Goal: Task Accomplishment & Management: Use online tool/utility

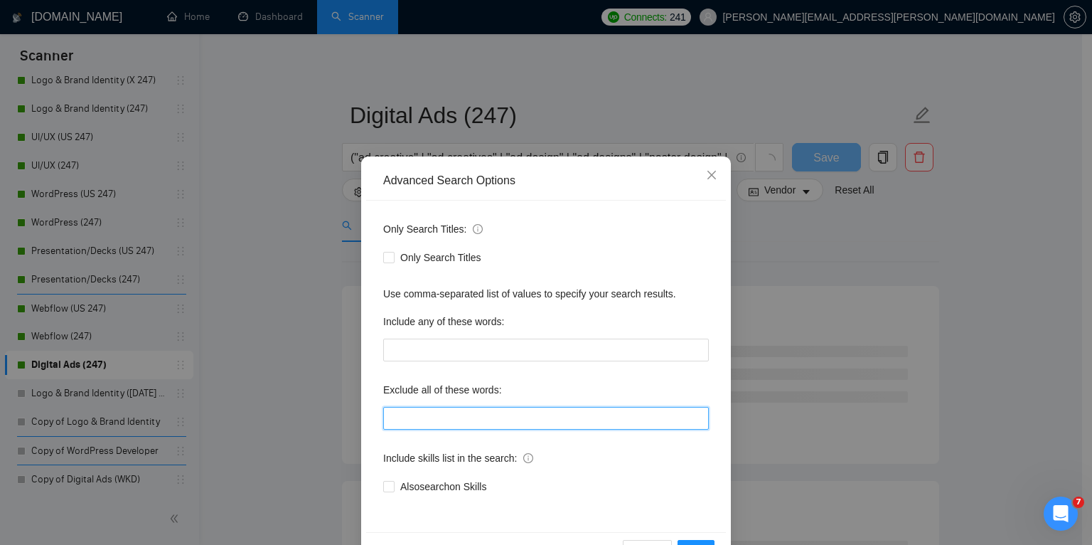
scroll to position [47, 0]
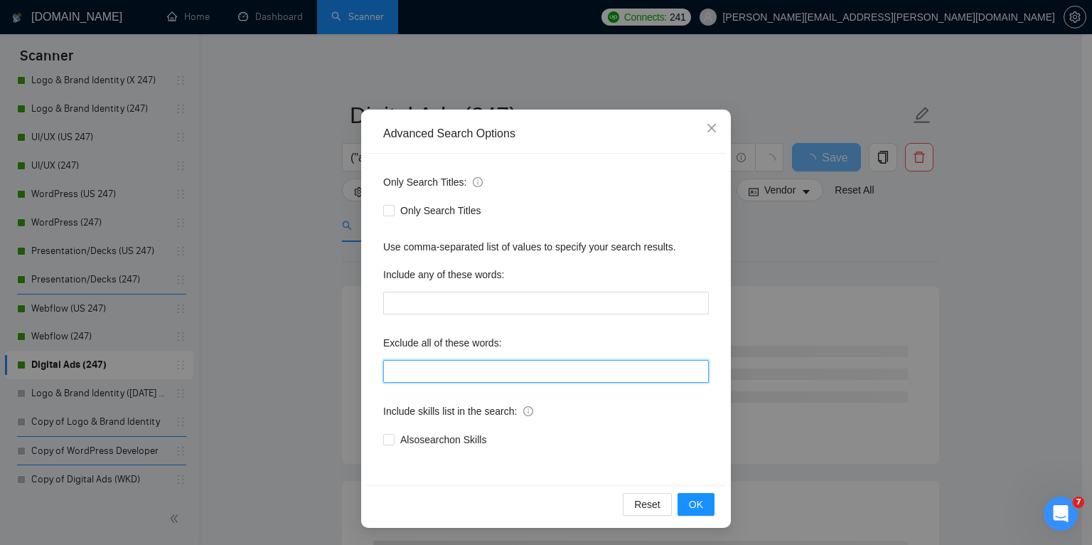
drag, startPoint x: 447, startPoint y: 365, endPoint x: 578, endPoint y: 375, distance: 131.2
click at [578, 375] on input "text" at bounding box center [546, 371] width 326 height 23
type input ""social media strategy", execute, ppc, sem, "search ads", "search campaigns", "…"
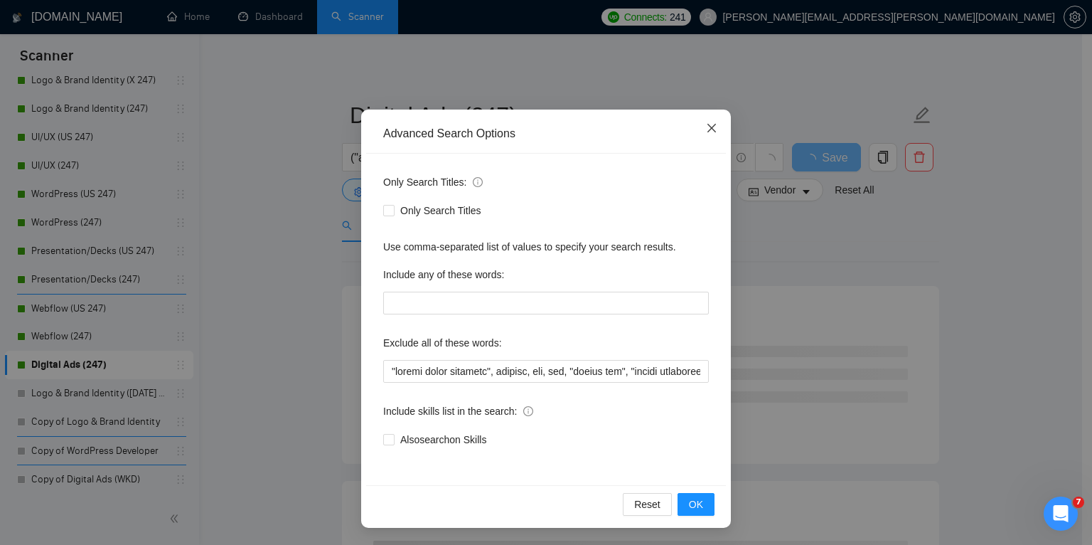
click at [713, 126] on span "Close" at bounding box center [711, 128] width 38 height 38
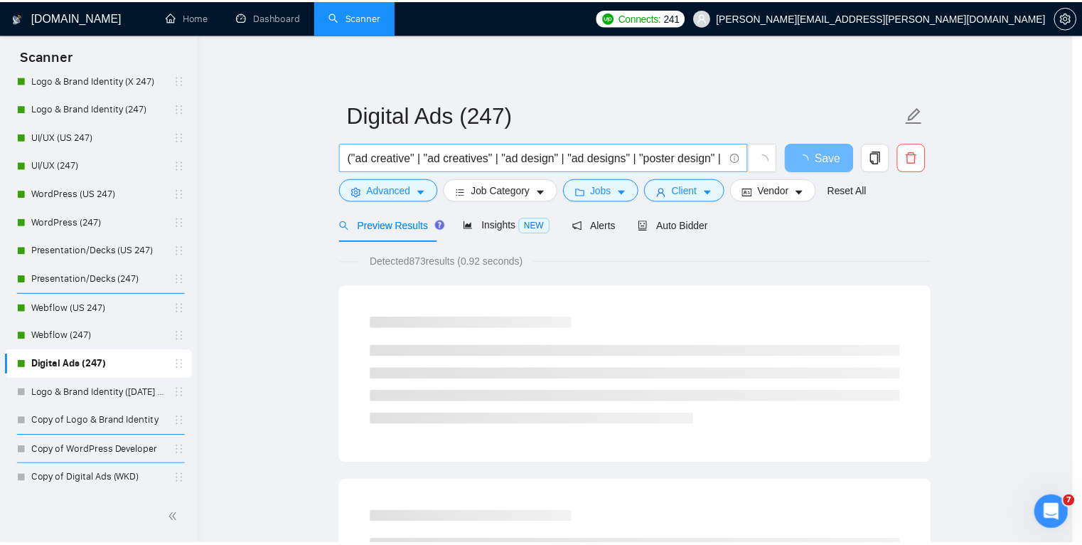
scroll to position [0, 0]
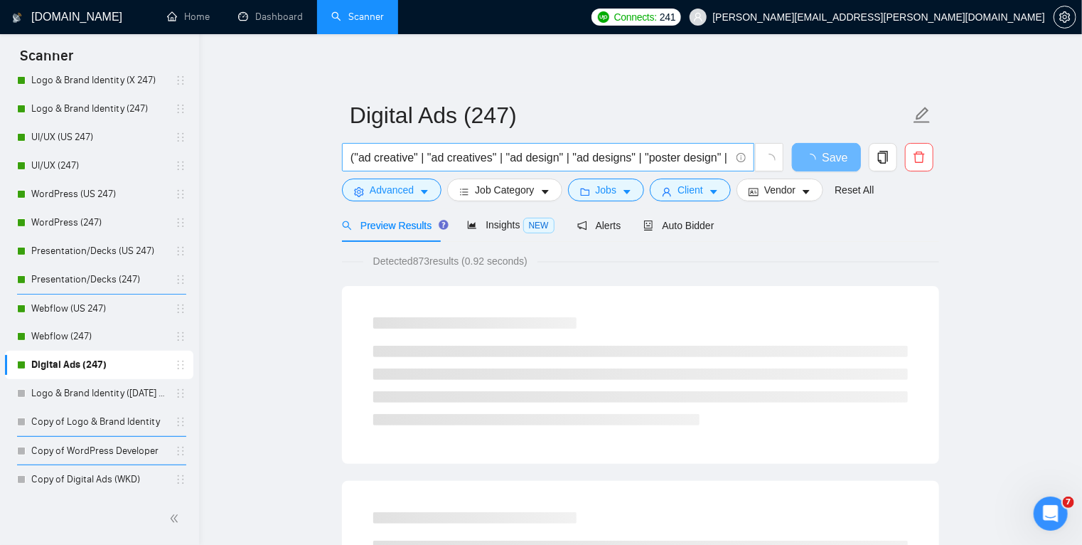
click at [593, 154] on input "("ad creative" | "ad creatives" | "ad design" | "ad designs" | "poster design" …" at bounding box center [540, 158] width 380 height 18
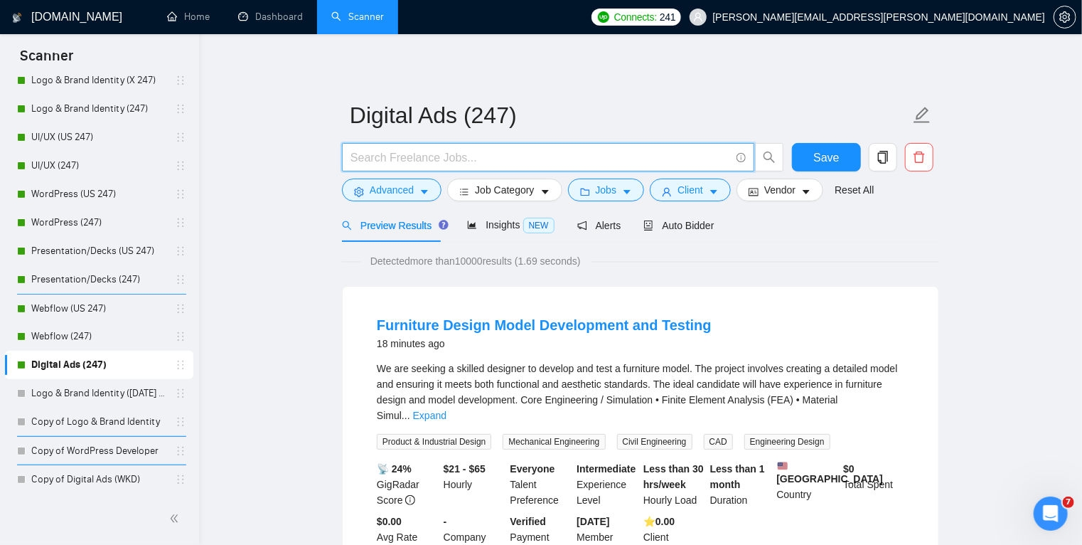
paste input ""ad creative" | "ad creatives" | "ad design" | "ad designs" | "ad graphics" | "…"
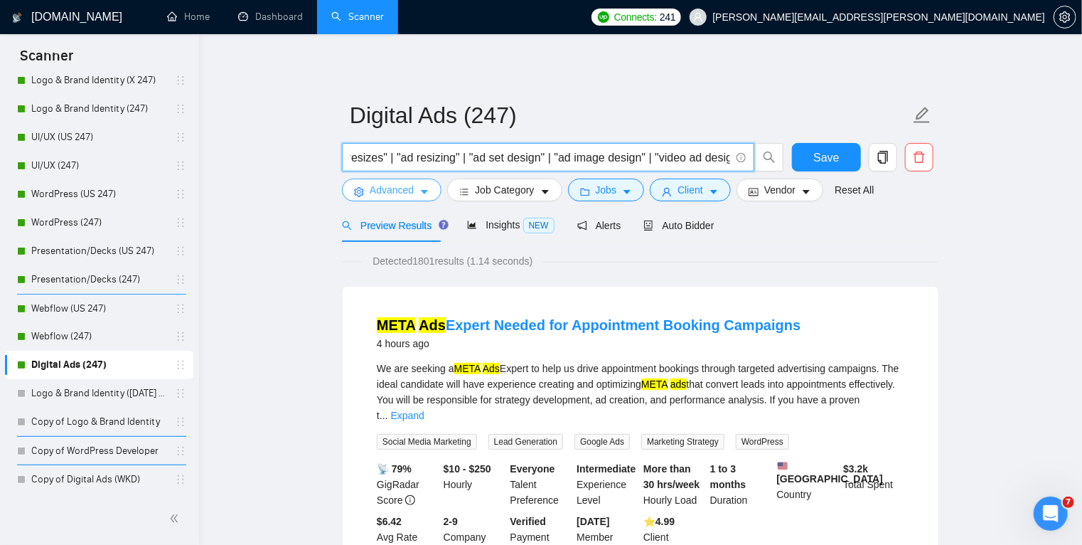
type input ""ad creative" | "ad creatives" | "ad design" | "ad designs" | "ad graphics" | "…"
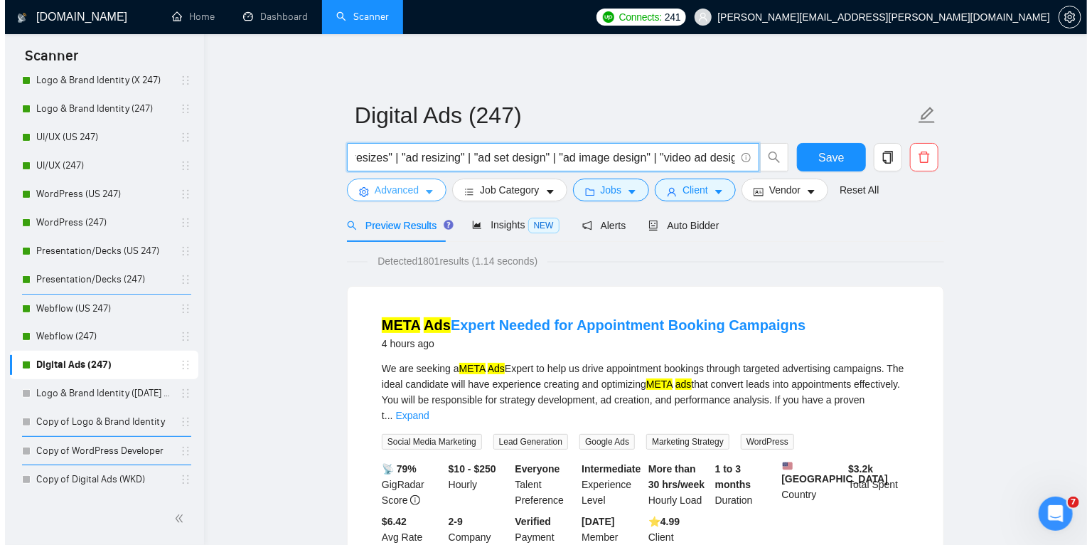
scroll to position [0, 0]
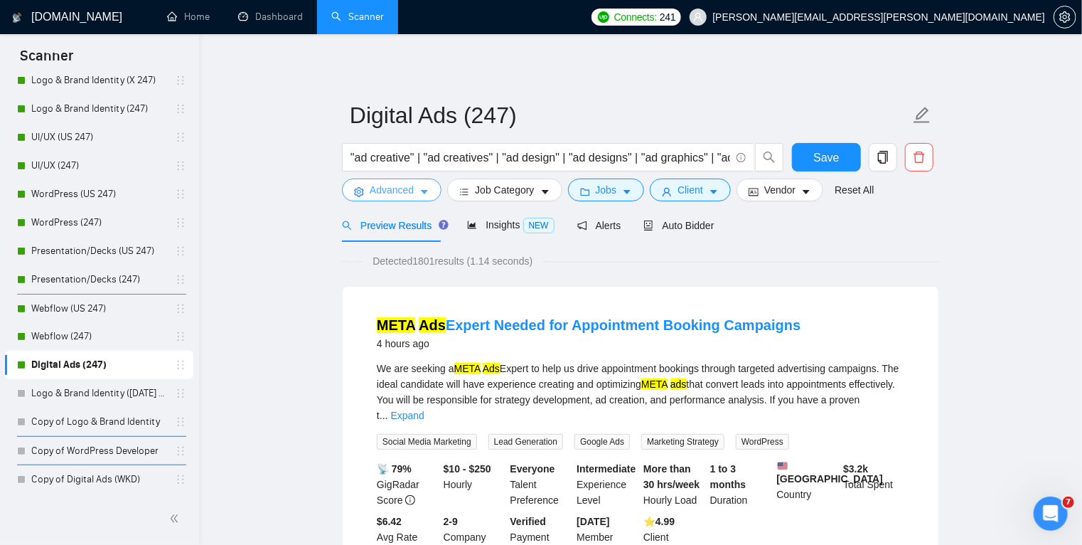
click at [423, 188] on icon "caret-down" at bounding box center [424, 192] width 10 height 10
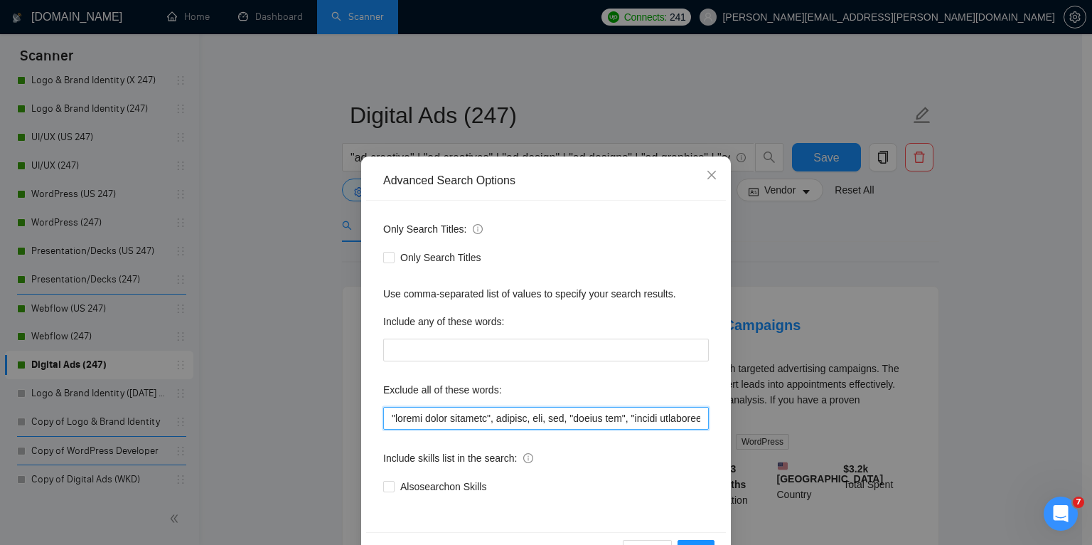
click at [440, 416] on input "text" at bounding box center [546, 418] width 326 height 23
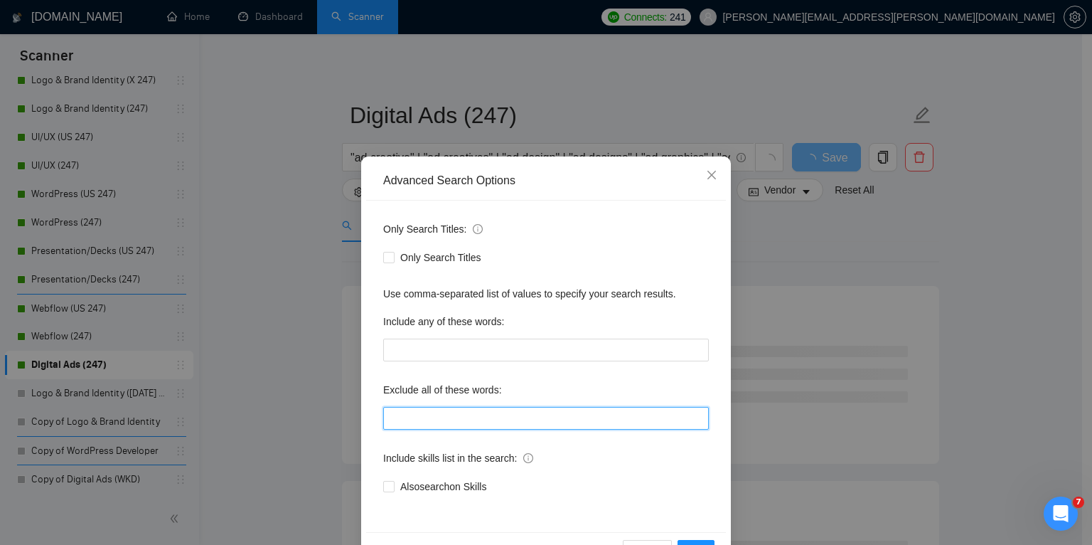
paste input "ppc, sem, "search ads", "search campaigns", "campaign management", "campaign ma…"
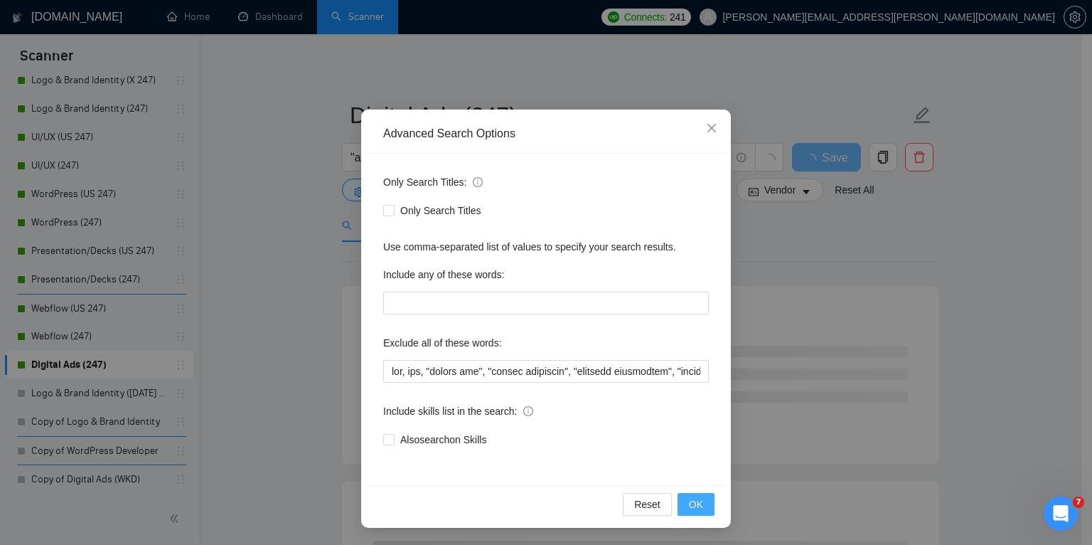
click at [691, 498] on span "OK" at bounding box center [696, 504] width 14 height 16
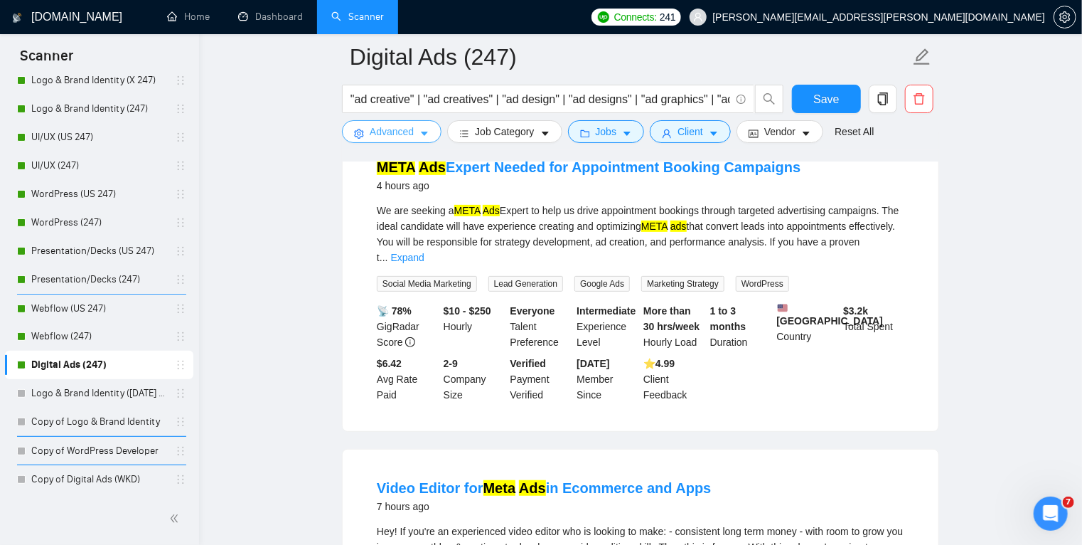
scroll to position [168, 0]
click at [424, 252] on link "Expand" at bounding box center [407, 257] width 33 height 11
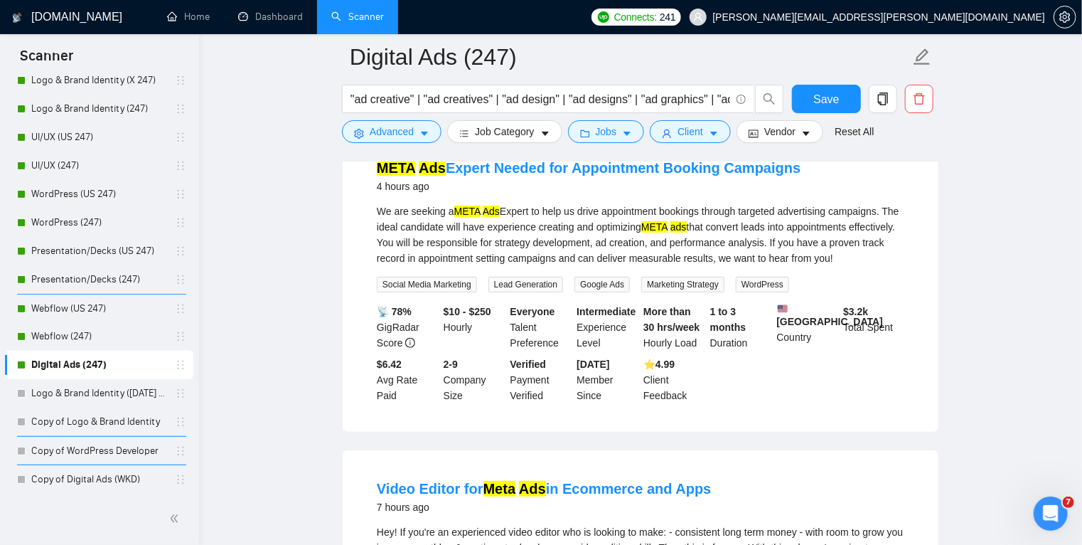
click at [606, 227] on div "We are seeking a META Ads Expert to help us drive appointment bookings through …" at bounding box center [640, 234] width 527 height 63
drag, startPoint x: 495, startPoint y: 244, endPoint x: 589, endPoint y: 239, distance: 94.0
click at [589, 239] on div "We are seeking a META Ads Expert to help us drive appointment bookings through …" at bounding box center [640, 234] width 527 height 63
click at [356, 278] on div "META Ads Expert Needed for Appointment Booking Campaigns 4 hours ago We are see…" at bounding box center [641, 280] width 596 height 302
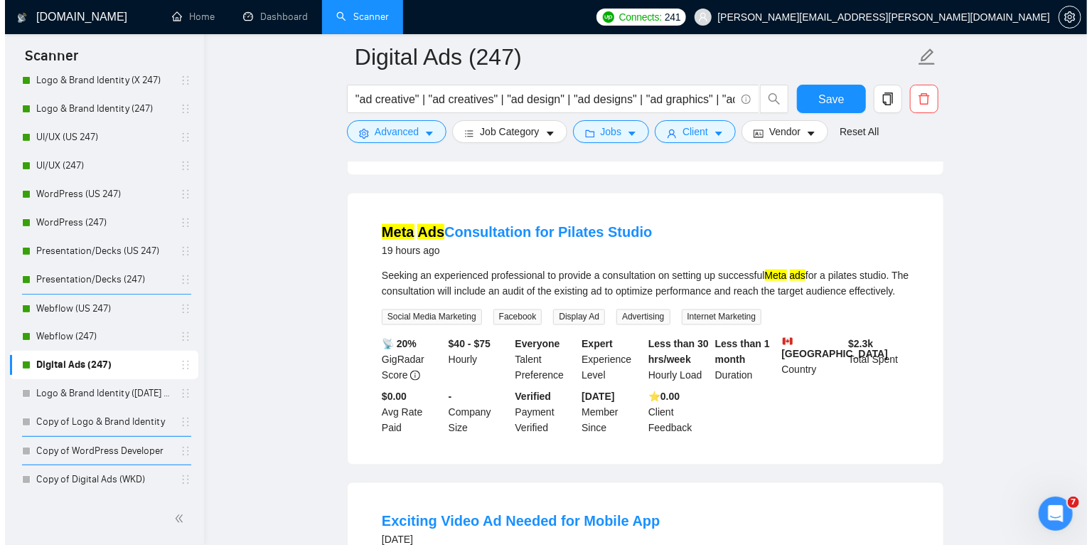
scroll to position [1033, 0]
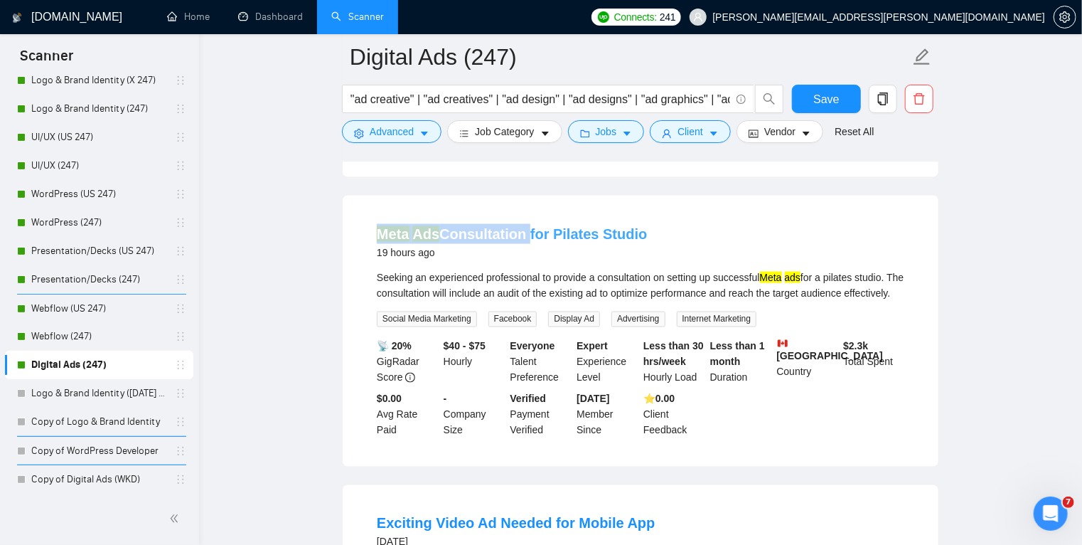
drag, startPoint x: 366, startPoint y: 247, endPoint x: 520, endPoint y: 247, distance: 154.3
click at [520, 247] on li "Meta Ads Consultation for Pilates Studio 19 hours ago Seeking an experienced pr…" at bounding box center [641, 331] width 562 height 237
copy link "Meta Ads Consultation"
click at [412, 131] on span "Advanced" at bounding box center [392, 132] width 44 height 16
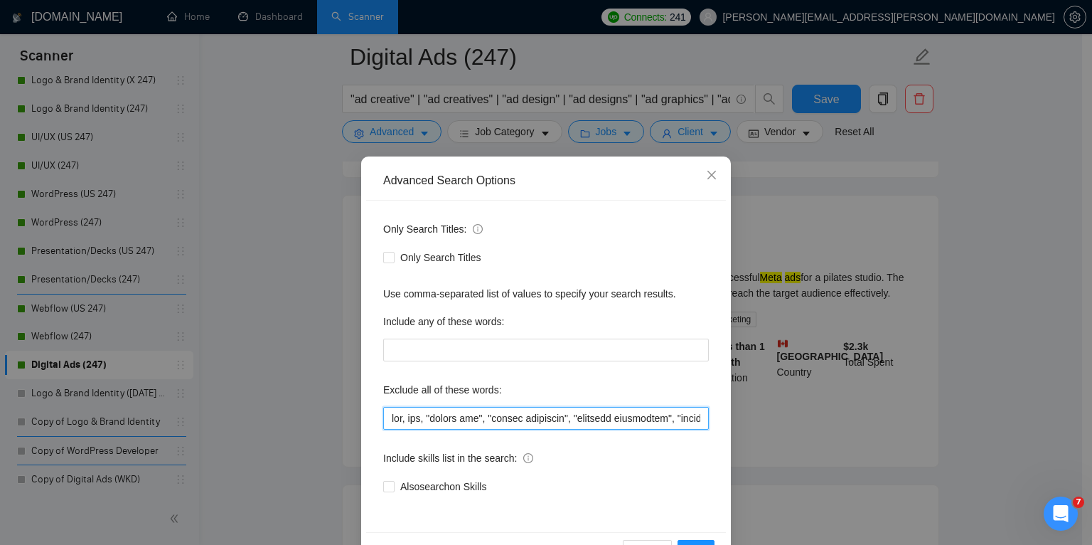
click at [395, 418] on input "text" at bounding box center [546, 418] width 326 height 23
paste input "Meta Ads Consultation"
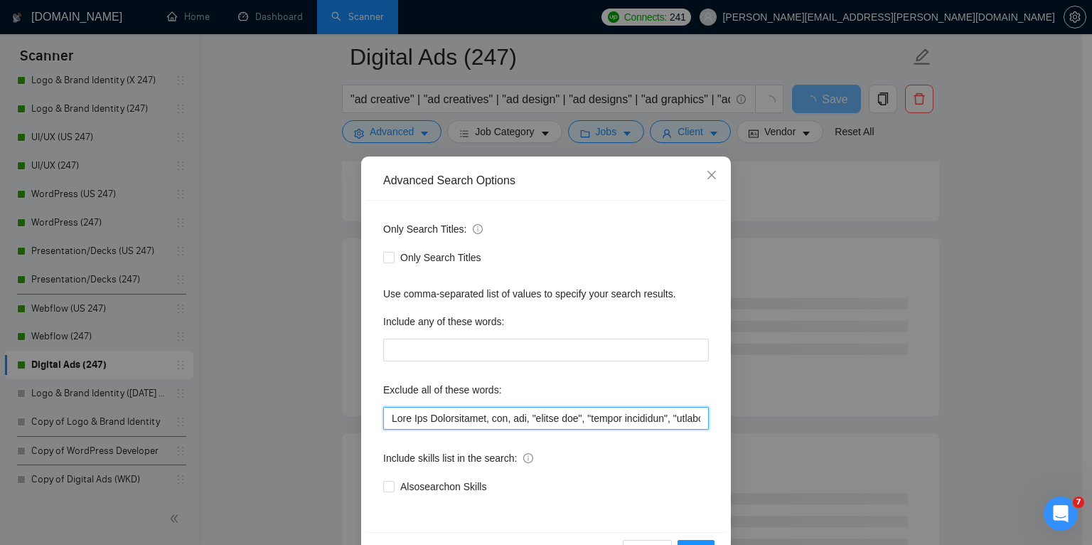
drag, startPoint x: 438, startPoint y: 419, endPoint x: 342, endPoint y: 414, distance: 96.1
click at [342, 414] on div "Advanced Search Options Only Search Titles: Only Search Titles Use comma-separa…" at bounding box center [546, 272] width 1092 height 545
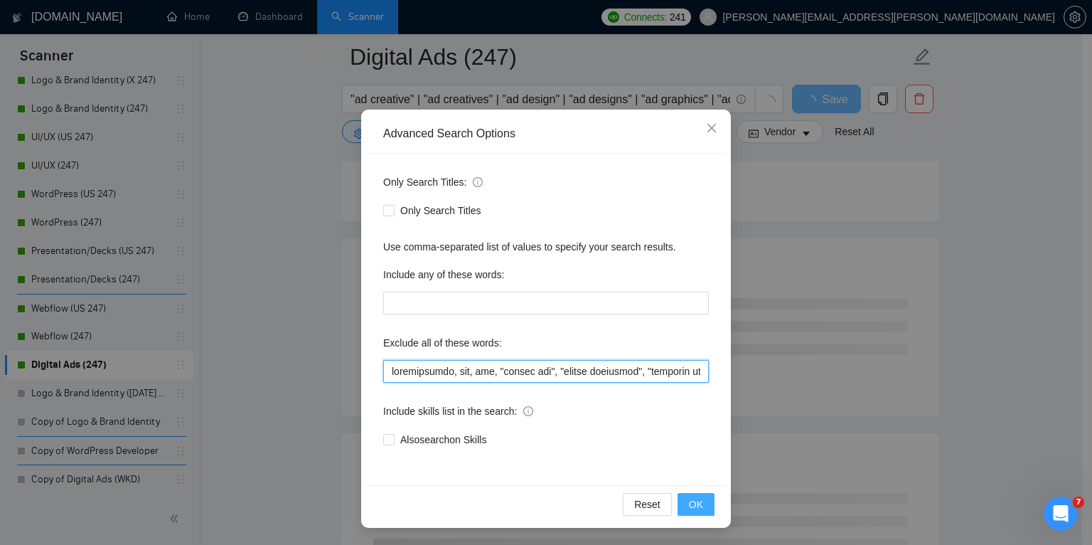
type input "consultation, ppc, sem, "search ads", "search campaigns", "campaign management"…"
click at [689, 502] on span "OK" at bounding box center [696, 504] width 14 height 16
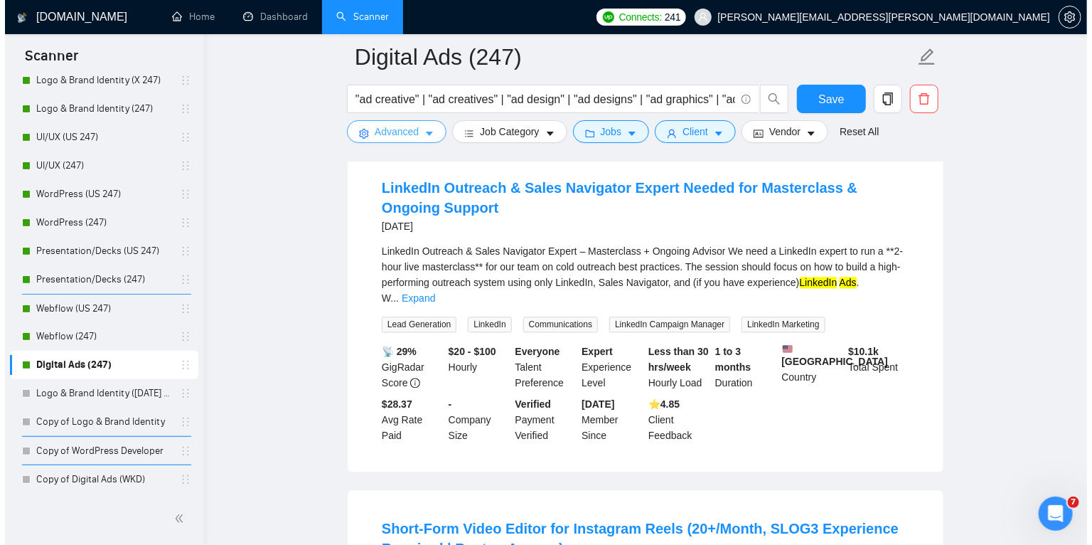
scroll to position [1426, 0]
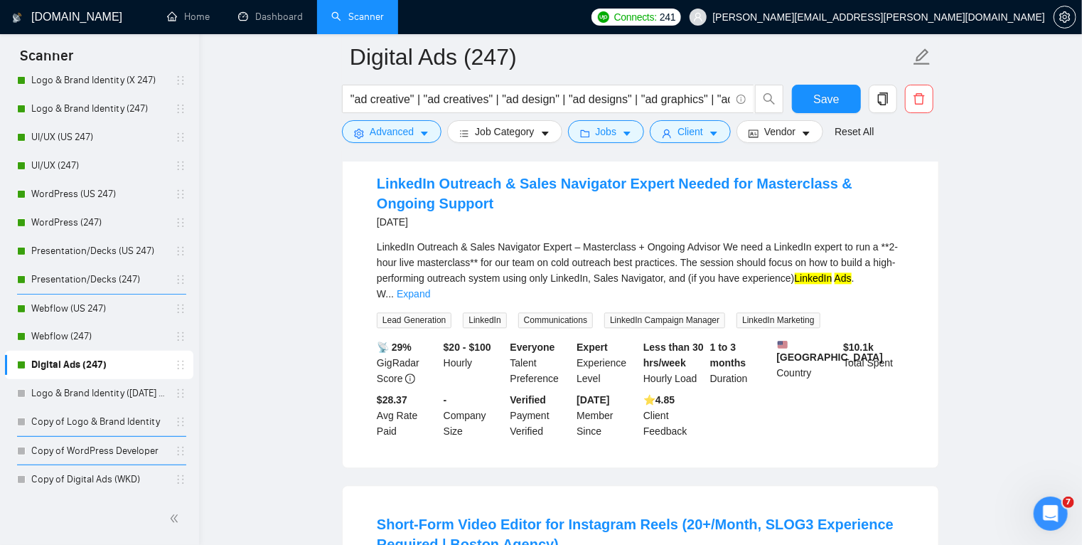
click at [435, 239] on div "LinkedIn Outreach & Sales Navigator Expert – Masterclass + Ongoing Advisor We n…" at bounding box center [640, 270] width 527 height 63
copy div "Outreach"
click at [430, 288] on link "Expand" at bounding box center [413, 293] width 33 height 11
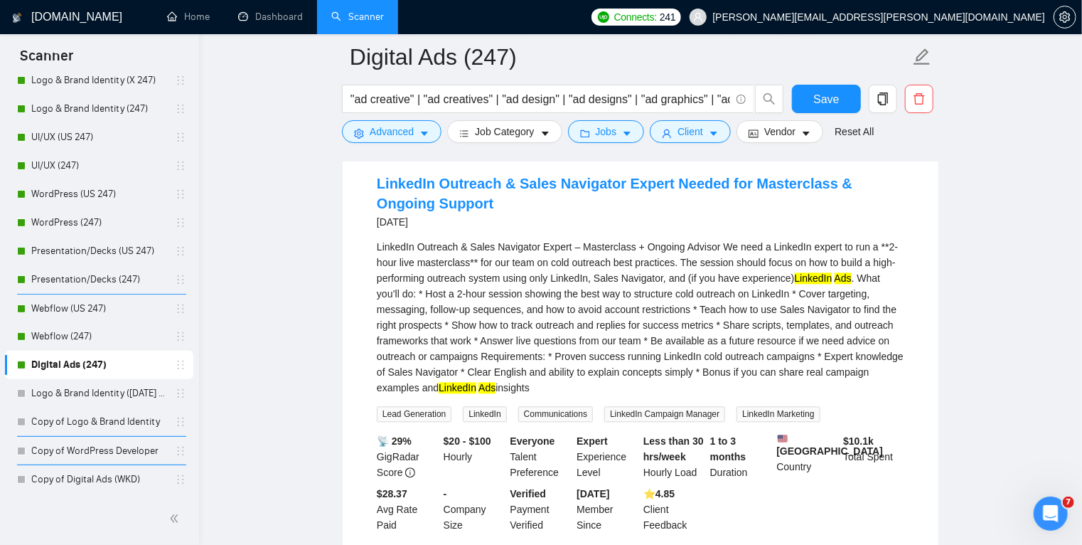
click at [700, 239] on div "LinkedIn Outreach & Sales Navigator Expert – Masterclass + Ongoing Advisor We n…" at bounding box center [640, 317] width 527 height 156
copy div "Advisor"
click at [422, 133] on icon "caret-down" at bounding box center [424, 134] width 7 height 4
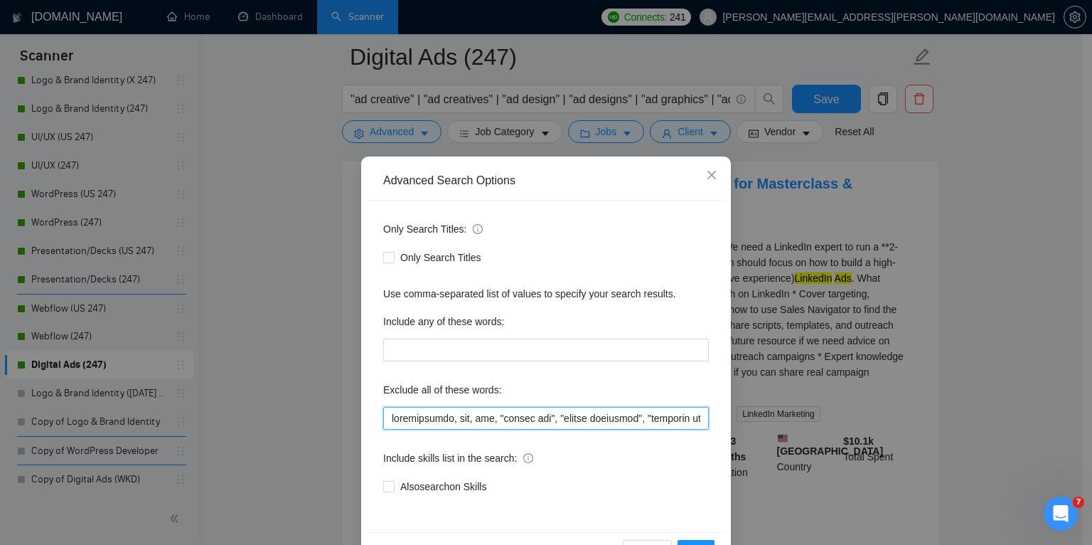
click at [387, 420] on input "text" at bounding box center [546, 418] width 326 height 23
paste input "Advisor"
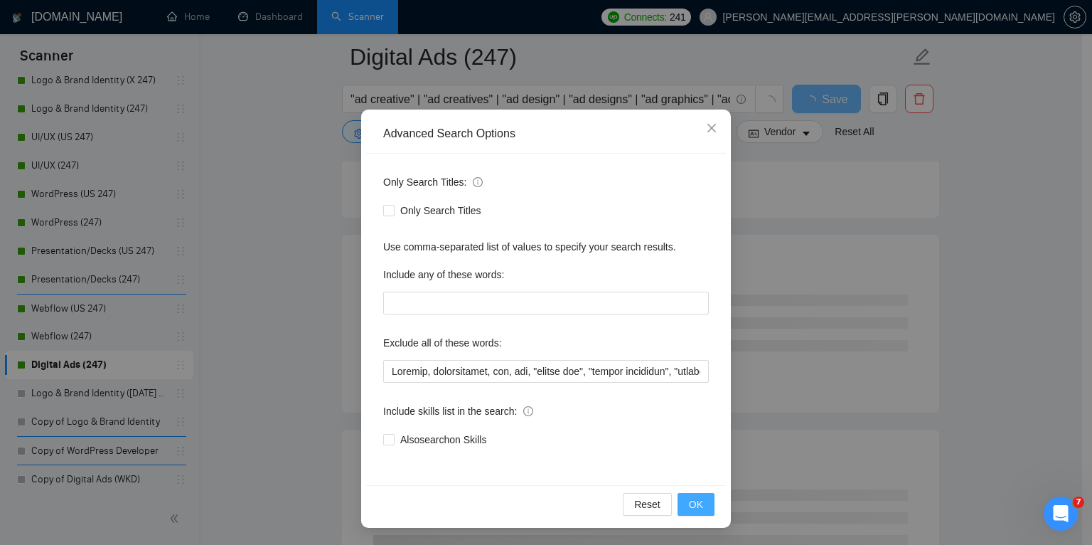
click at [692, 506] on span "OK" at bounding box center [696, 504] width 14 height 16
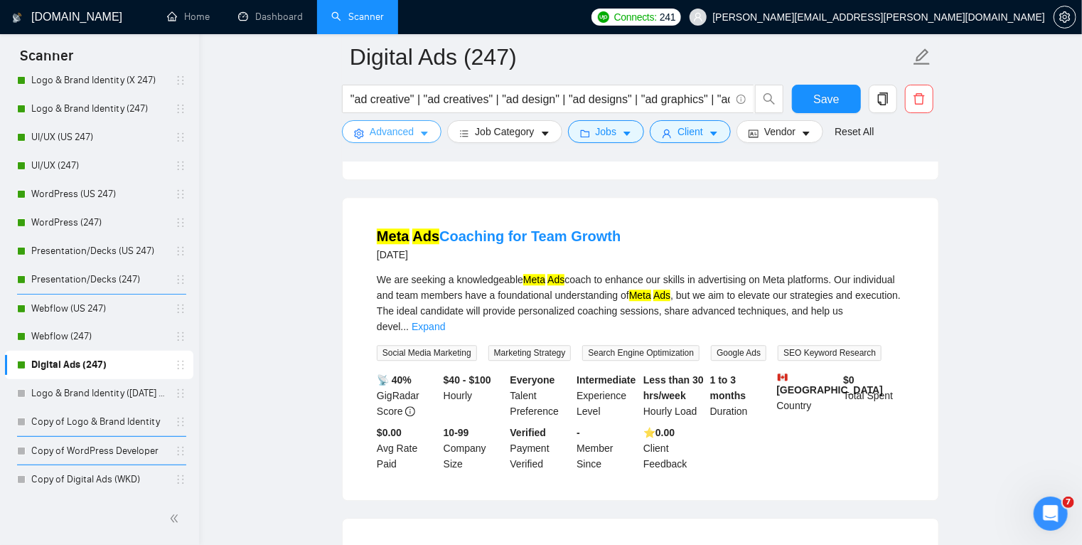
scroll to position [1715, 0]
click at [445, 320] on link "Expand" at bounding box center [428, 325] width 33 height 11
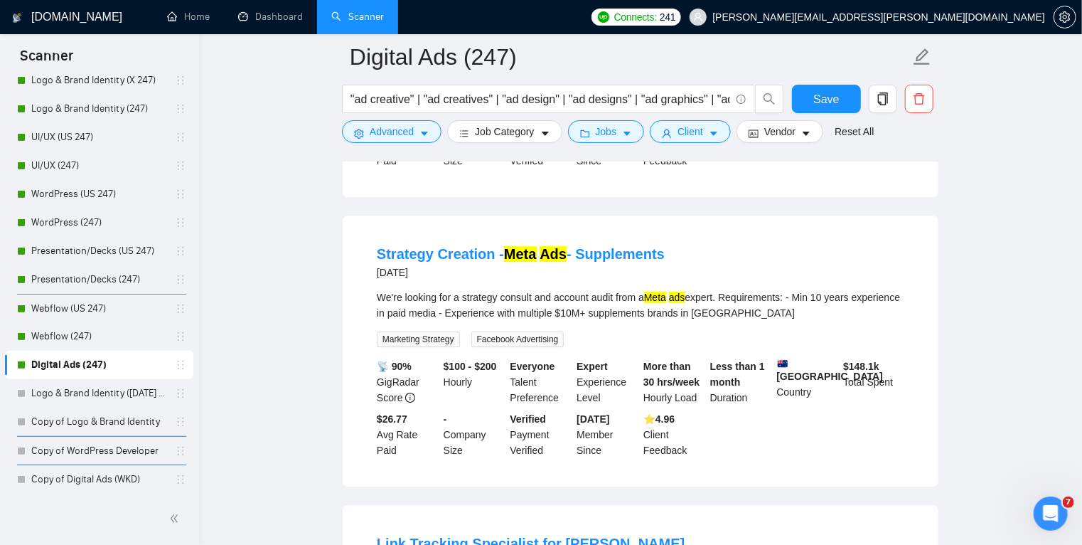
scroll to position [2034, 0]
click at [523, 288] on div "We're looking for a strategy consult and account audit from a Meta ads expert. …" at bounding box center [640, 303] width 527 height 31
copy div "consult"
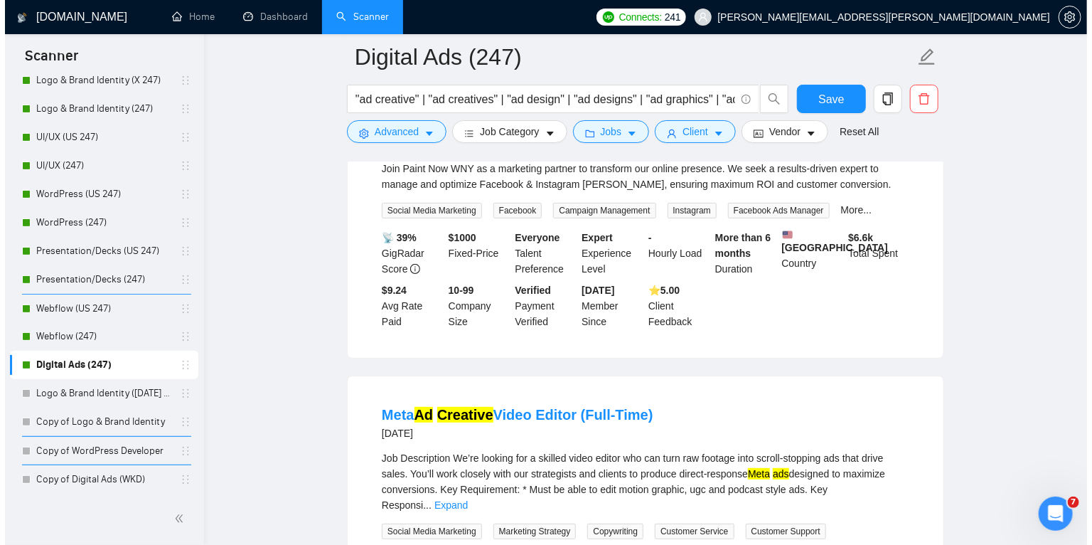
scroll to position [2755, 0]
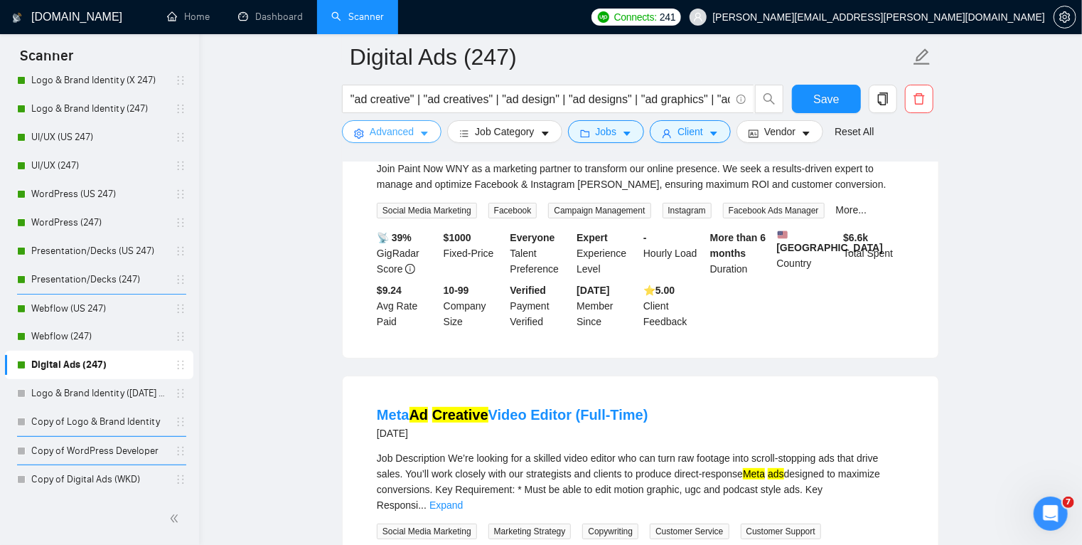
click at [424, 132] on icon "caret-down" at bounding box center [424, 134] width 10 height 10
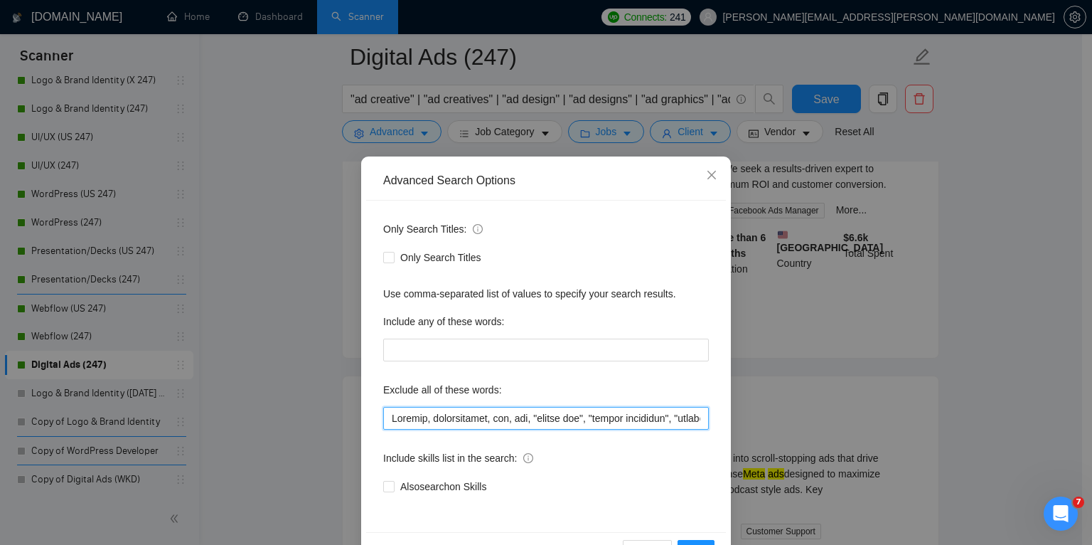
click at [390, 422] on input "text" at bounding box center [546, 418] width 326 height 23
paste input "consult"
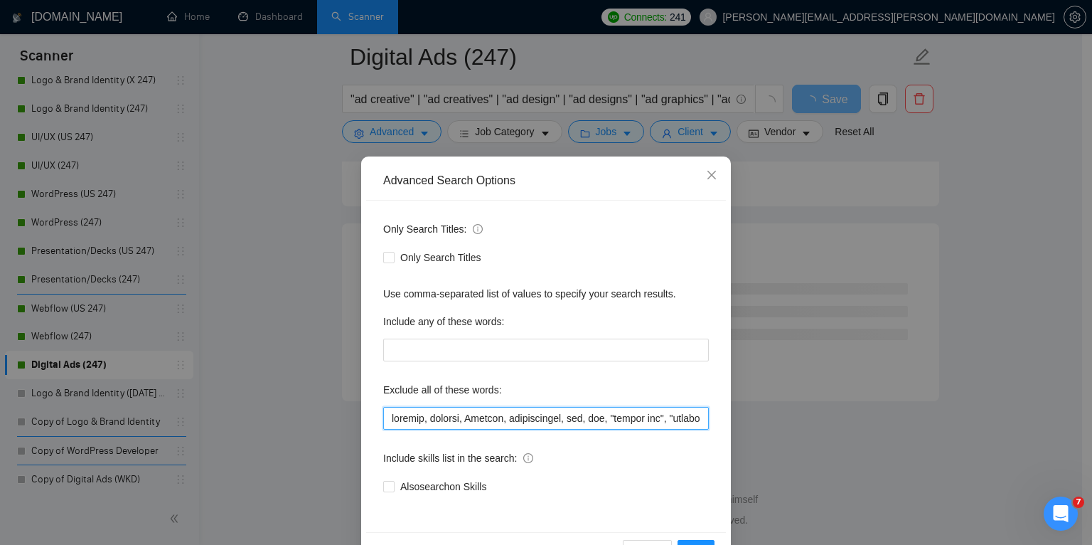
scroll to position [47, 0]
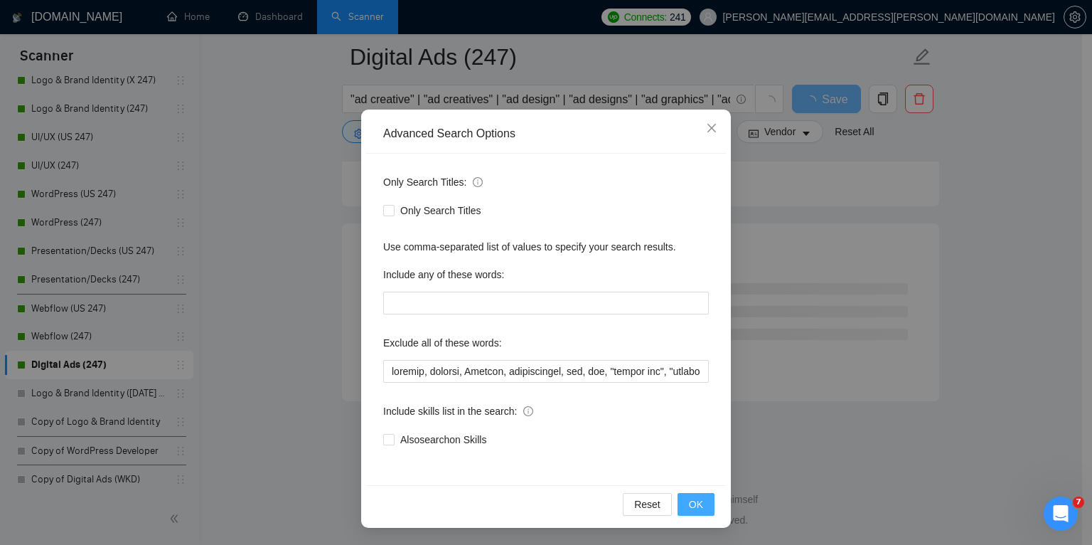
click at [689, 501] on span "OK" at bounding box center [696, 504] width 14 height 16
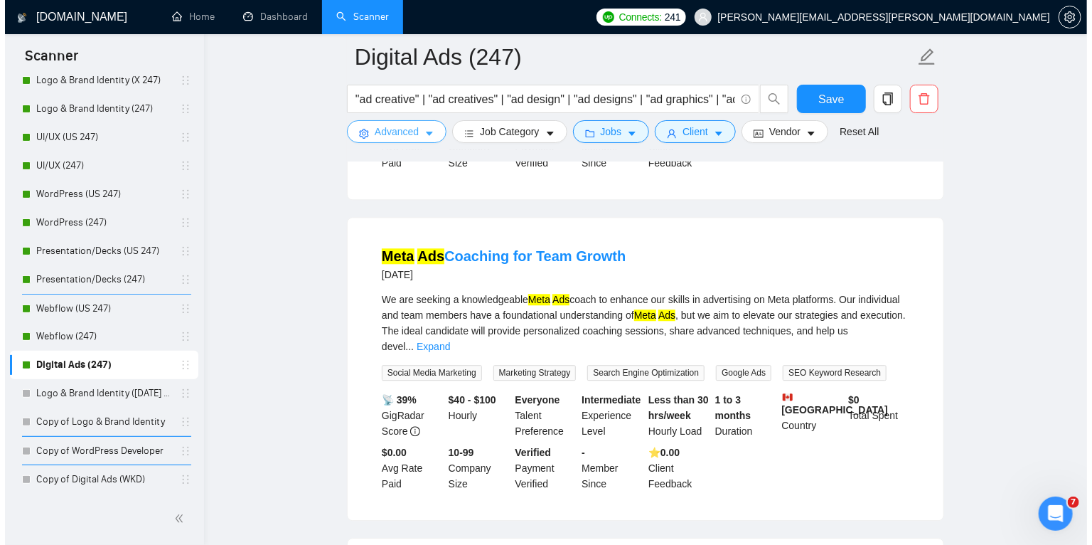
scroll to position [1698, 0]
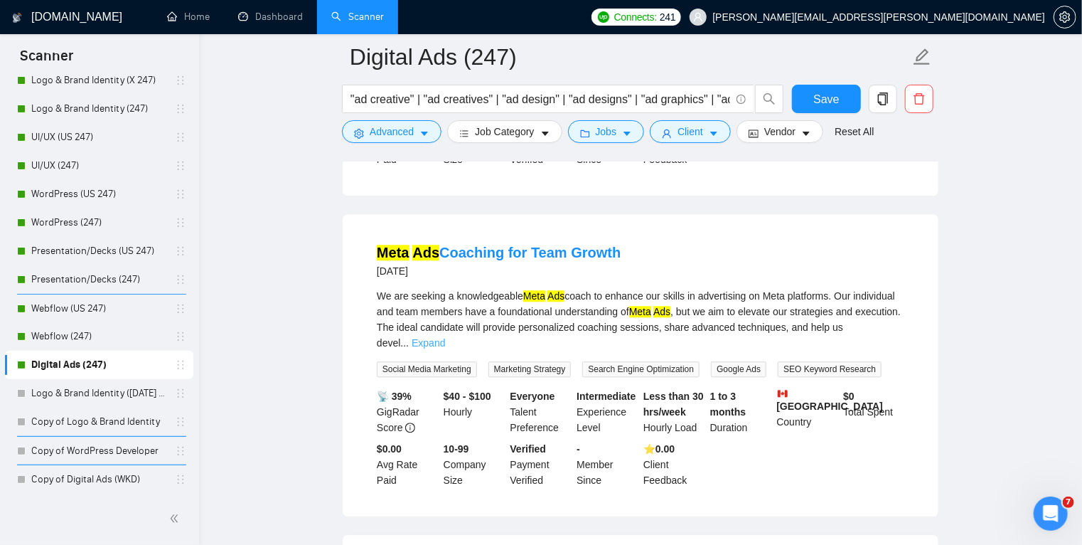
click at [445, 337] on link "Expand" at bounding box center [428, 342] width 33 height 11
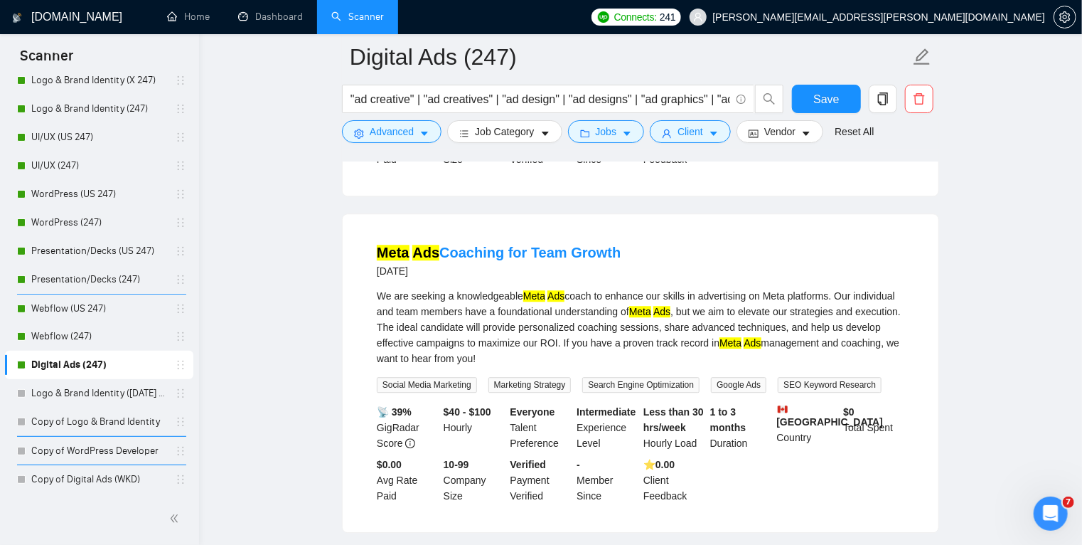
click at [876, 296] on div "We are seeking a knowledgeable Meta Ads coach to enhance our skills in advertis…" at bounding box center [640, 327] width 527 height 78
copy div "execution"
click at [579, 304] on div "We are seeking a knowledgeable Meta Ads coach to enhance our skills in advertis…" at bounding box center [640, 327] width 527 height 78
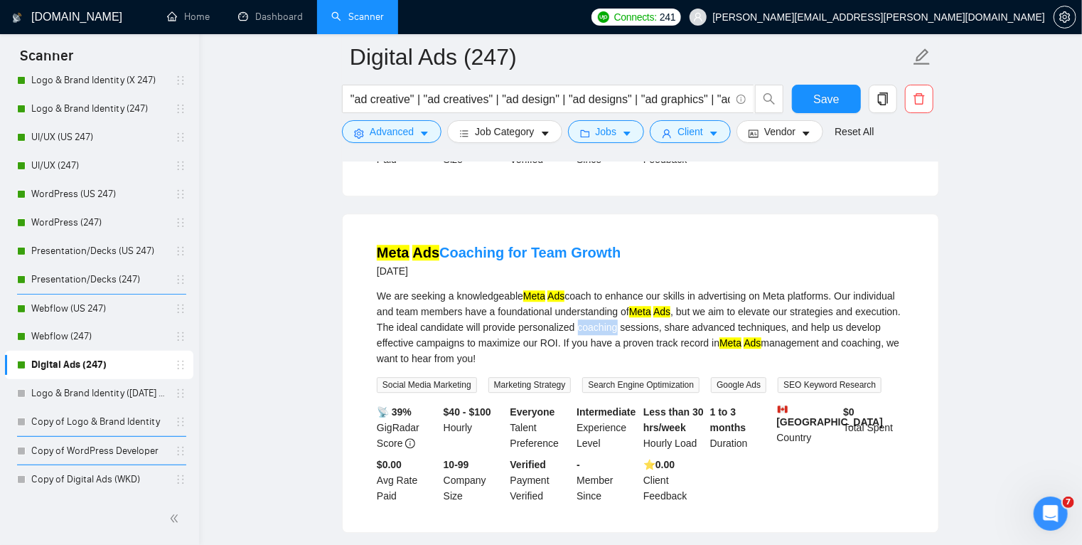
copy div "coaching"
click at [424, 131] on icon "caret-down" at bounding box center [424, 134] width 10 height 10
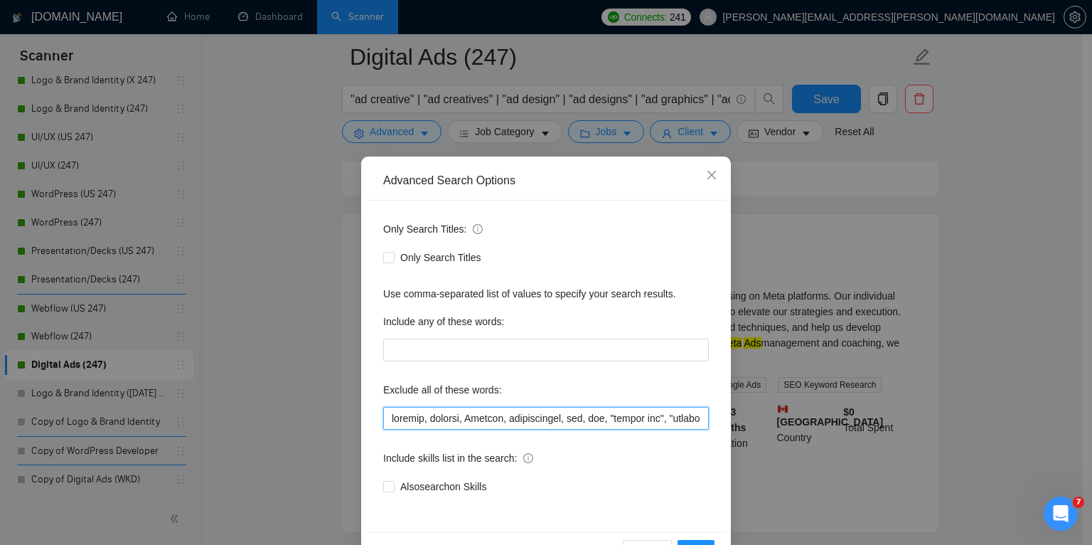
click at [389, 419] on input "text" at bounding box center [546, 418] width 326 height 23
paste input "coaching"
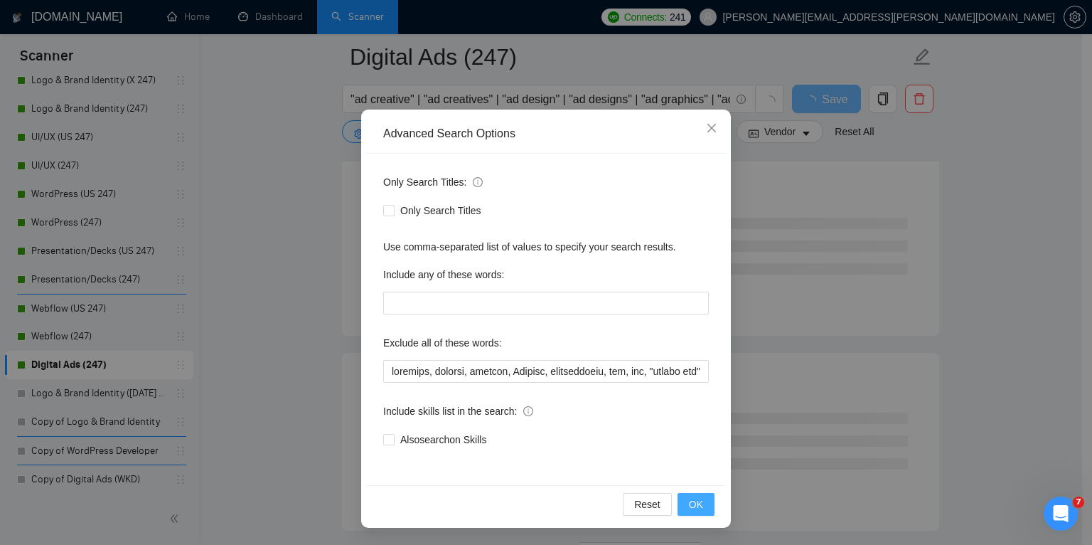
click at [699, 498] on button "OK" at bounding box center [695, 504] width 37 height 23
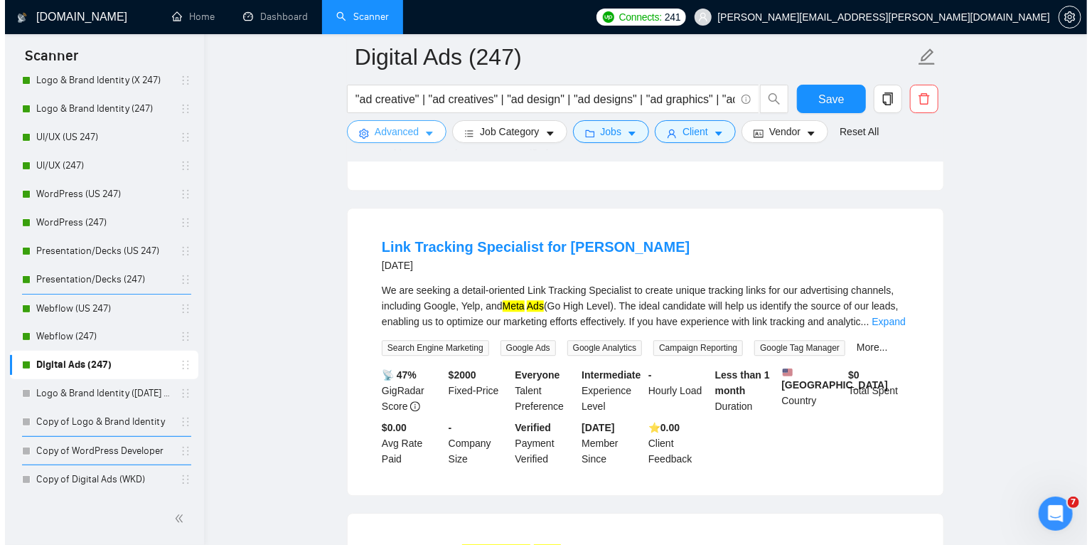
scroll to position [1703, 0]
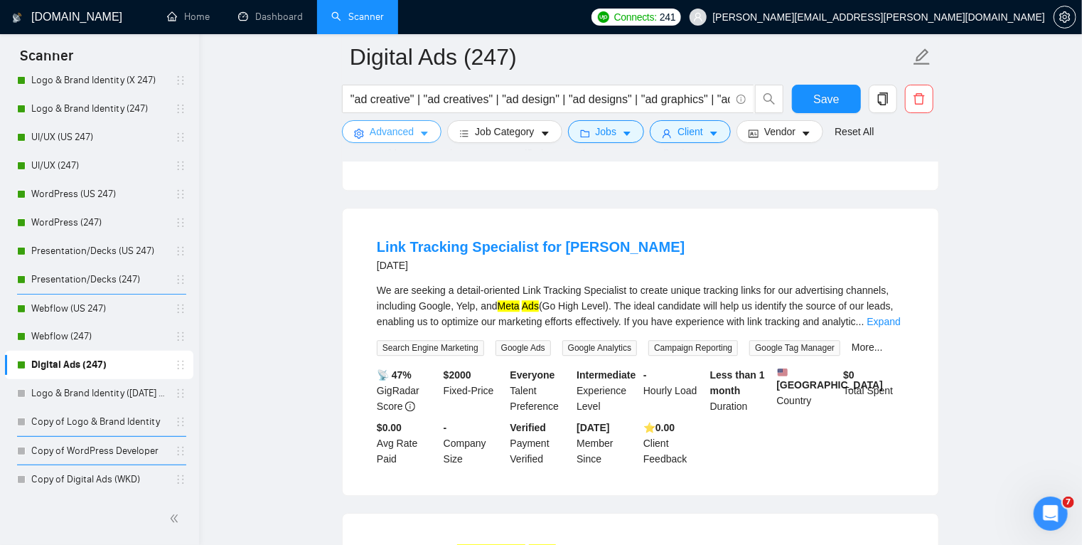
click at [425, 130] on icon "caret-down" at bounding box center [424, 134] width 10 height 10
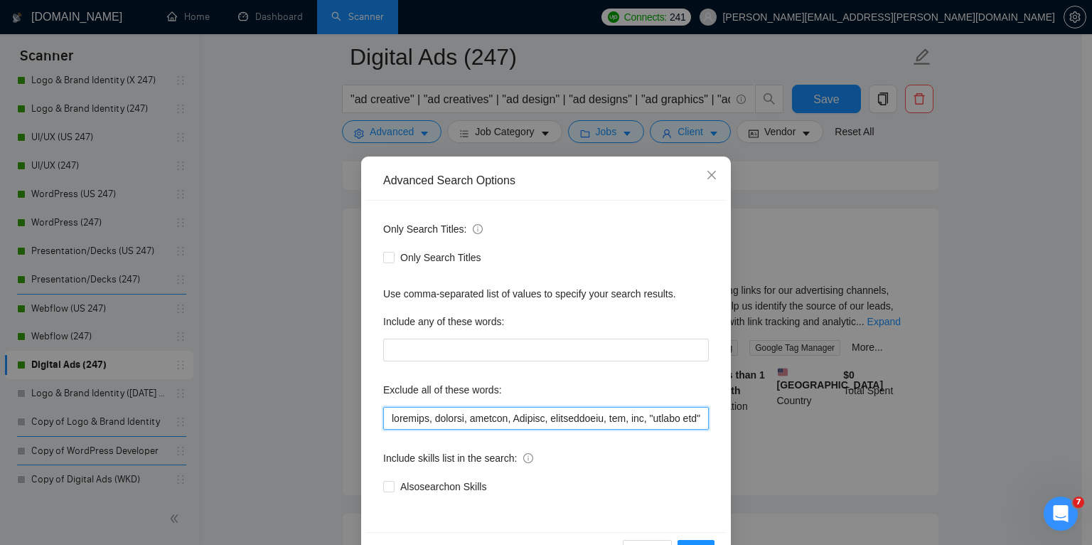
click at [478, 418] on input "text" at bounding box center [546, 418] width 326 height 23
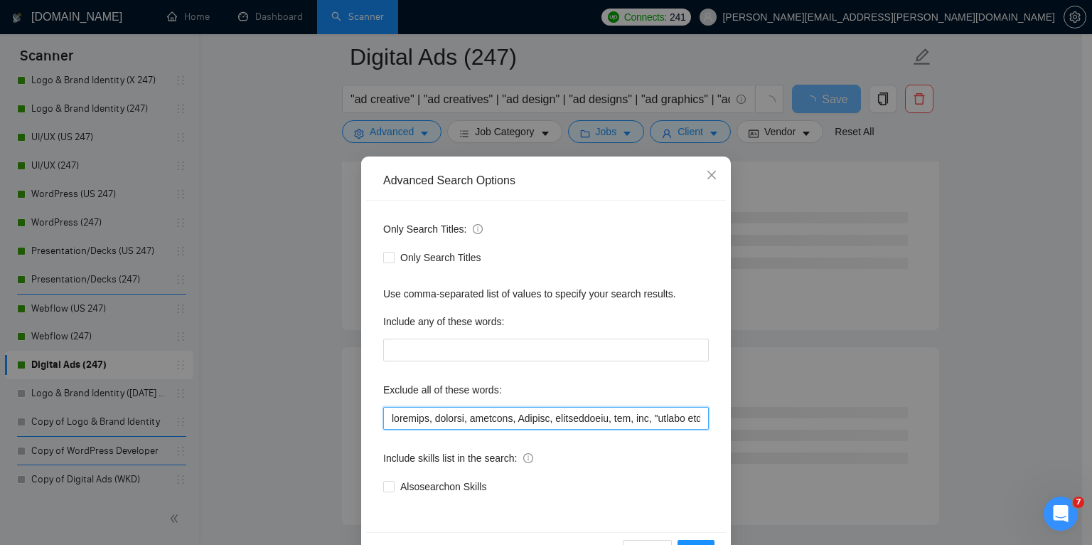
click at [469, 417] on input "text" at bounding box center [546, 418] width 326 height 23
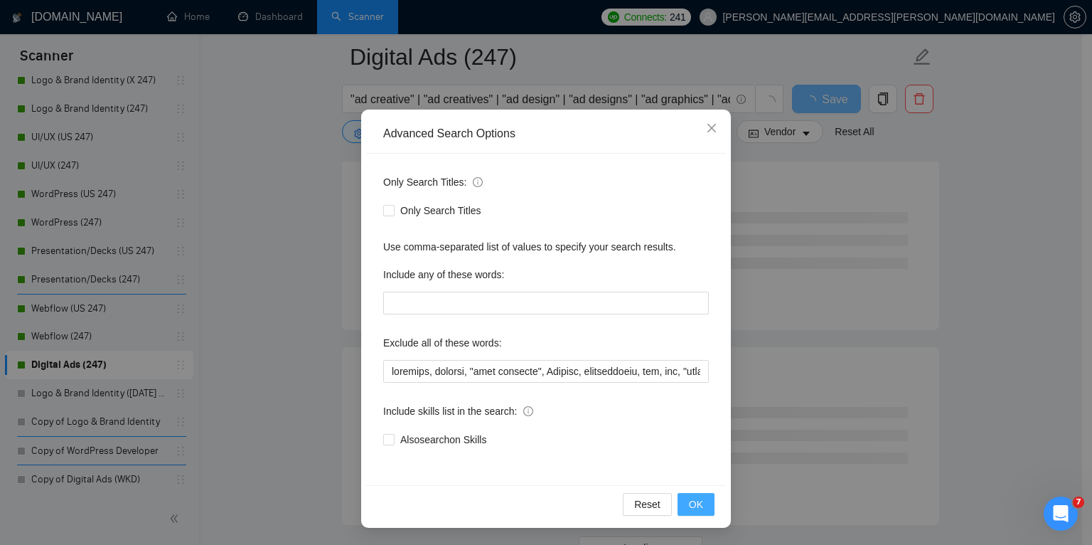
click at [697, 503] on span "OK" at bounding box center [696, 504] width 14 height 16
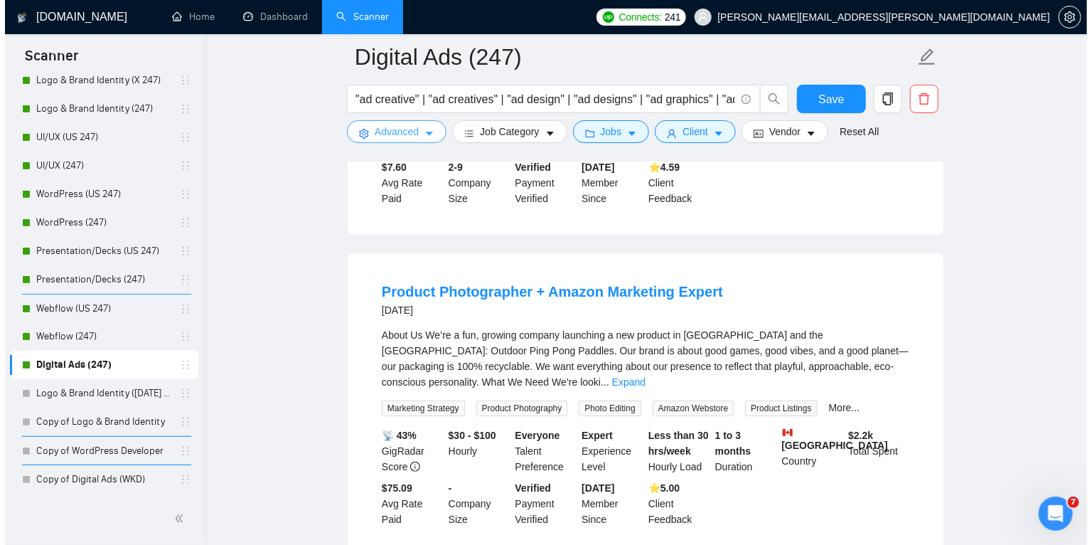
scroll to position [2580, 0]
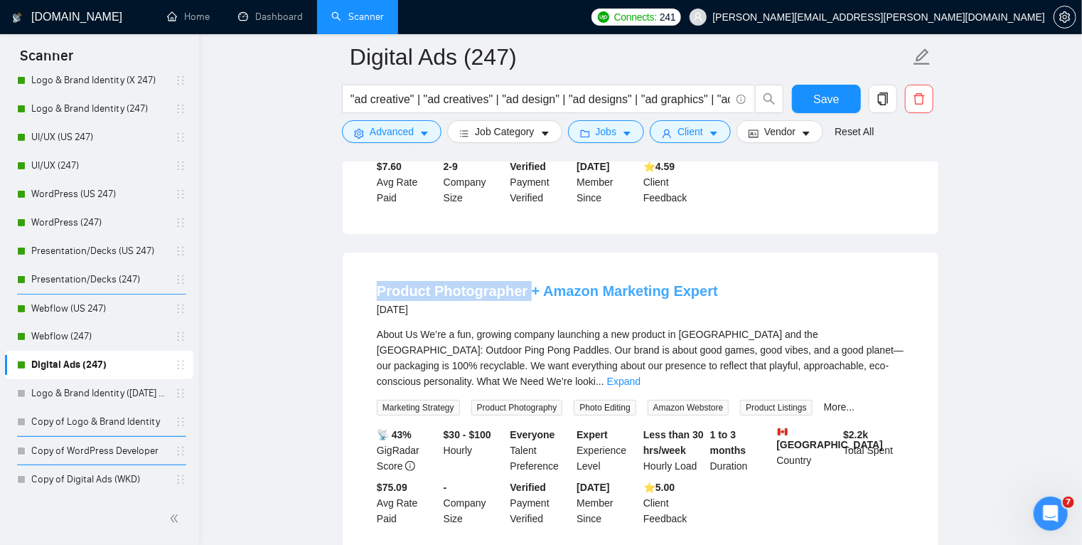
drag, startPoint x: 363, startPoint y: 270, endPoint x: 526, endPoint y: 277, distance: 162.9
click at [526, 277] on li "Product Photographer + Amazon Marketing Expert [DATE] About Us We’re a fun, gro…" at bounding box center [641, 403] width 562 height 268
copy link "Product Photographer"
click at [414, 132] on button "Advanced" at bounding box center [392, 131] width 100 height 23
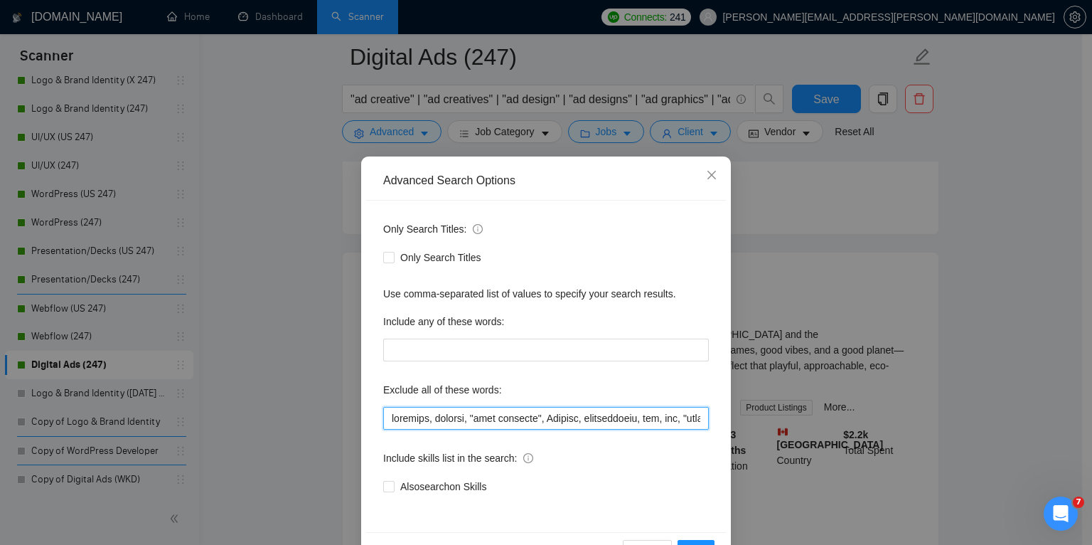
click at [387, 418] on input "text" at bounding box center [546, 418] width 326 height 23
paste input "Product Photographer"
drag, startPoint x: 427, startPoint y: 415, endPoint x: 340, endPoint y: 400, distance: 88.0
click at [340, 400] on div "Advanced Search Options Only Search Titles: Only Search Titles Use comma-separa…" at bounding box center [546, 272] width 1092 height 545
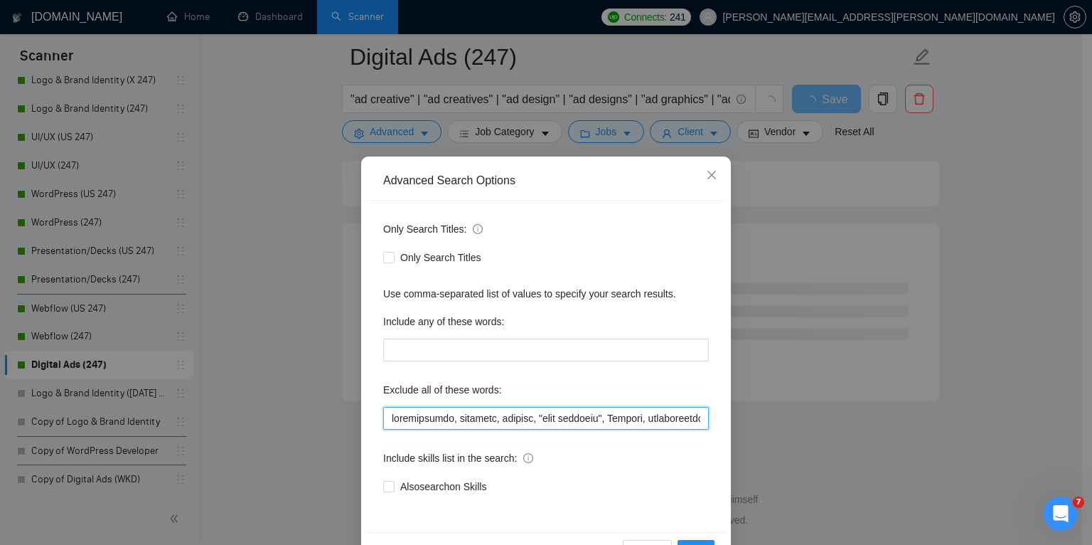
scroll to position [47, 0]
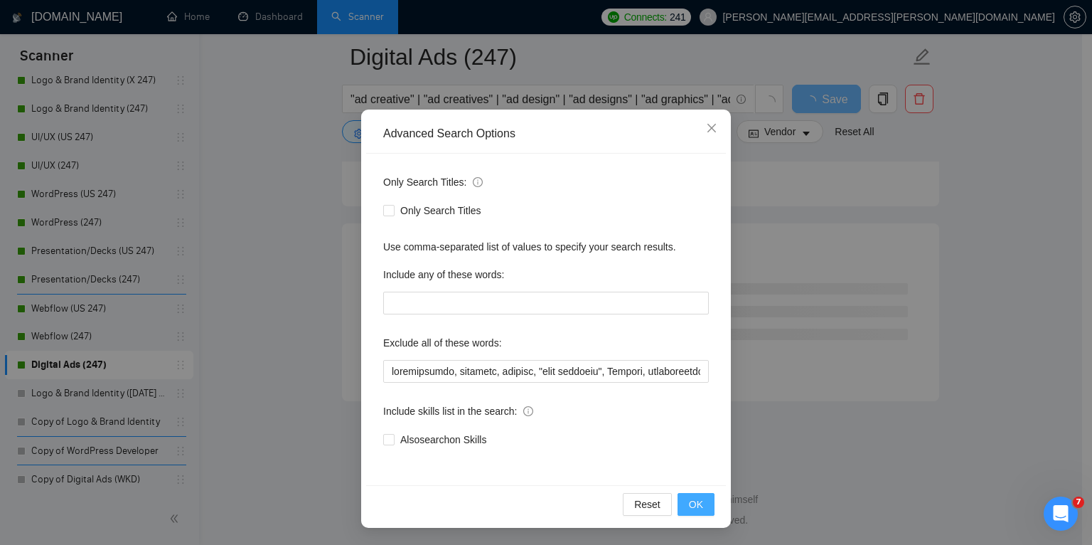
click at [689, 502] on span "OK" at bounding box center [696, 504] width 14 height 16
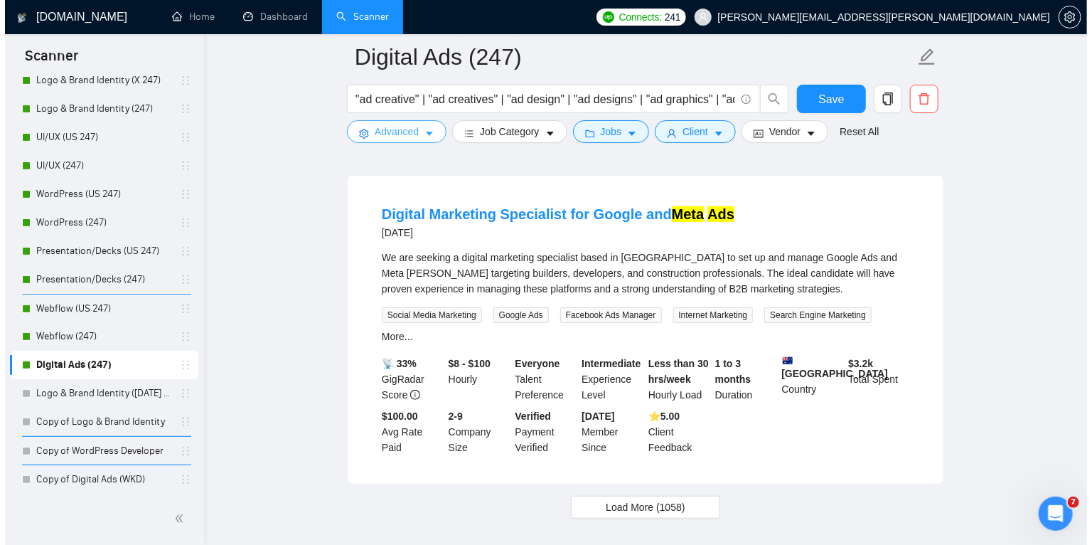
scroll to position [2947, 0]
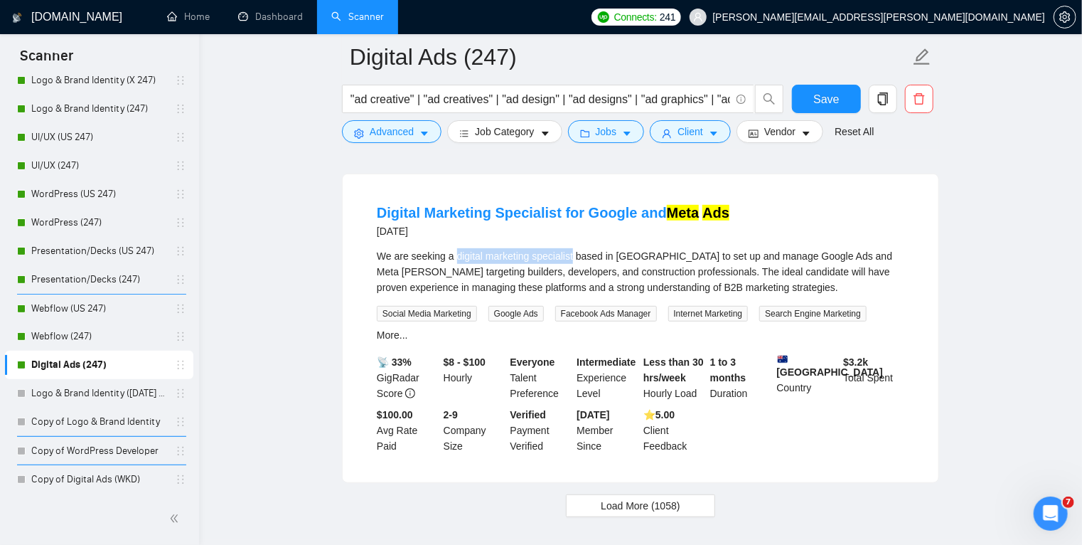
drag, startPoint x: 455, startPoint y: 242, endPoint x: 572, endPoint y: 240, distance: 116.6
click at [572, 248] on div "We are seeking a digital marketing specialist based in [GEOGRAPHIC_DATA] to set…" at bounding box center [640, 271] width 527 height 47
copy div "digital marketing specialist"
click at [429, 129] on button "Advanced" at bounding box center [392, 131] width 100 height 23
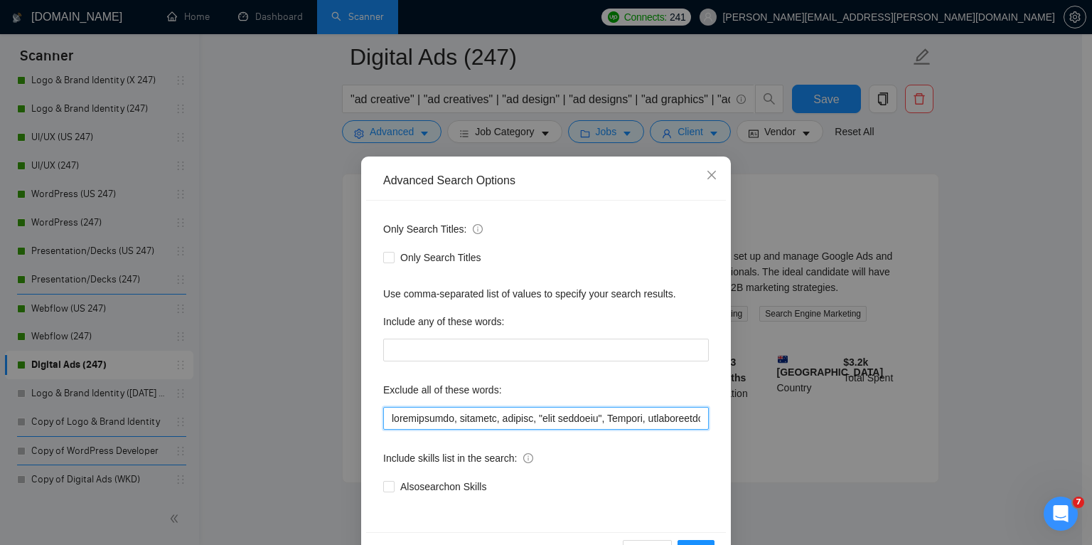
click at [386, 418] on input "text" at bounding box center [546, 418] width 326 height 23
paste input "digital marketing specialist"
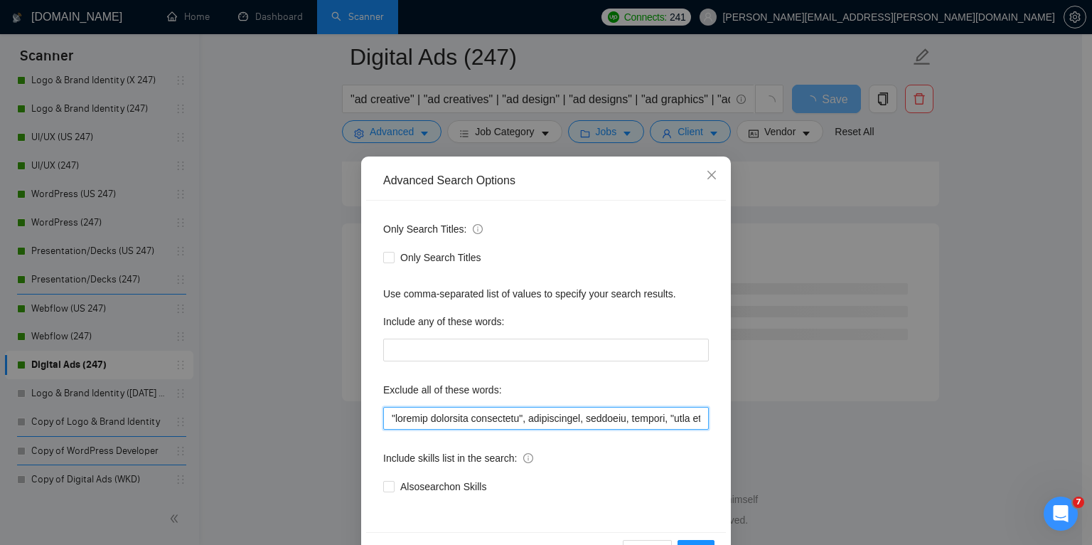
scroll to position [47, 0]
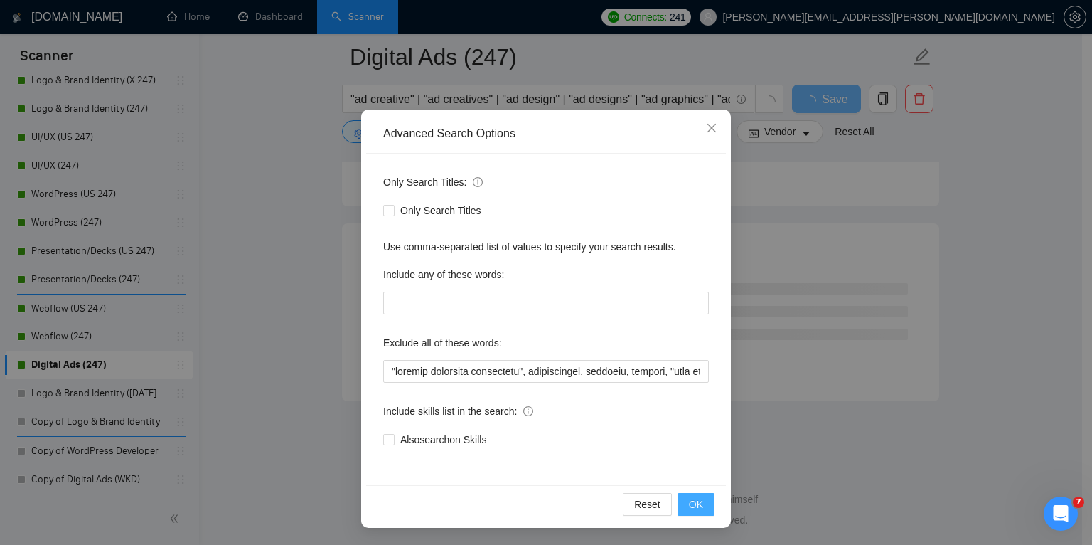
click at [690, 509] on span "OK" at bounding box center [696, 504] width 14 height 16
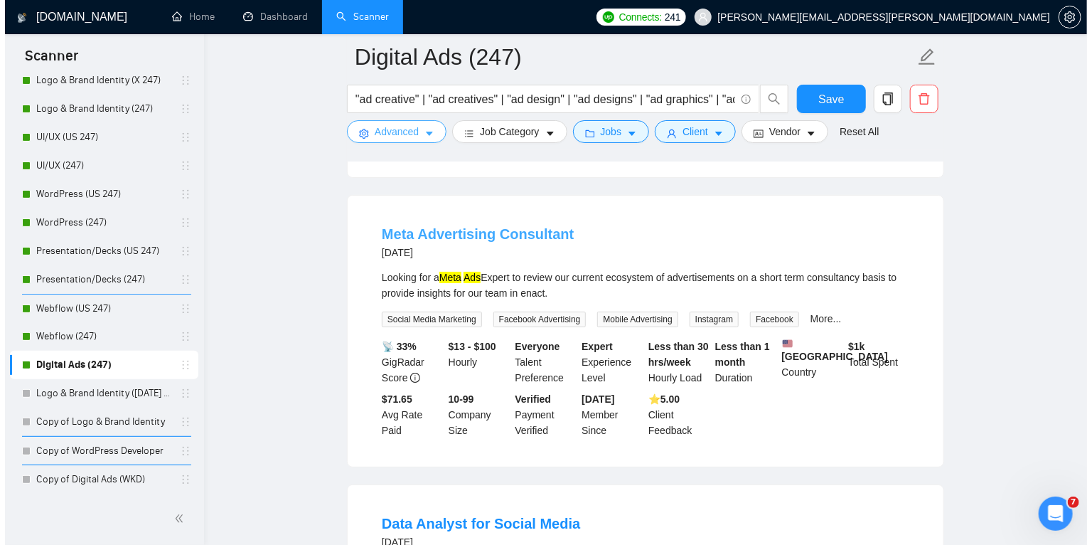
scroll to position [2636, 0]
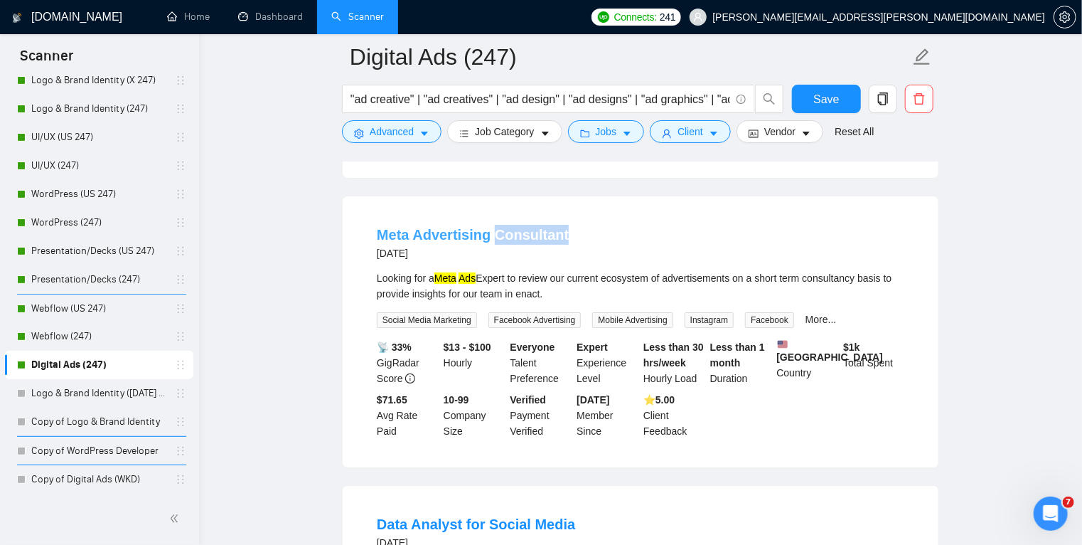
drag, startPoint x: 574, startPoint y: 227, endPoint x: 493, endPoint y: 220, distance: 82.1
click at [493, 225] on div "Meta Advertising Consultant [DATE]" at bounding box center [640, 243] width 527 height 37
copy link "Consultant"
click at [424, 132] on icon "caret-down" at bounding box center [424, 134] width 10 height 10
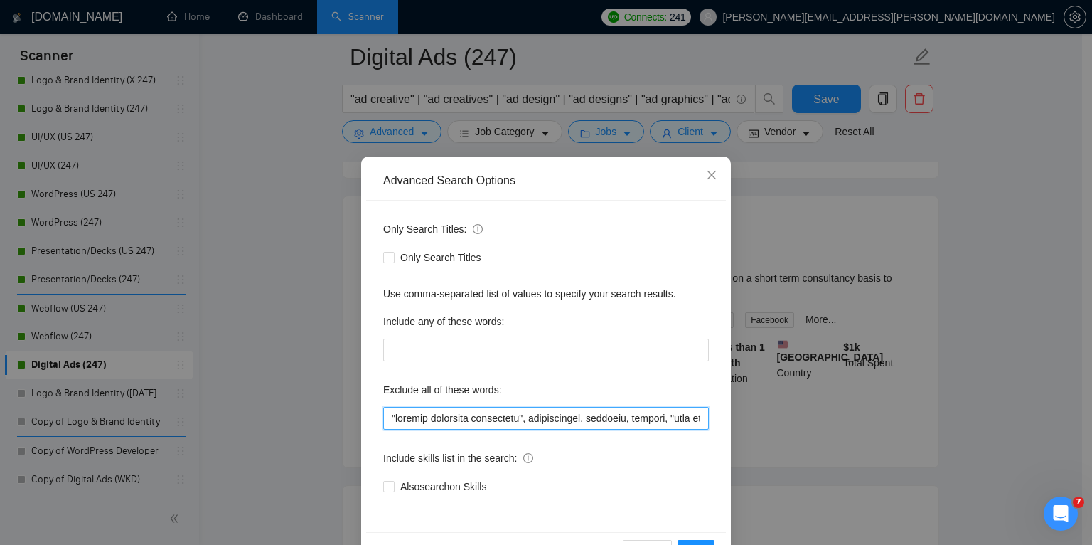
click at [537, 424] on input "text" at bounding box center [546, 418] width 326 height 23
click at [626, 419] on input "text" at bounding box center [546, 418] width 326 height 23
paste input "Consultant"
click at [634, 421] on input "text" at bounding box center [546, 418] width 326 height 23
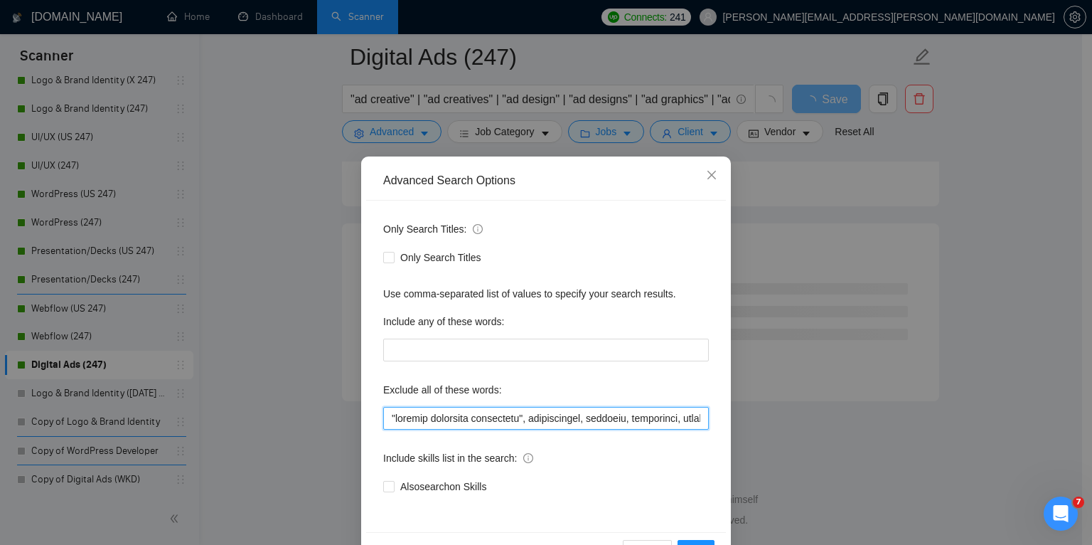
scroll to position [47, 0]
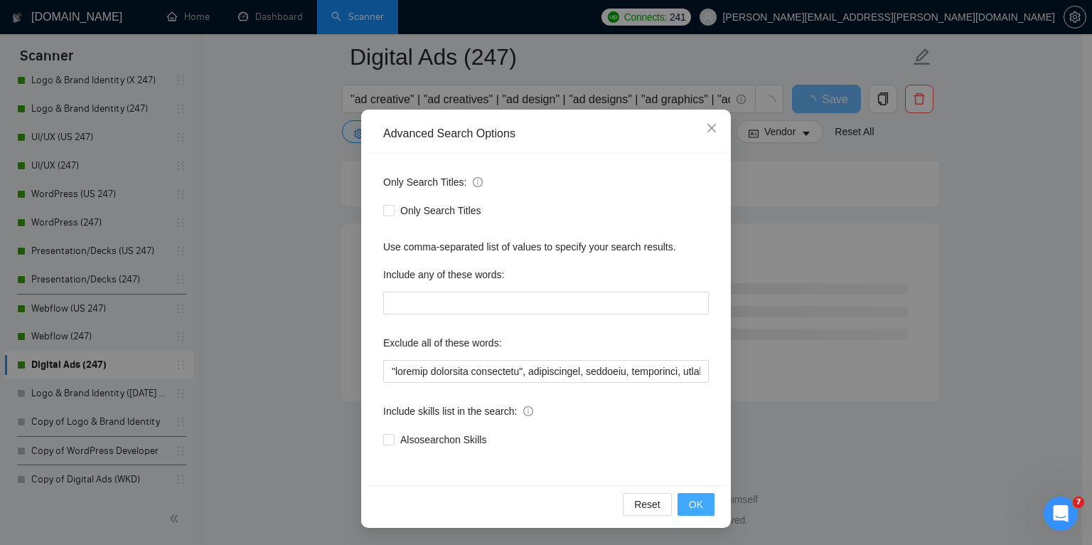
click at [689, 501] on span "OK" at bounding box center [696, 504] width 14 height 16
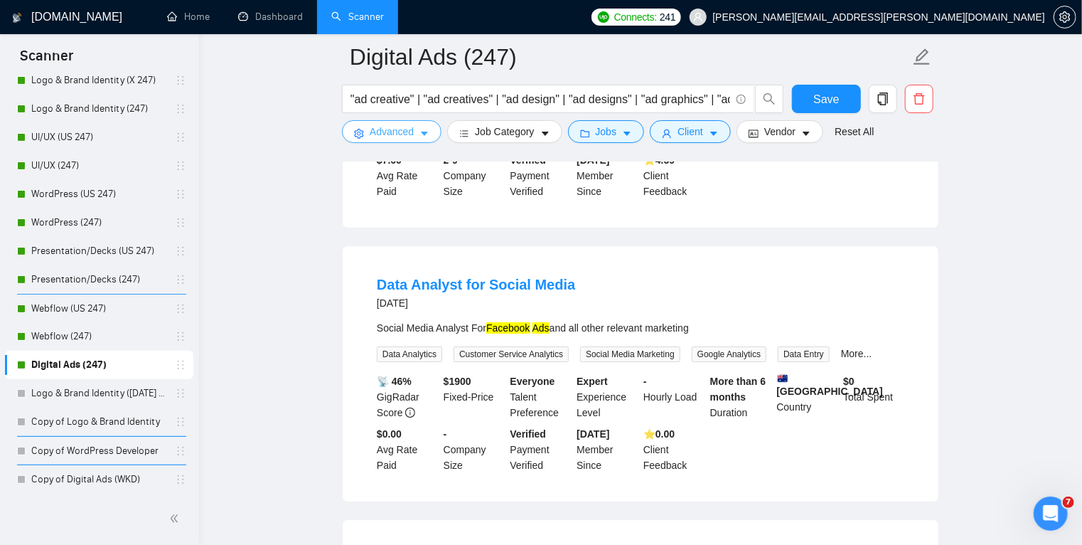
scroll to position [2585, 0]
drag, startPoint x: 366, startPoint y: 265, endPoint x: 457, endPoint y: 278, distance: 91.9
click at [457, 278] on li "Data Analyst for Social Media [DATE] Social Media Analyst For Facebook Ads and …" at bounding box center [641, 374] width 562 height 221
copy link "Data Analyst"
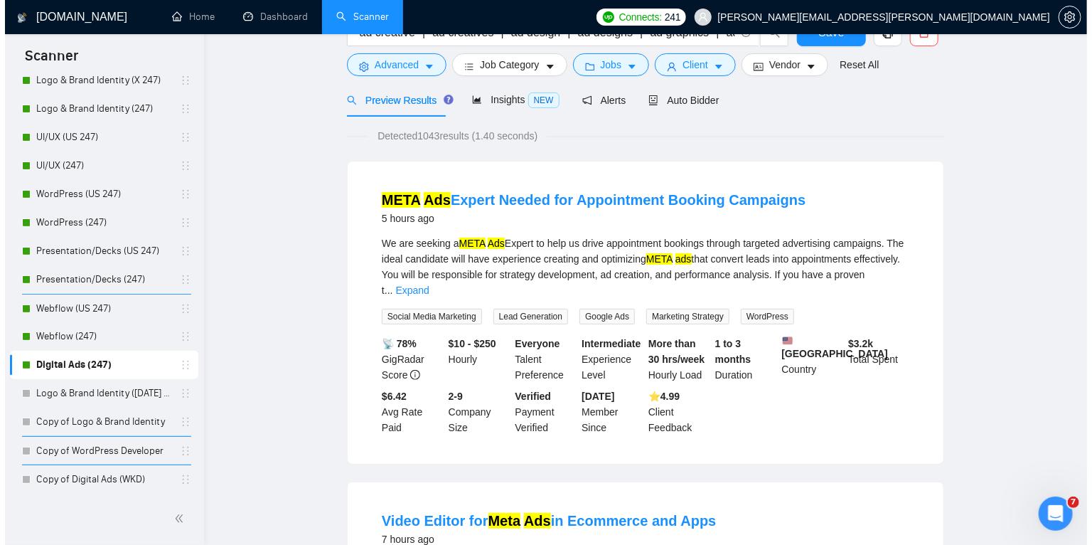
scroll to position [0, 0]
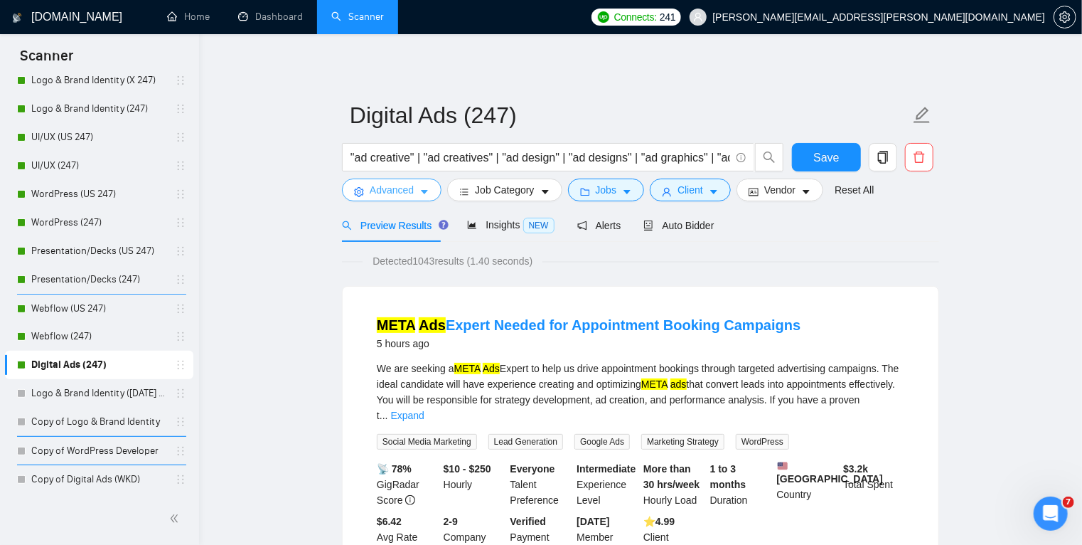
click at [427, 193] on icon "caret-down" at bounding box center [424, 192] width 10 height 10
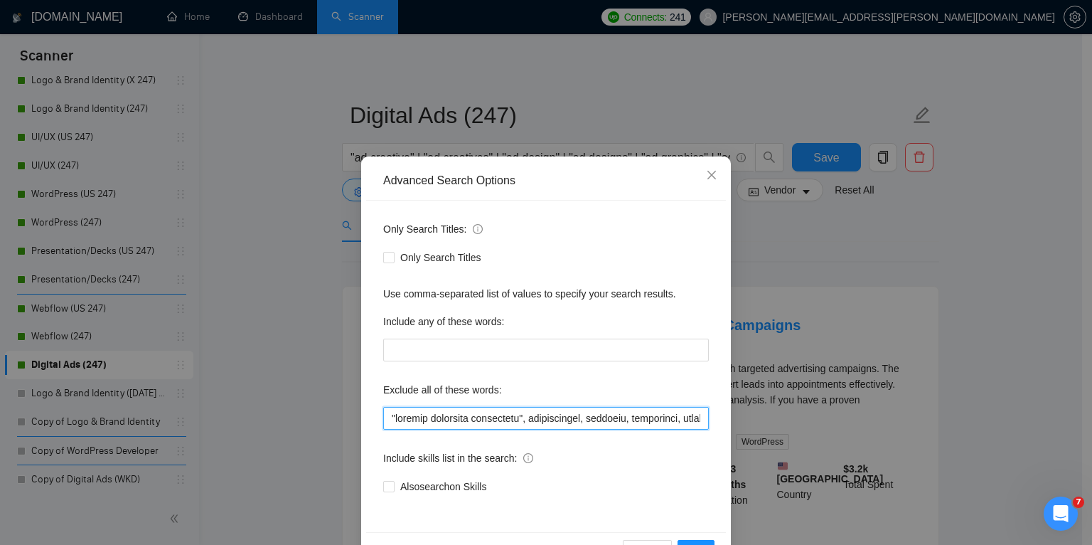
click at [388, 422] on input "text" at bounding box center [546, 418] width 326 height 23
paste input "Data Analyst"
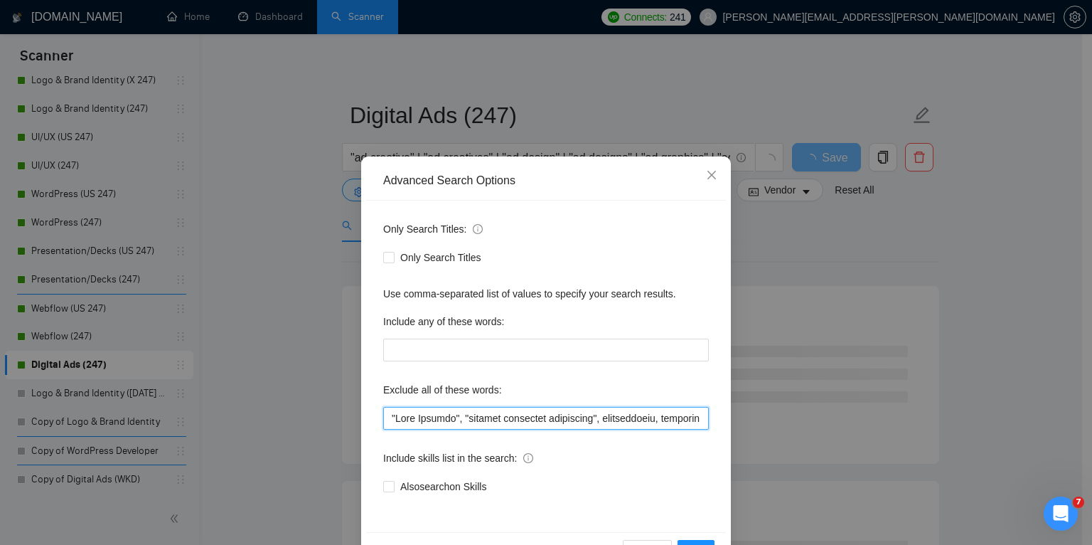
scroll to position [47, 0]
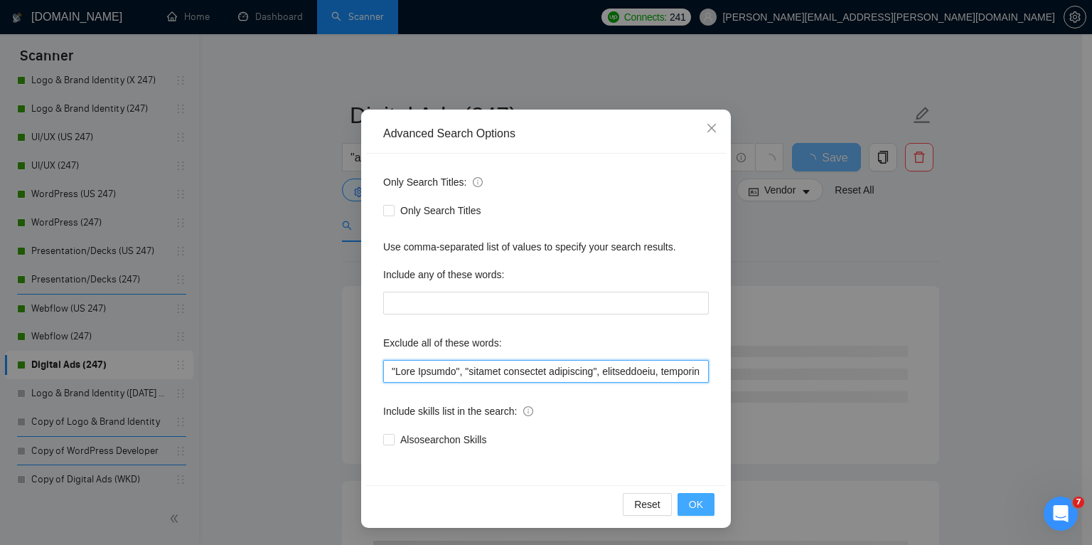
type input ""Data Analyst", "digital marketing specialist", photographer, coaching, consult…"
click at [698, 502] on button "OK" at bounding box center [695, 504] width 37 height 23
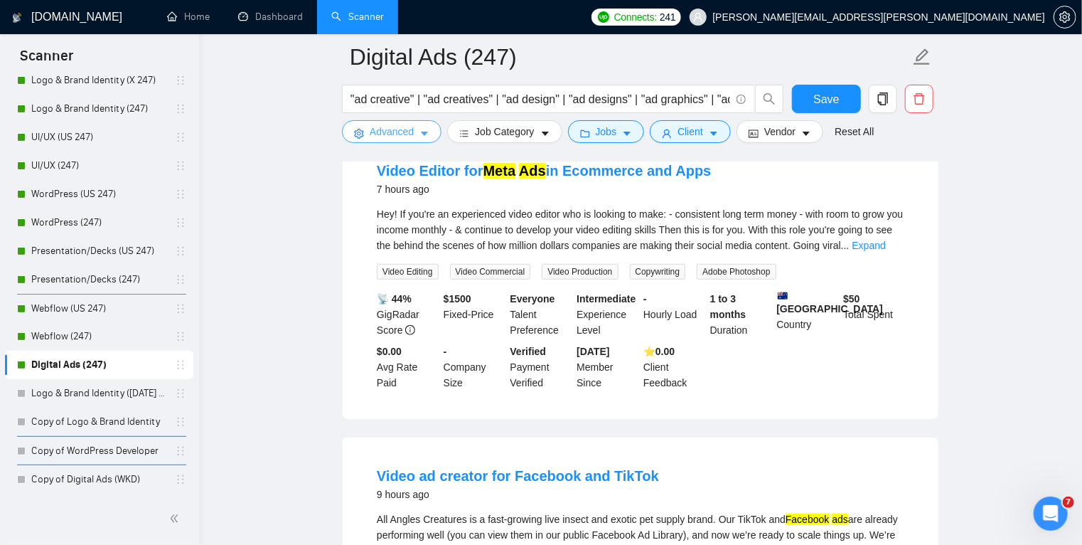
scroll to position [487, 0]
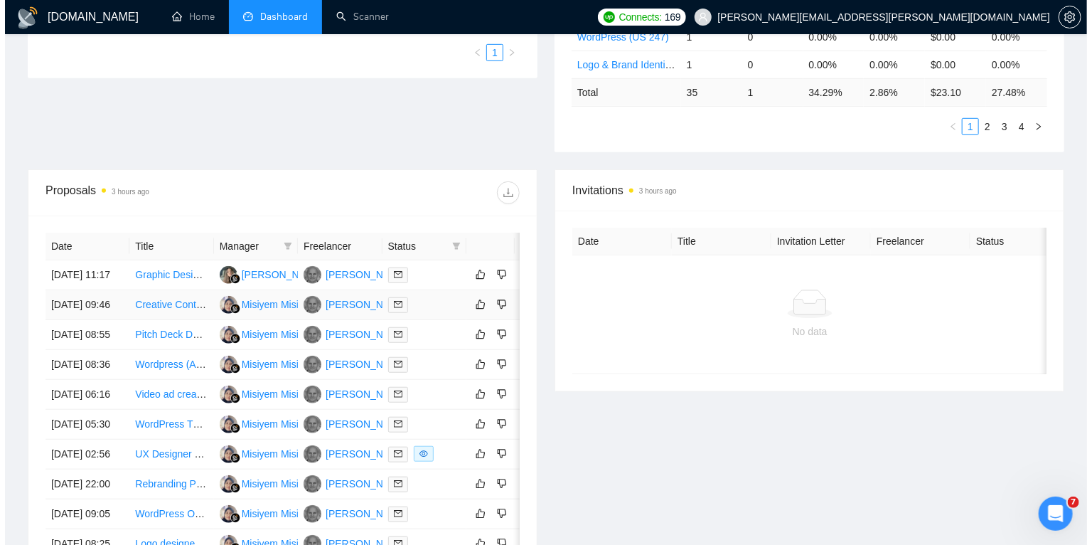
scroll to position [394, 0]
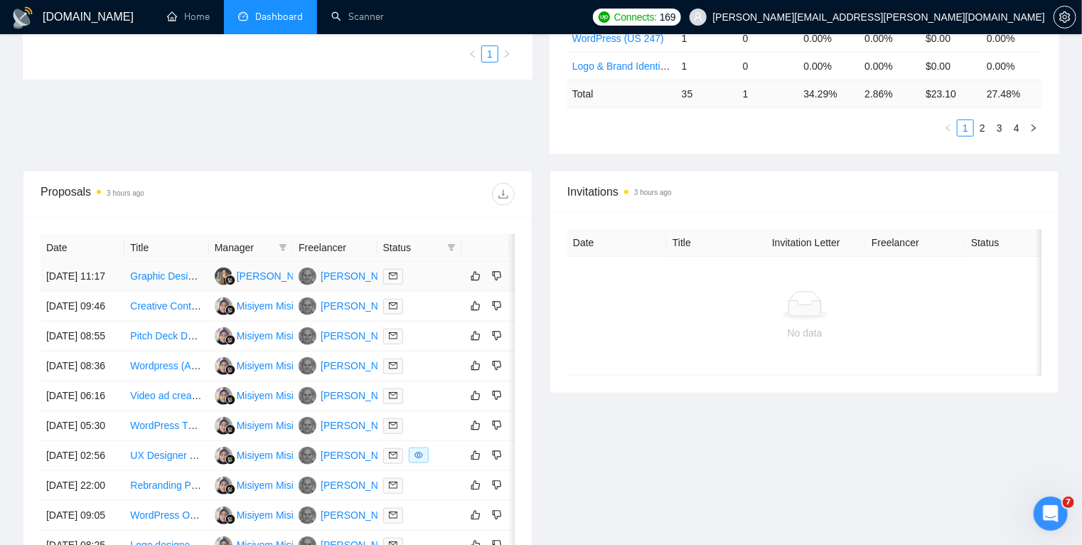
click at [436, 280] on div at bounding box center [419, 276] width 73 height 16
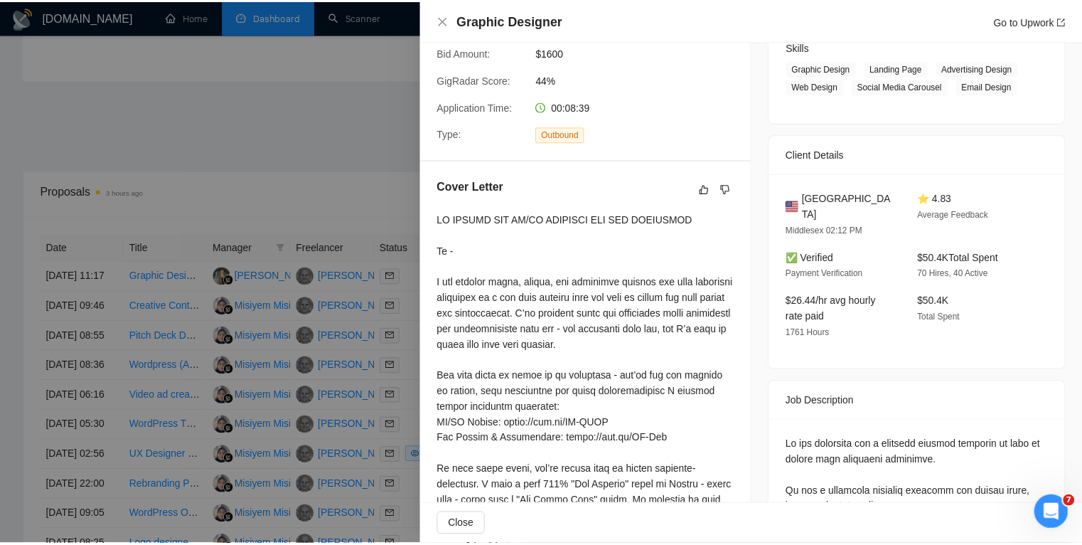
scroll to position [237, 0]
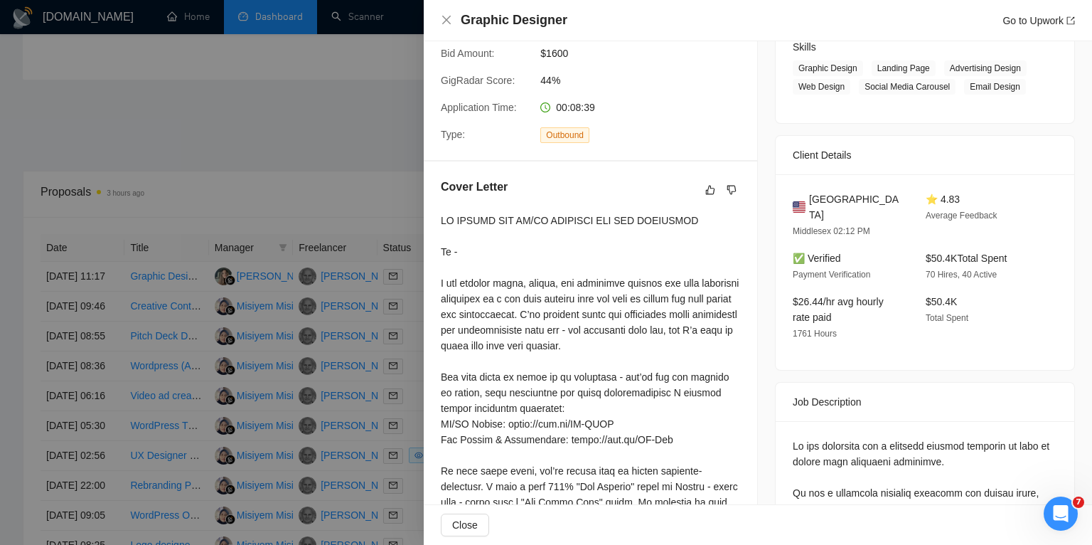
click at [370, 154] on div at bounding box center [546, 272] width 1092 height 545
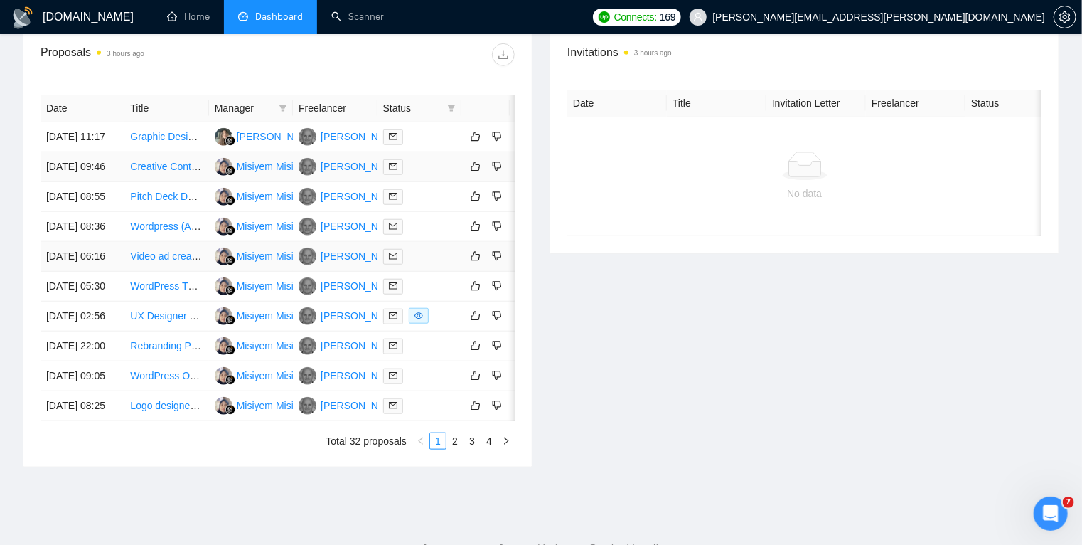
scroll to position [534, 0]
click at [437, 234] on div at bounding box center [419, 226] width 73 height 16
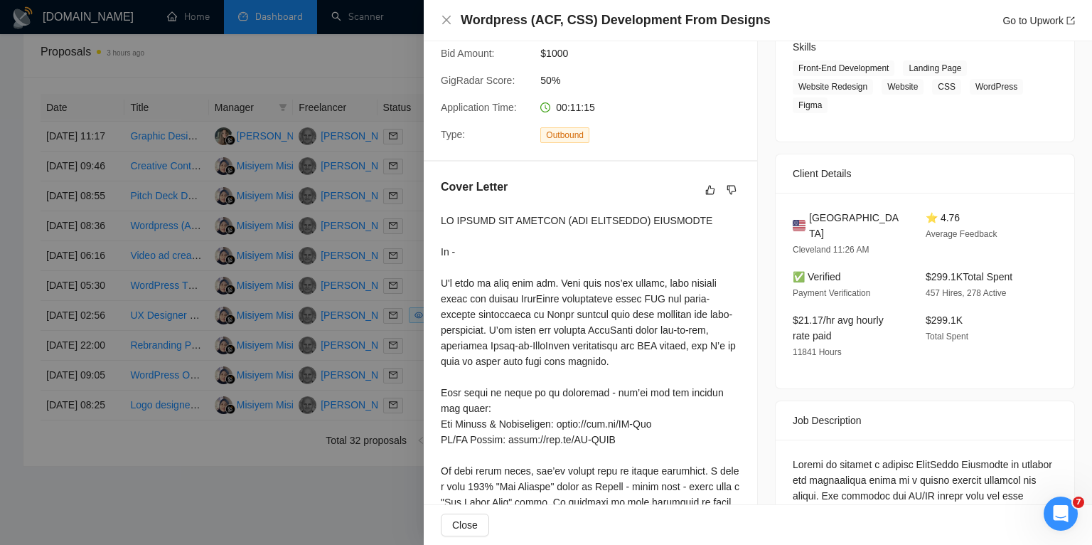
click at [384, 57] on div at bounding box center [546, 272] width 1092 height 545
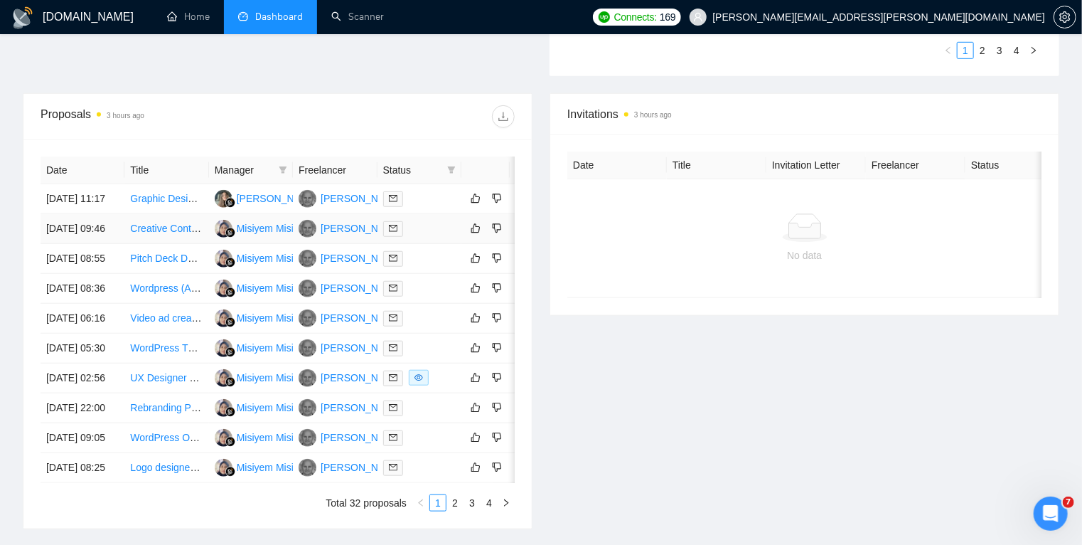
scroll to position [474, 0]
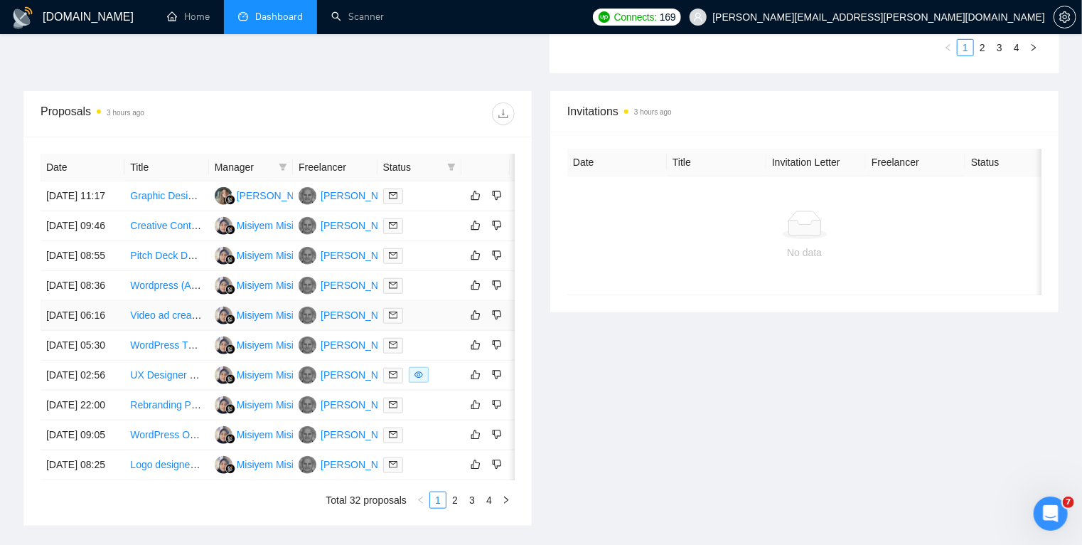
click at [441, 323] on div at bounding box center [419, 315] width 73 height 16
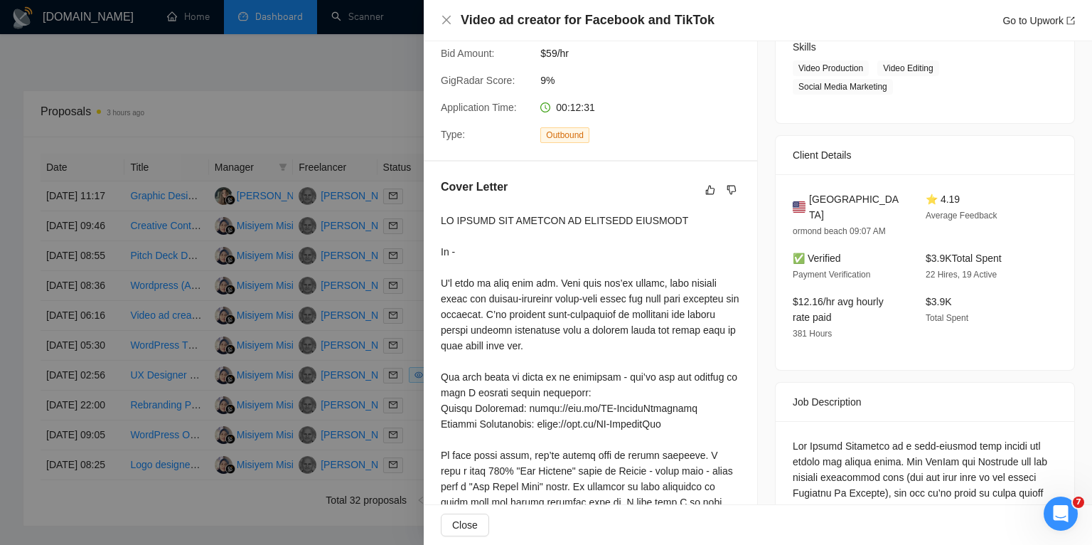
click at [409, 375] on div at bounding box center [546, 272] width 1092 height 545
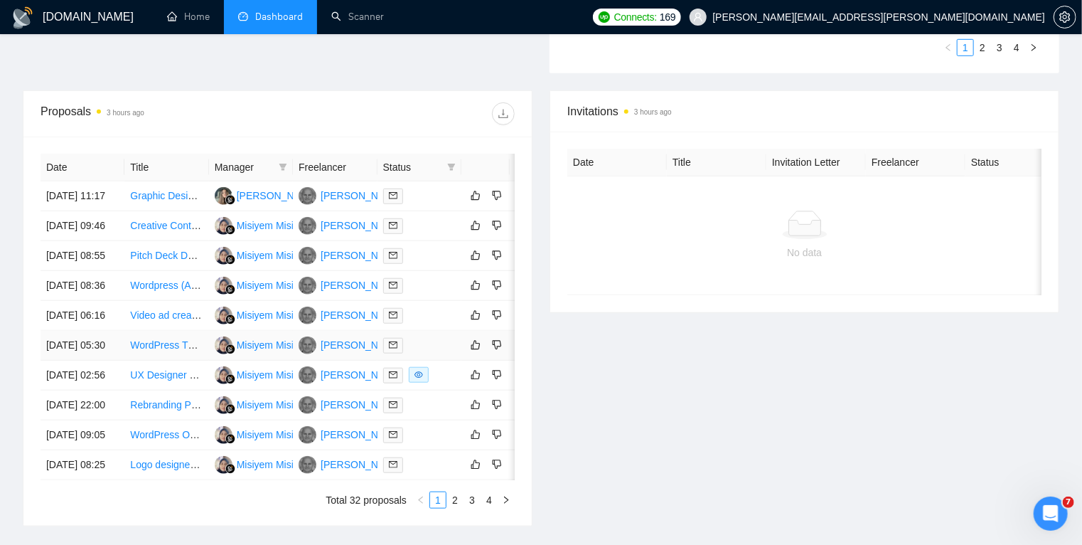
click at [440, 353] on div at bounding box center [419, 345] width 73 height 16
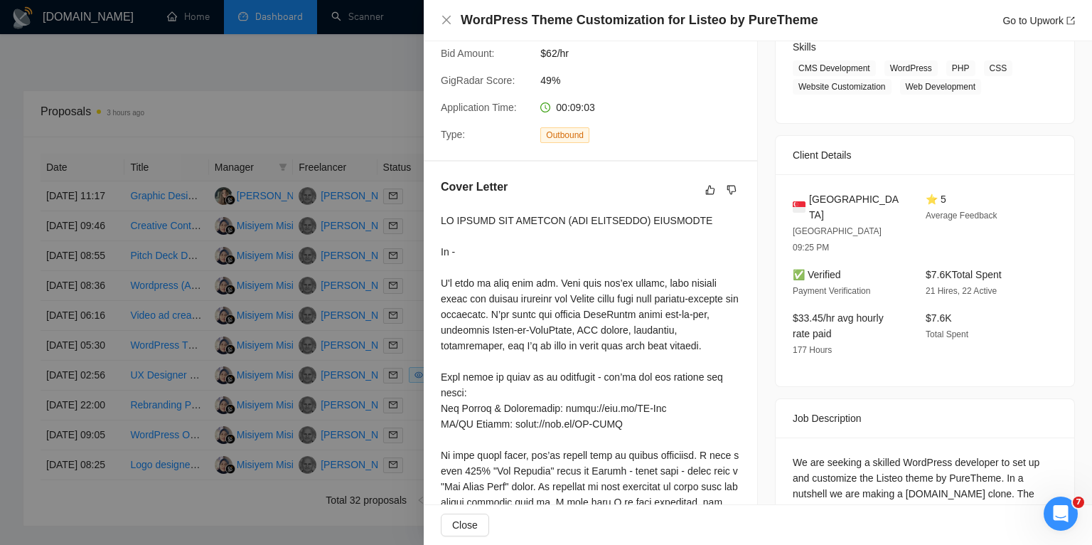
click at [360, 442] on div at bounding box center [546, 272] width 1092 height 545
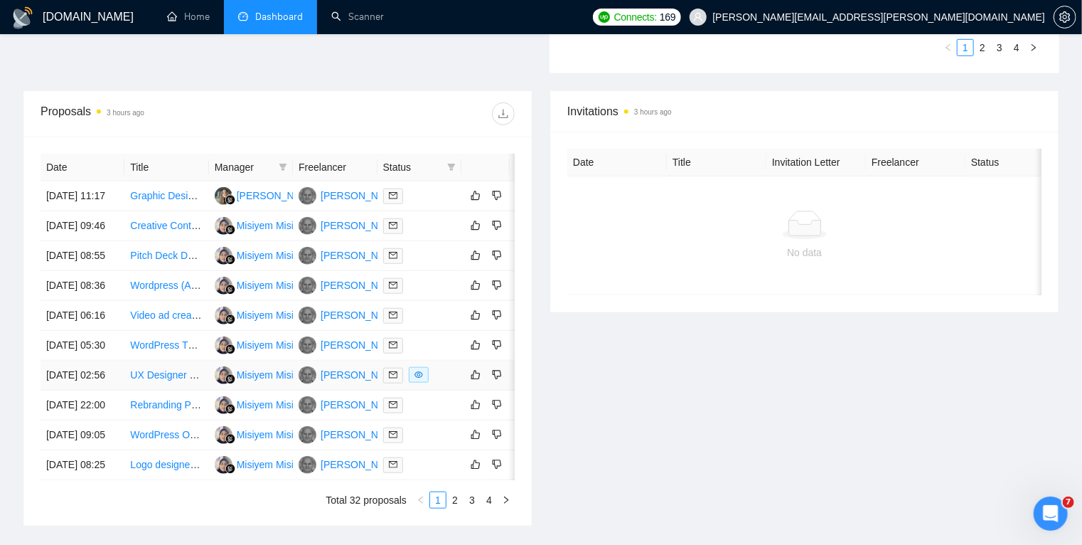
click at [360, 390] on td "Todd Hogan" at bounding box center [335, 375] width 84 height 30
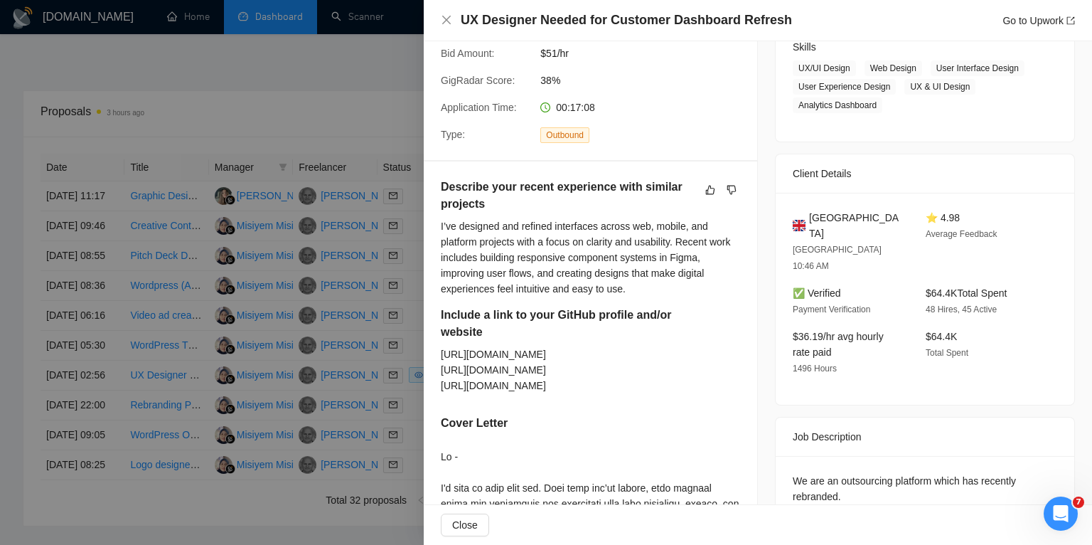
click at [360, 442] on div at bounding box center [546, 272] width 1092 height 545
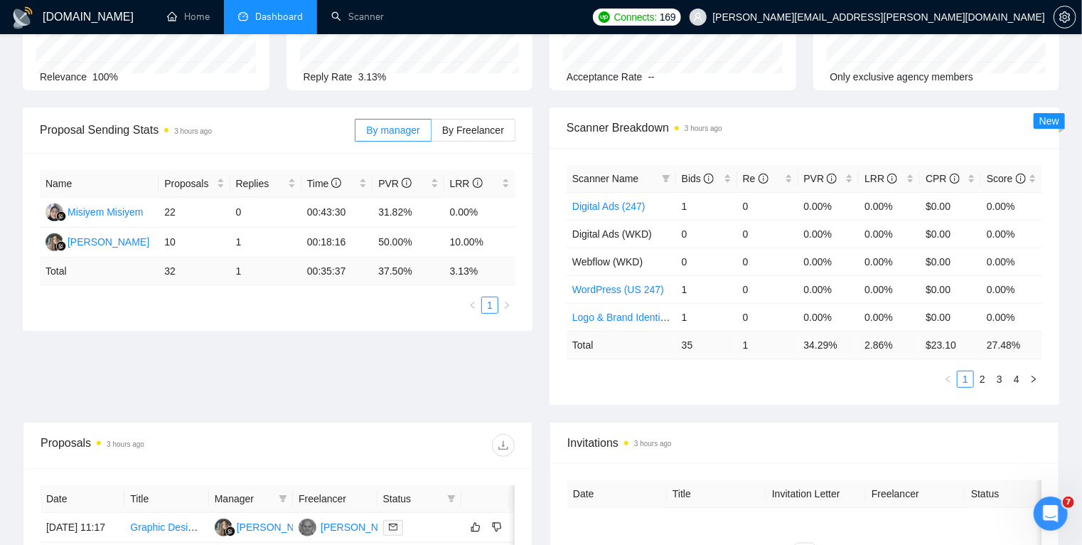
scroll to position [0, 0]
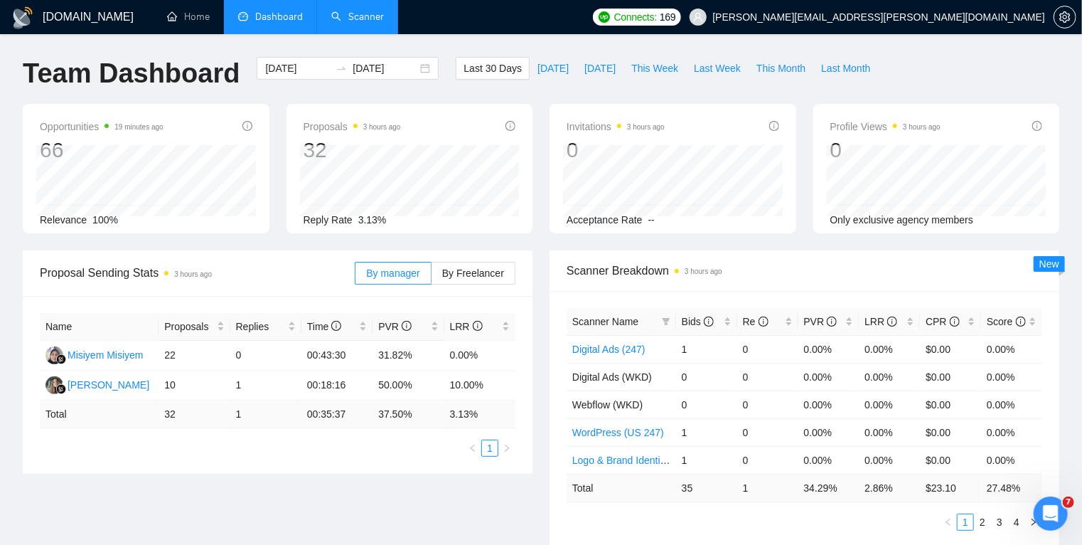
click at [367, 17] on link "Scanner" at bounding box center [357, 17] width 53 height 12
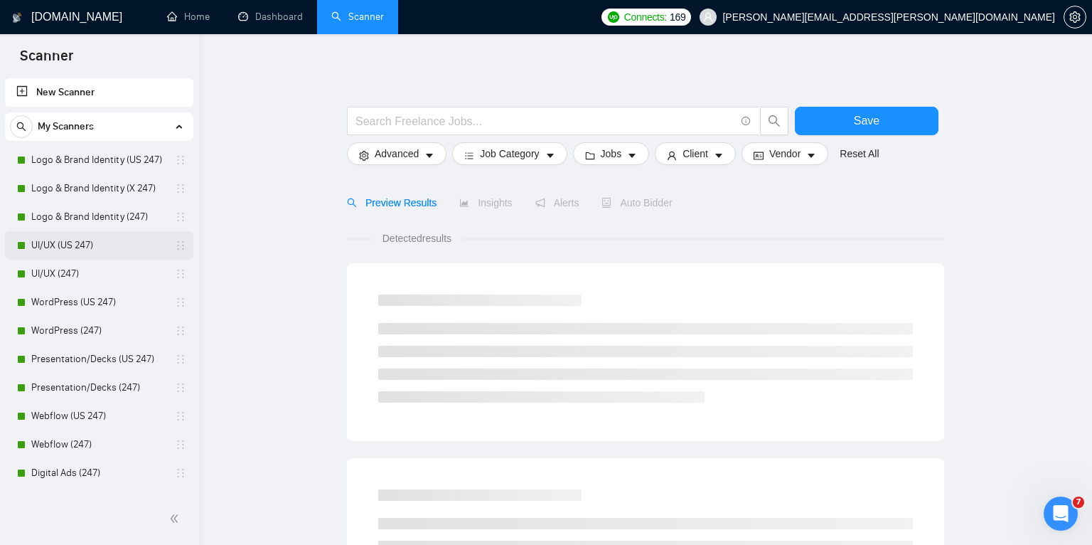
click at [122, 247] on link "UI/UX (US 247)" at bounding box center [98, 245] width 135 height 28
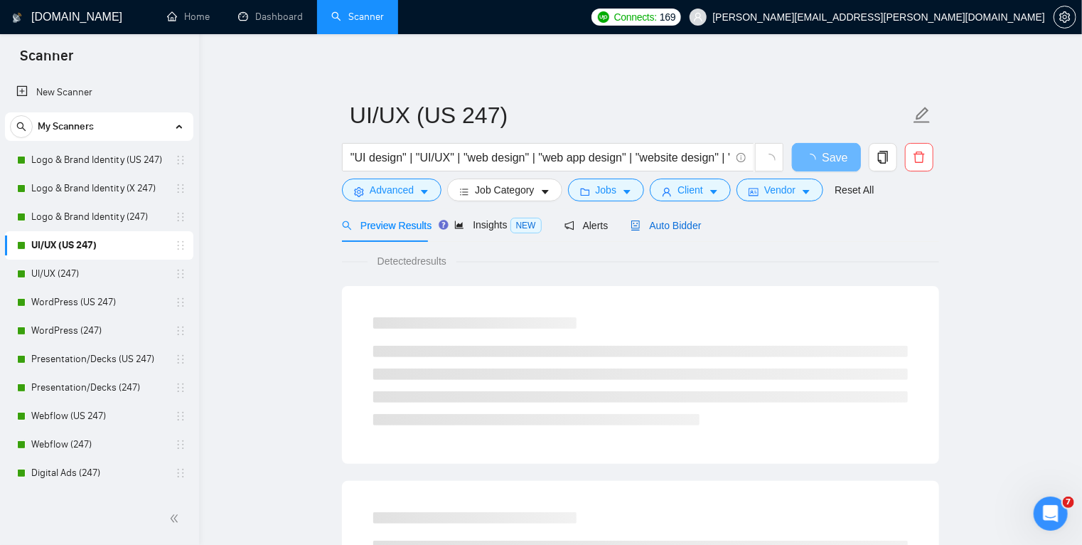
click at [653, 230] on span "Auto Bidder" at bounding box center [666, 225] width 70 height 11
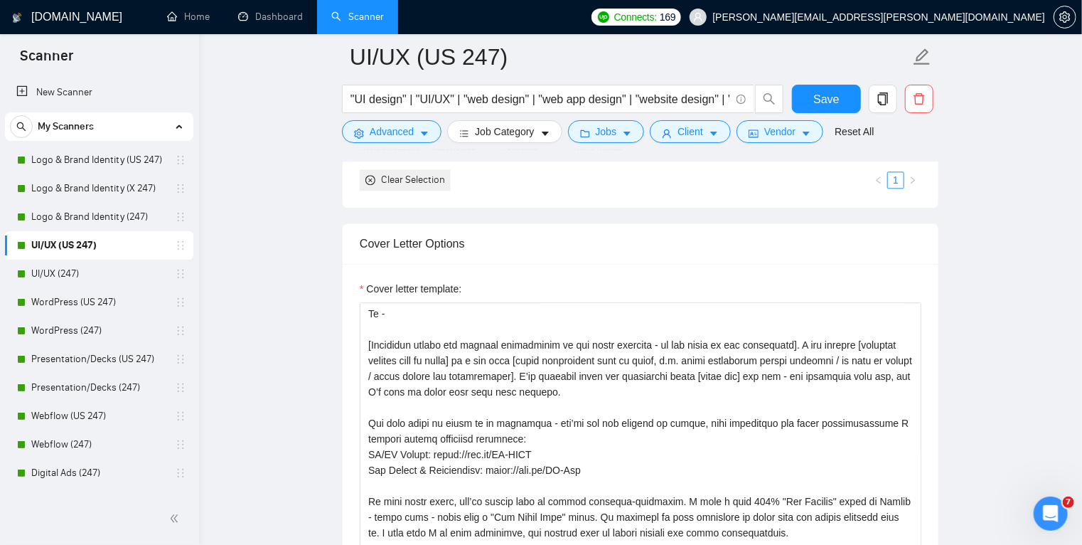
scroll to position [1602, 0]
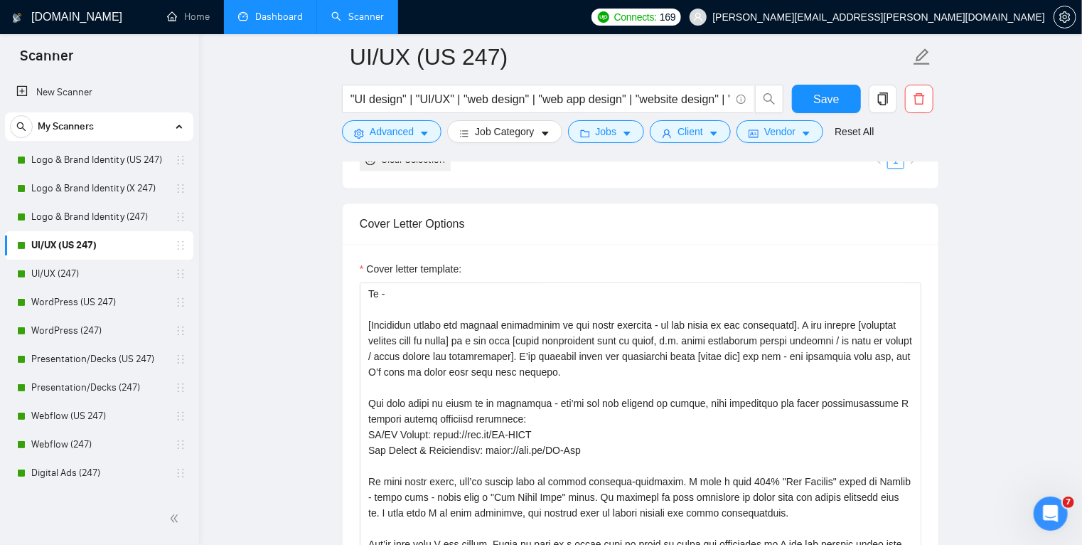
click at [287, 18] on link "Dashboard" at bounding box center [270, 17] width 65 height 12
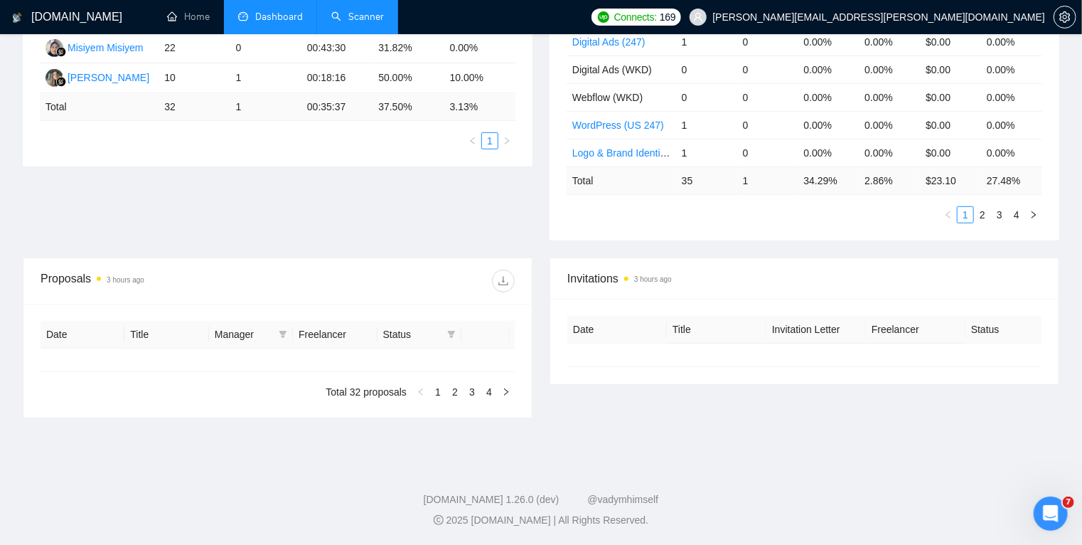
type input "2025-08-03"
type input "2025-09-02"
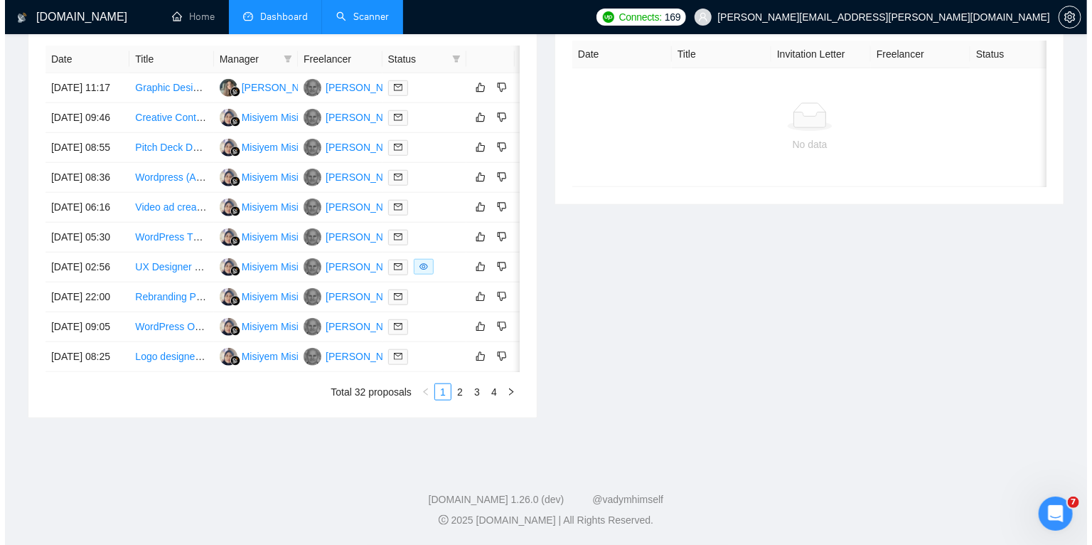
scroll to position [682, 0]
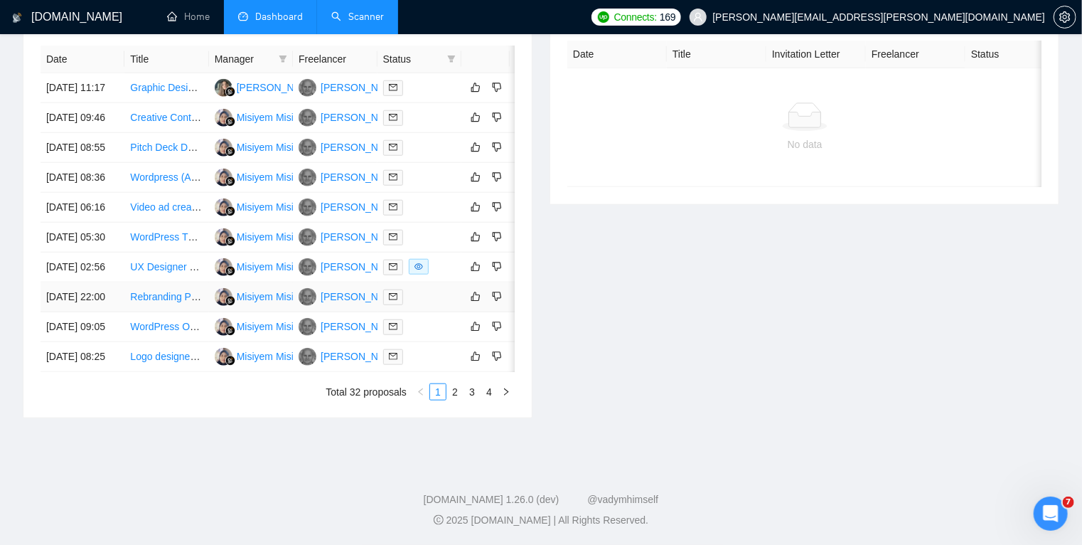
click at [427, 292] on div at bounding box center [419, 297] width 73 height 16
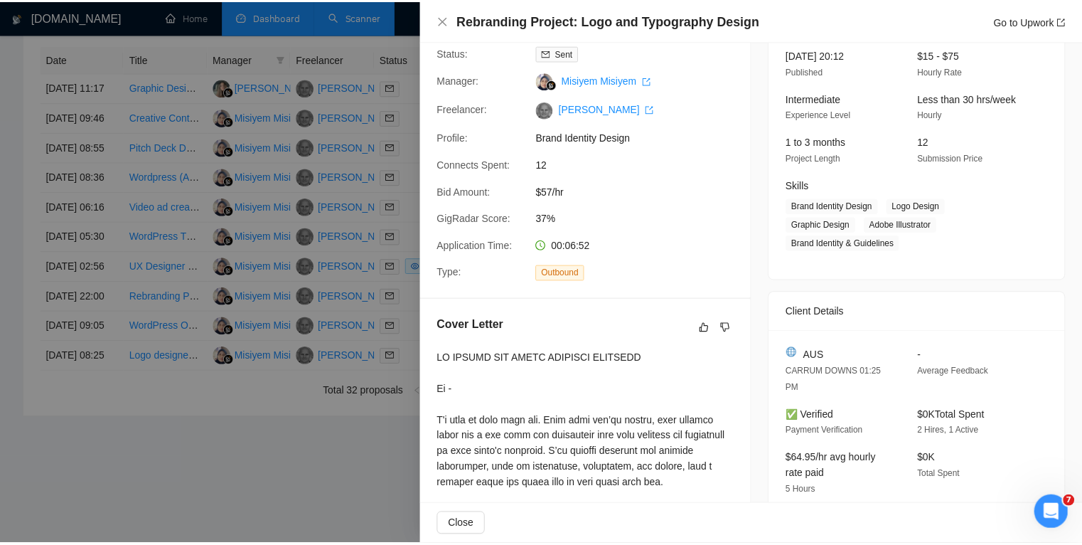
scroll to position [98, 0]
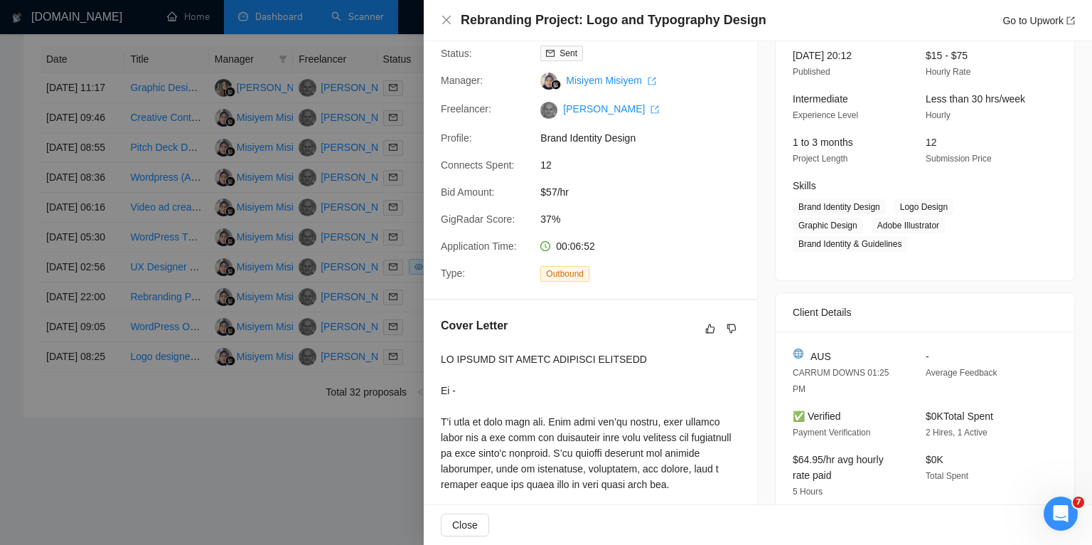
click at [283, 443] on div at bounding box center [546, 272] width 1092 height 545
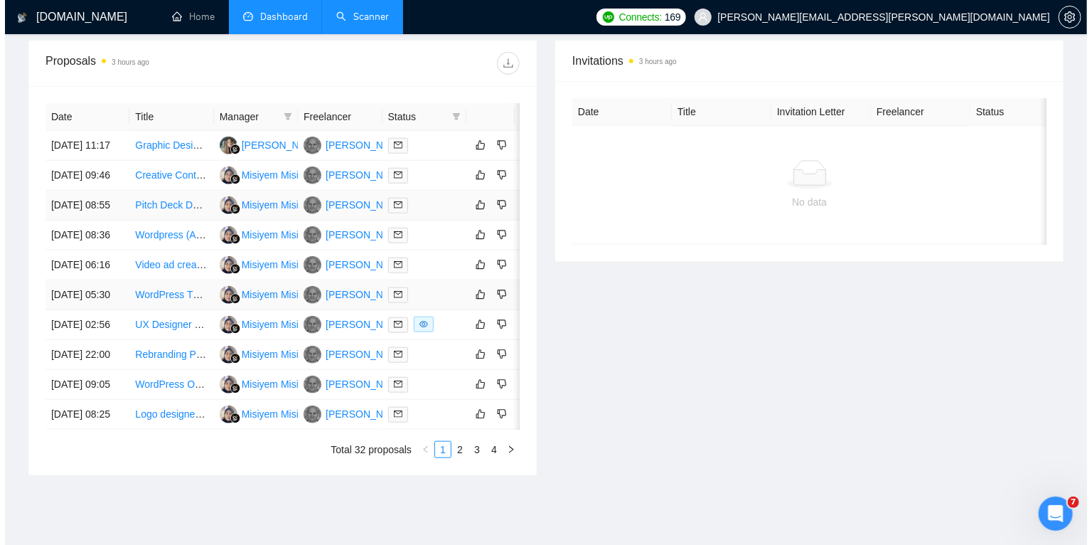
scroll to position [523, 0]
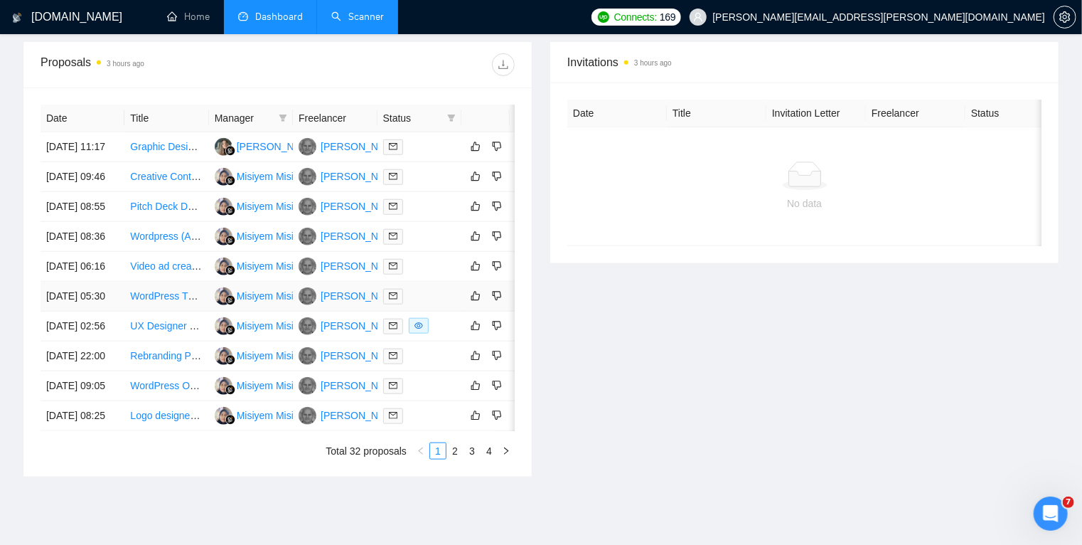
click at [432, 304] on div at bounding box center [419, 296] width 73 height 16
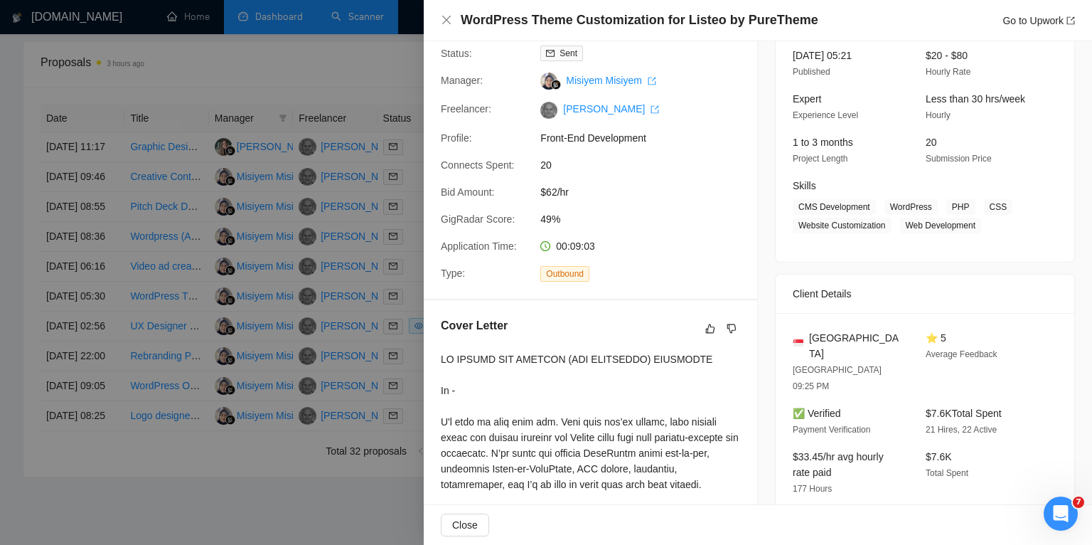
click at [14, 289] on div at bounding box center [546, 272] width 1092 height 545
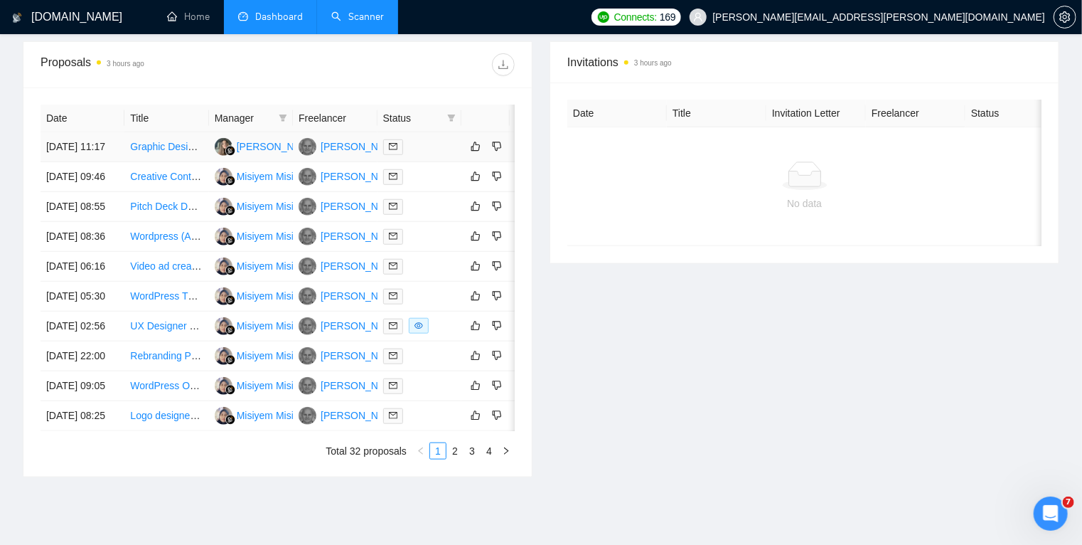
click at [421, 155] on div at bounding box center [419, 147] width 73 height 16
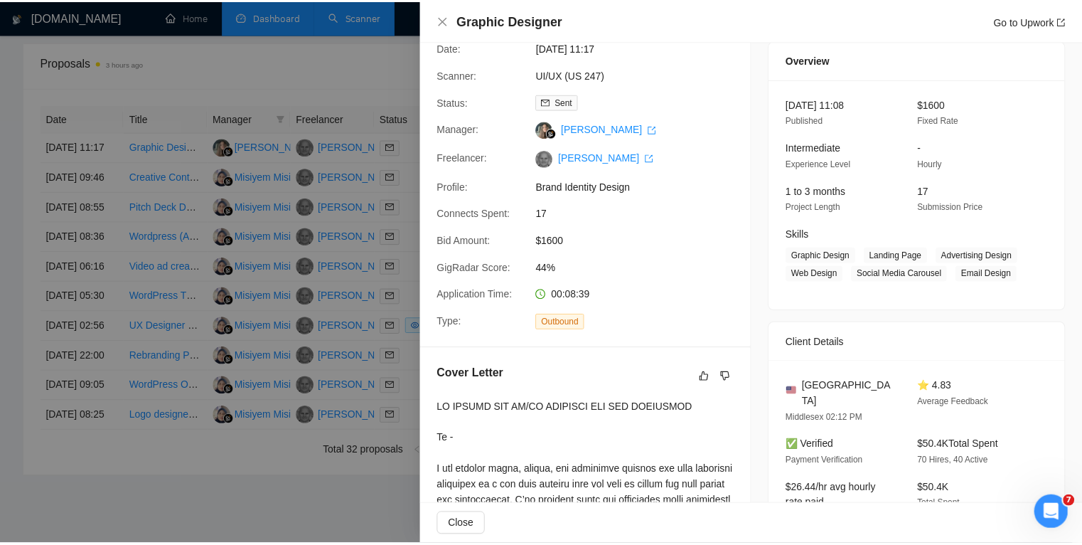
scroll to position [0, 0]
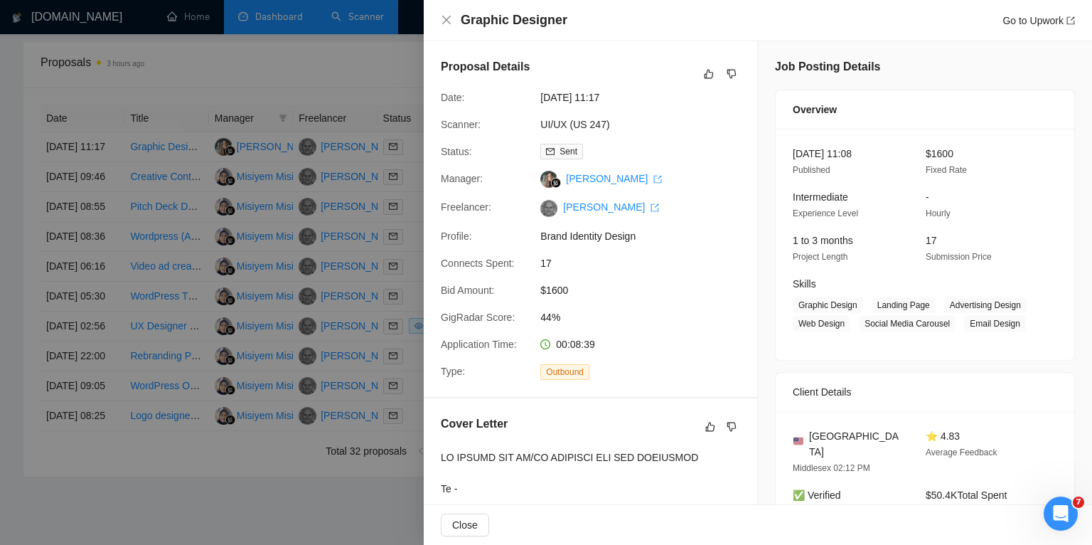
click at [2, 196] on div at bounding box center [546, 272] width 1092 height 545
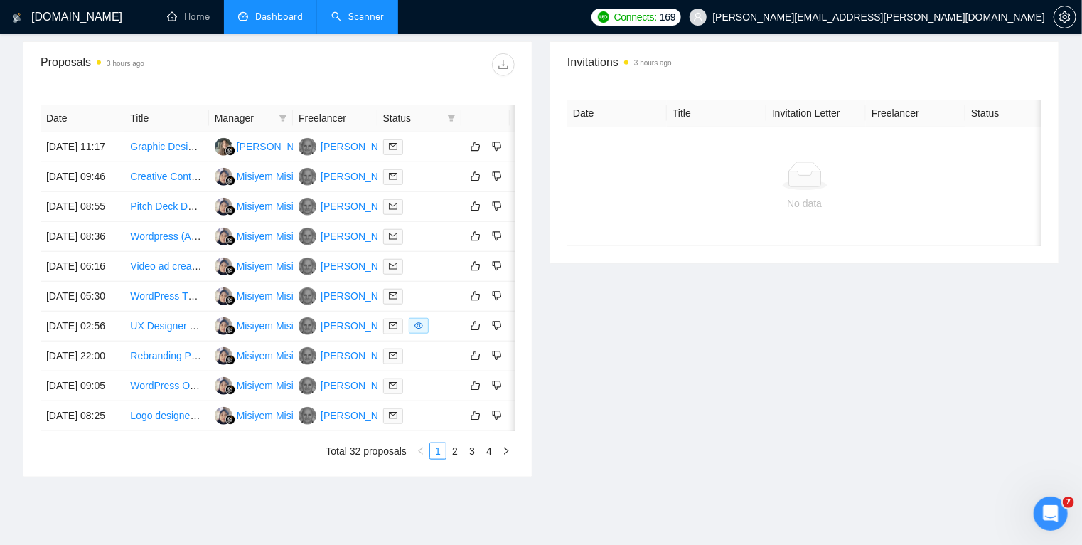
click at [353, 17] on link "Scanner" at bounding box center [357, 17] width 53 height 12
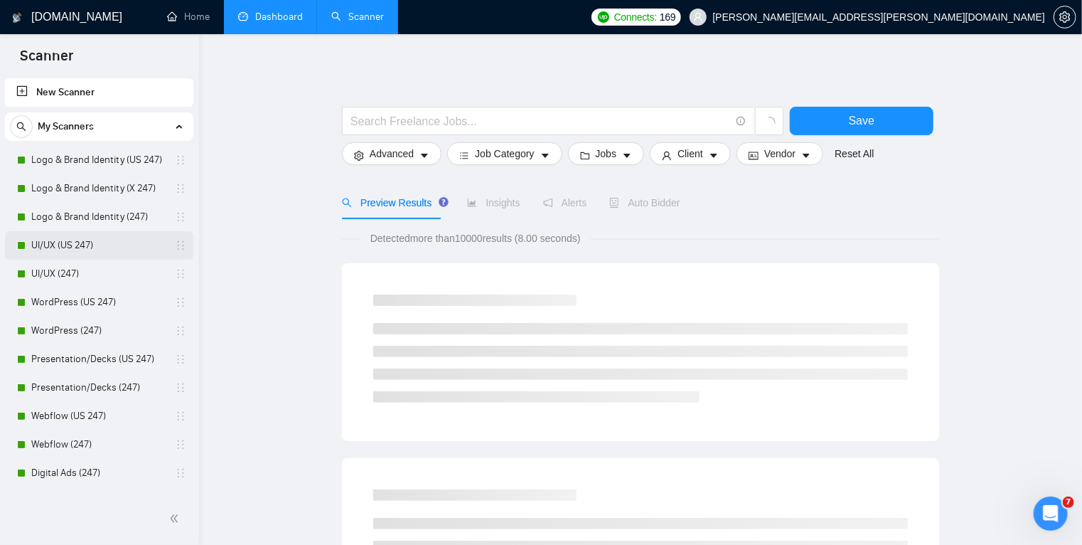
click at [102, 242] on link "UI/UX (US 247)" at bounding box center [98, 245] width 135 height 28
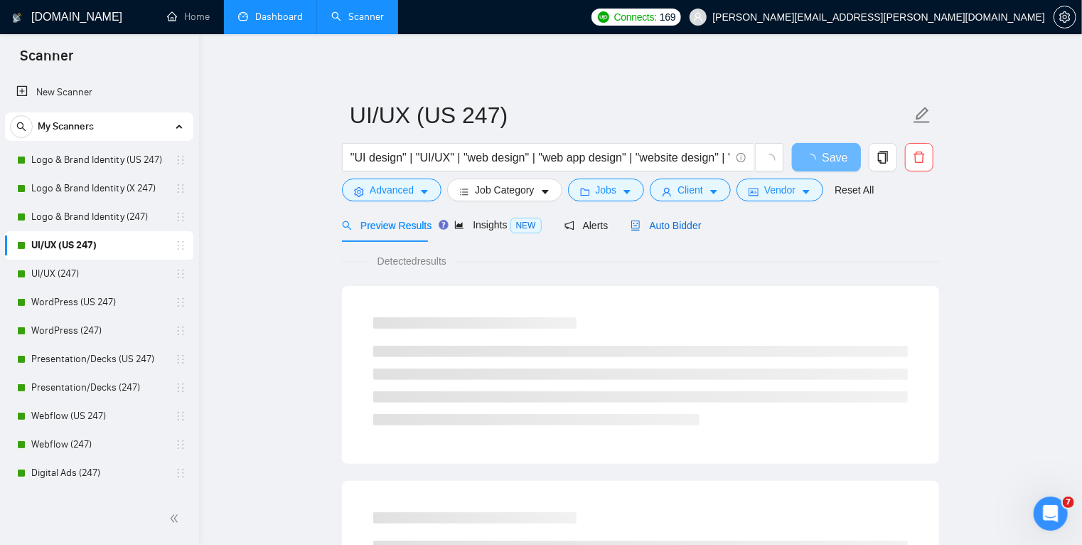
click at [668, 225] on span "Auto Bidder" at bounding box center [666, 225] width 70 height 11
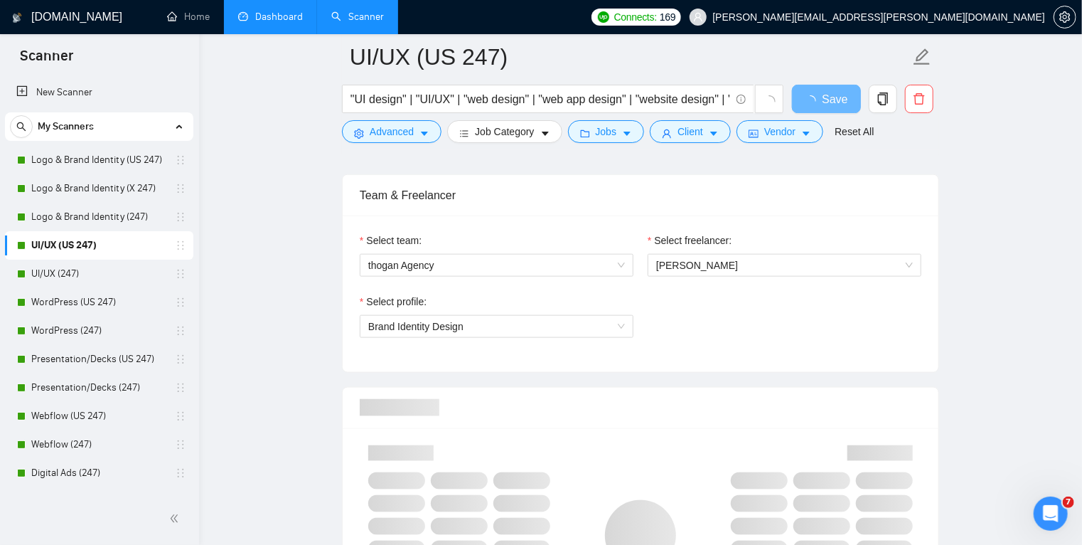
scroll to position [709, 0]
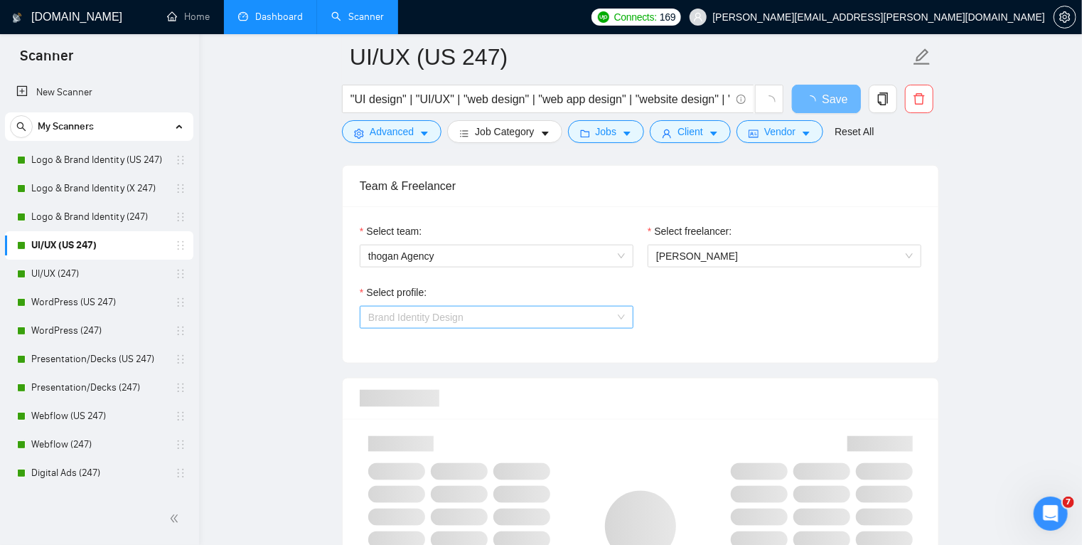
click at [573, 314] on span "Brand Identity Design" at bounding box center [496, 316] width 257 height 21
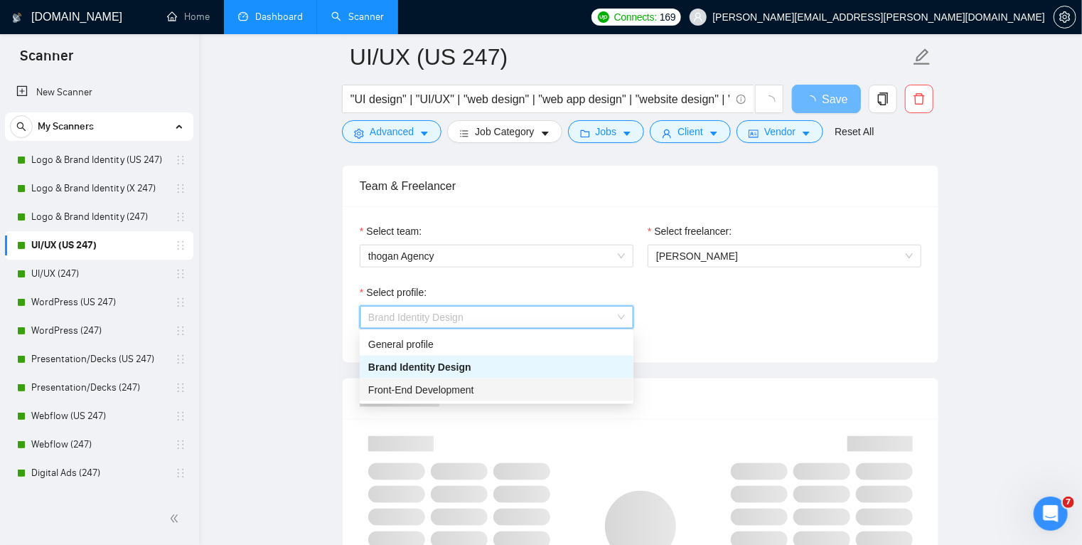
click at [565, 393] on div "Front-End Development" at bounding box center [496, 390] width 257 height 16
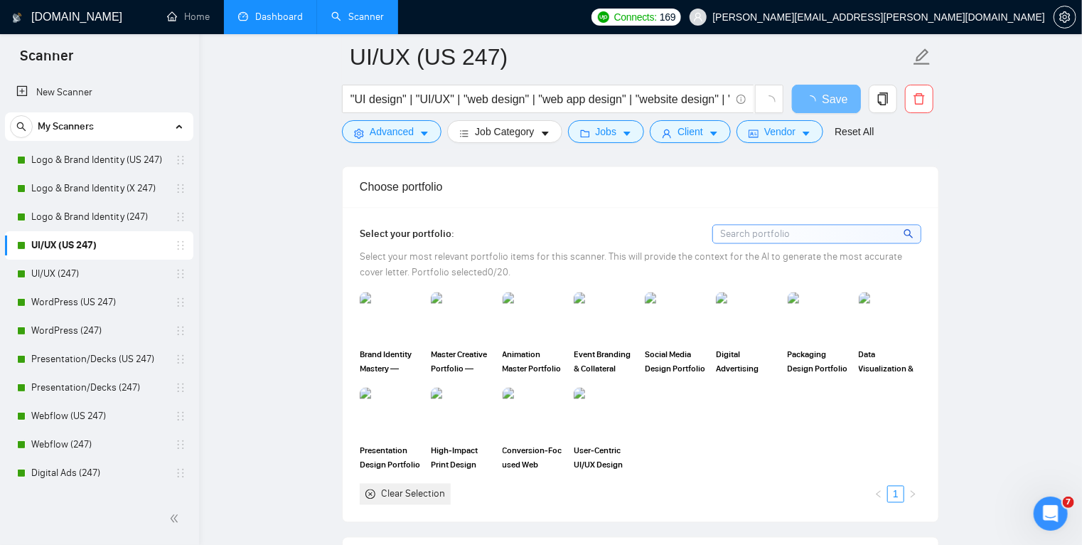
scroll to position [1211, 0]
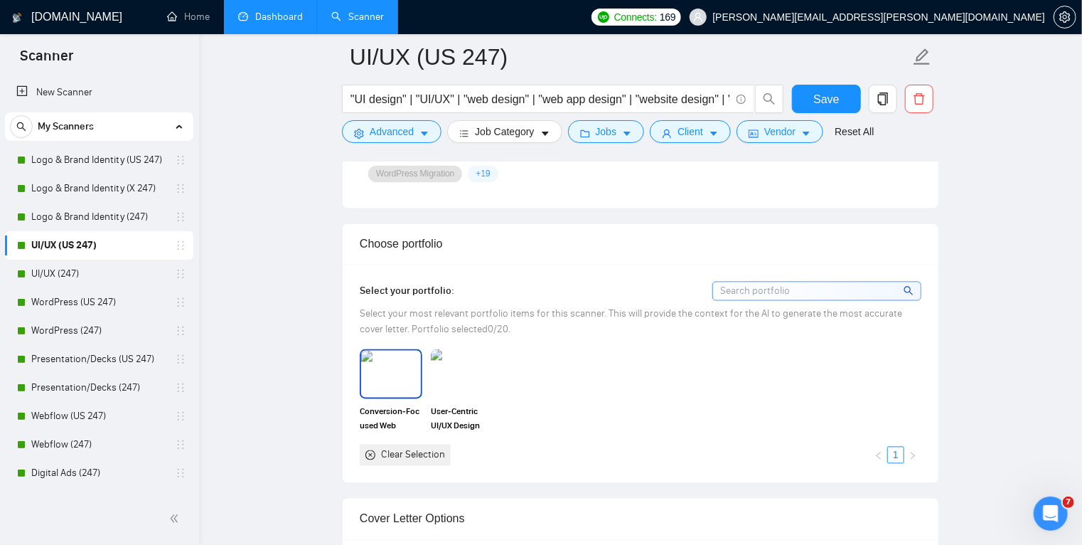
click at [396, 380] on img at bounding box center [391, 373] width 60 height 47
click at [455, 366] on img at bounding box center [462, 373] width 60 height 47
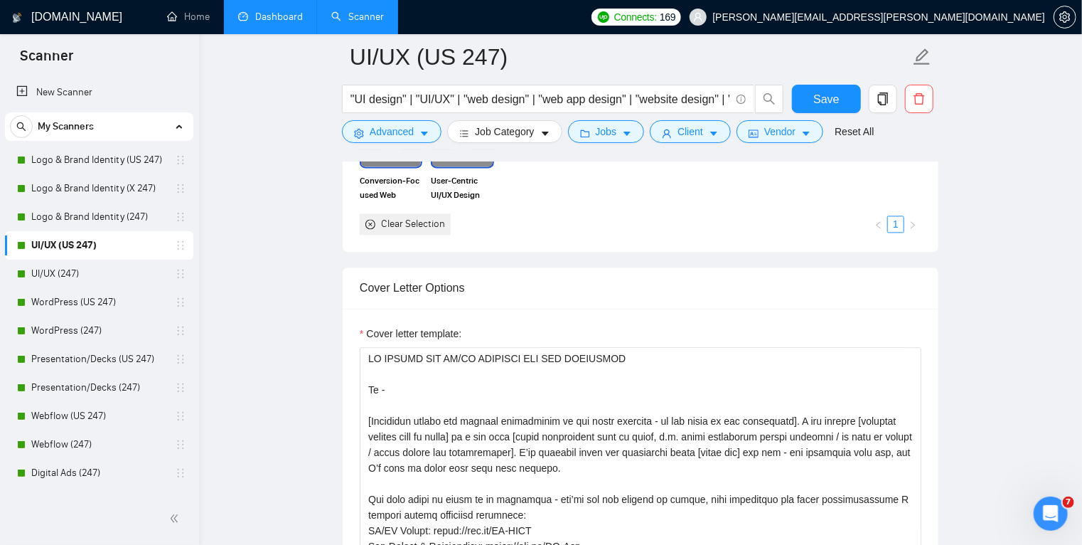
scroll to position [1443, 0]
click at [814, 96] on span "Save" at bounding box center [826, 99] width 26 height 18
click at [822, 93] on span "Save" at bounding box center [826, 99] width 26 height 18
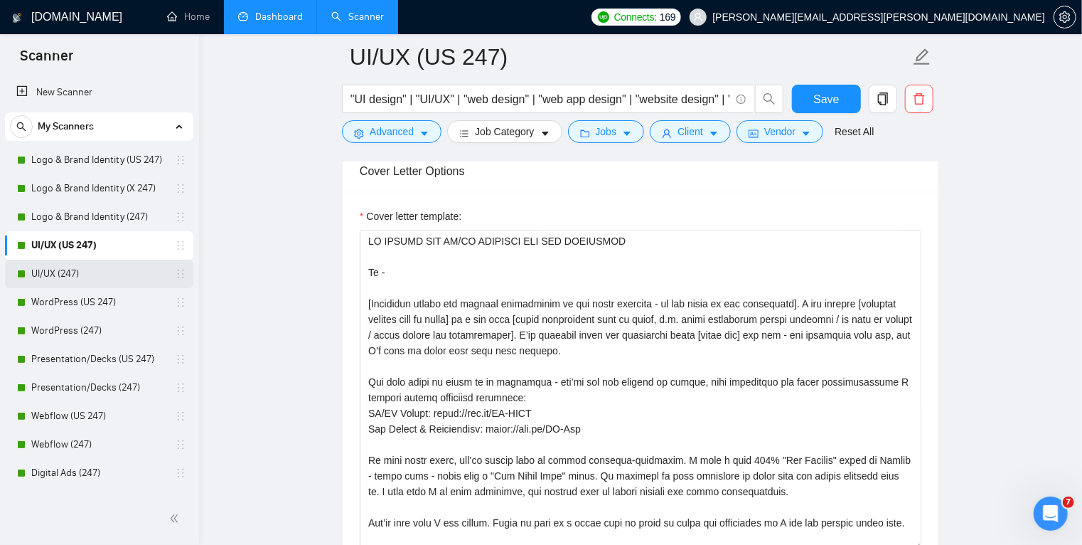
click at [91, 274] on link "UI/UX (247)" at bounding box center [98, 273] width 135 height 28
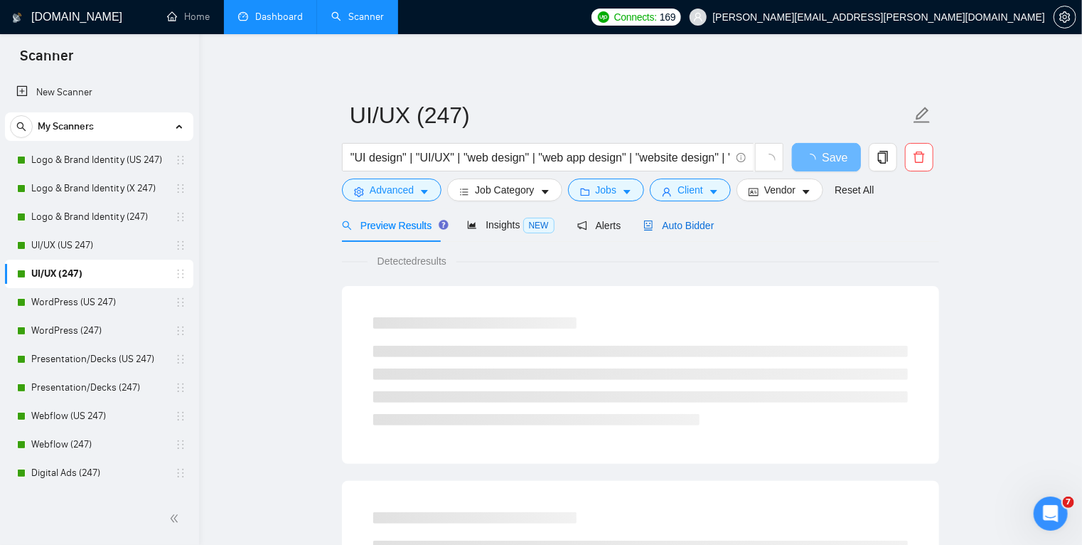
click at [677, 224] on span "Auto Bidder" at bounding box center [678, 225] width 70 height 11
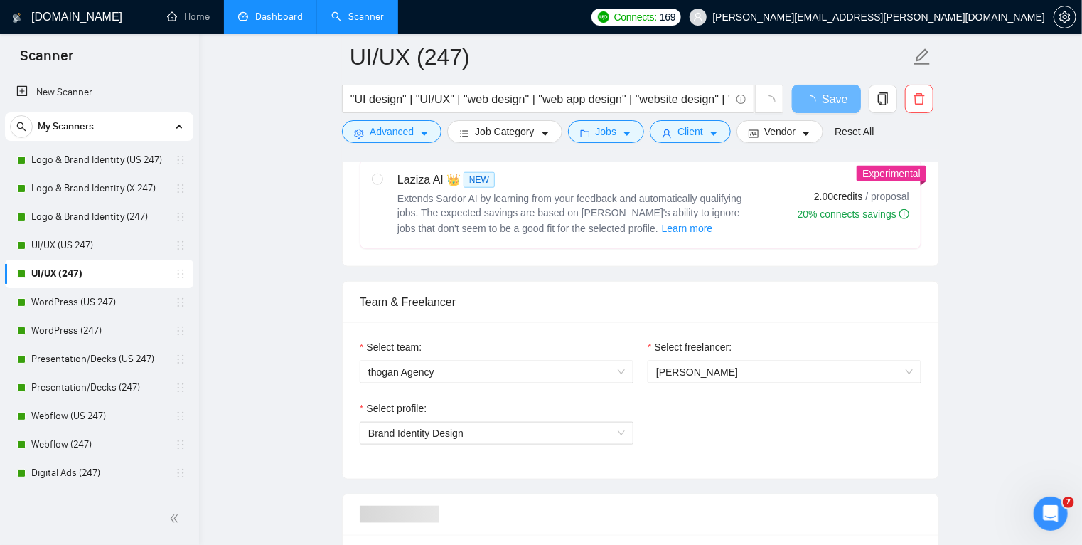
scroll to position [617, 0]
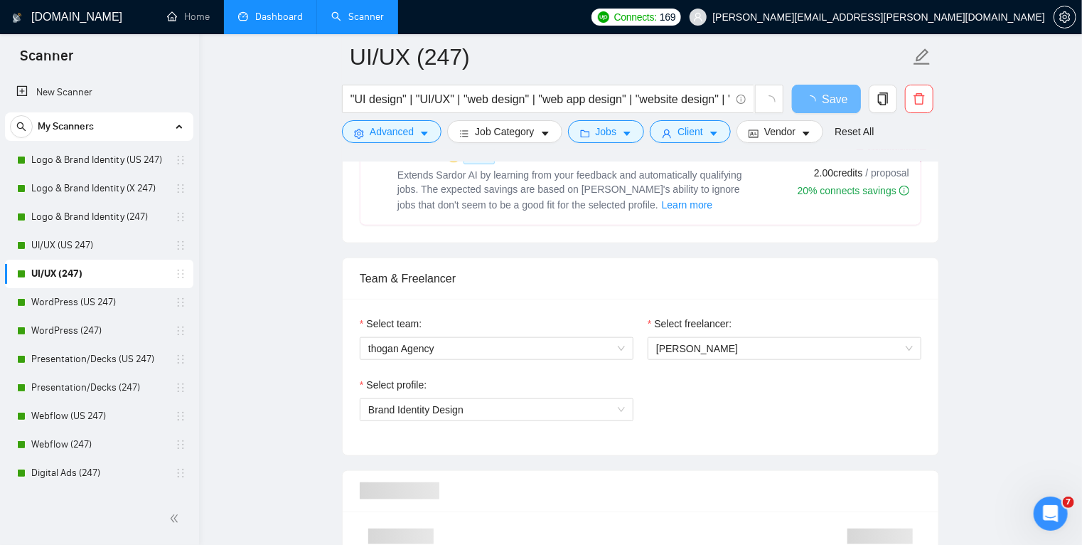
click at [447, 287] on div "Team & Freelancer" at bounding box center [641, 278] width 562 height 41
click at [450, 404] on span "Brand Identity Design" at bounding box center [415, 409] width 95 height 11
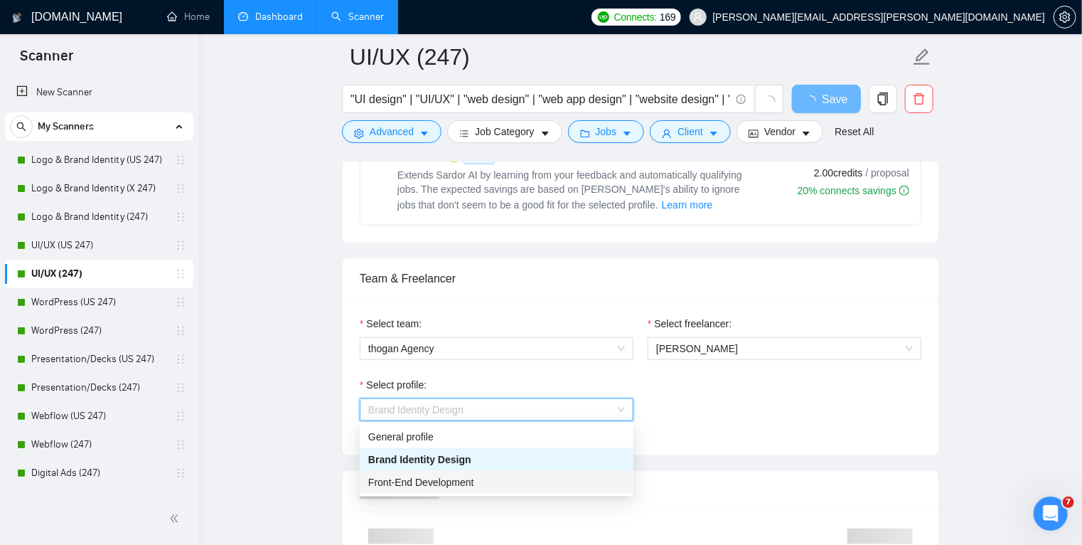
click at [452, 484] on span "Front-End Development" at bounding box center [421, 481] width 106 height 11
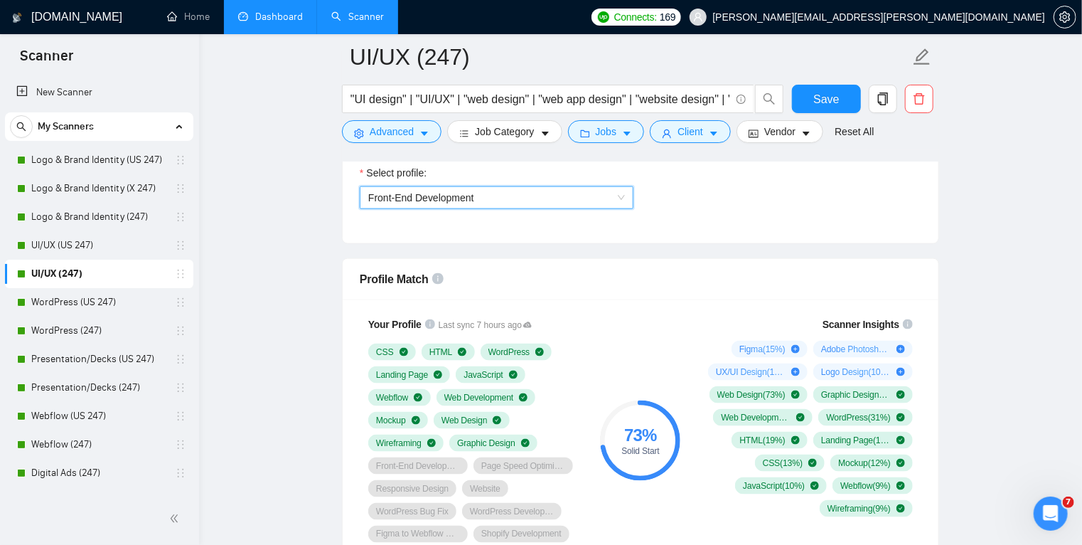
scroll to position [828, 0]
click at [398, 200] on span "Front-End Development" at bounding box center [421, 198] width 106 height 11
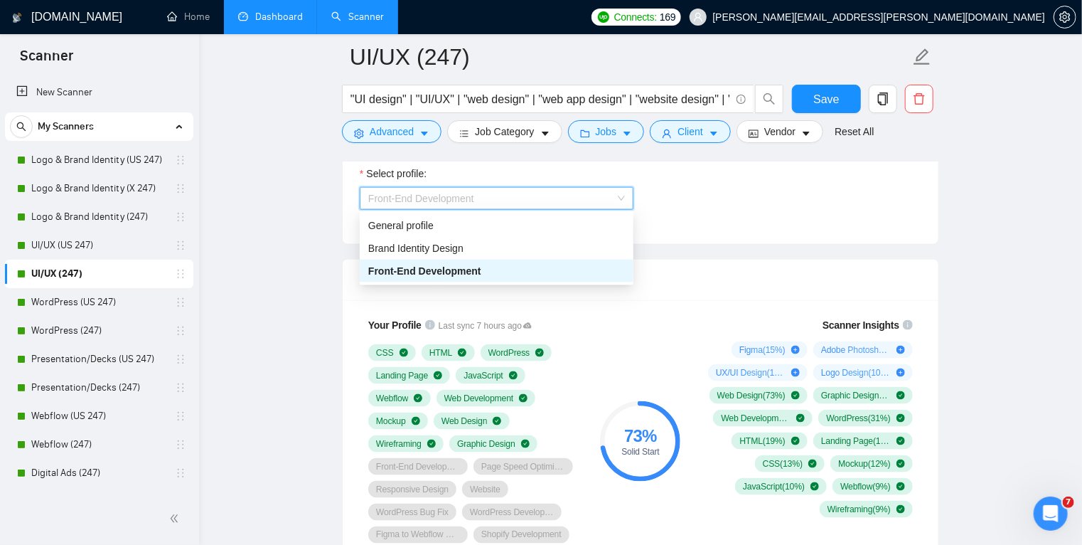
click at [409, 270] on span "Front-End Development" at bounding box center [424, 270] width 113 height 11
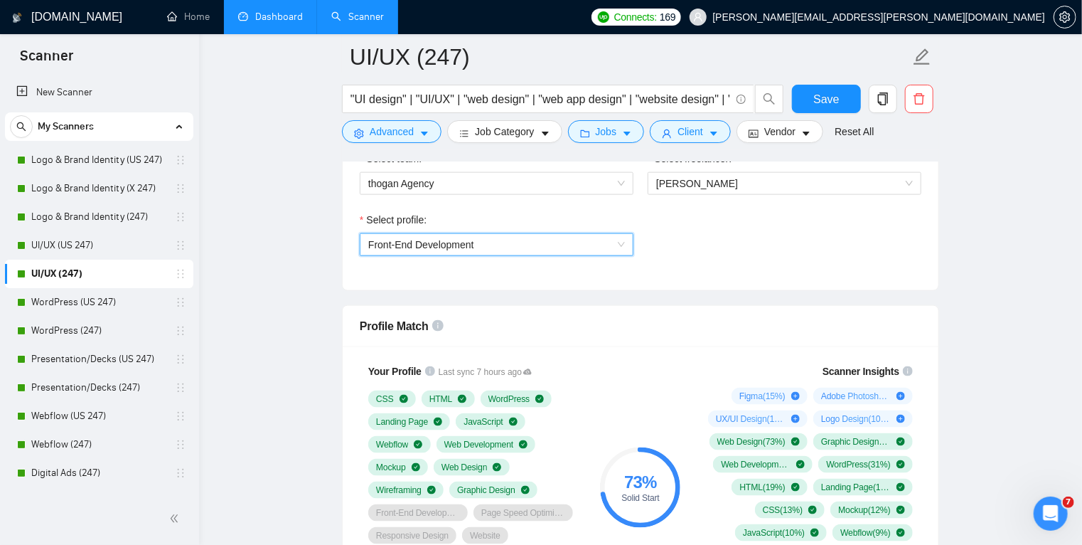
scroll to position [779, 0]
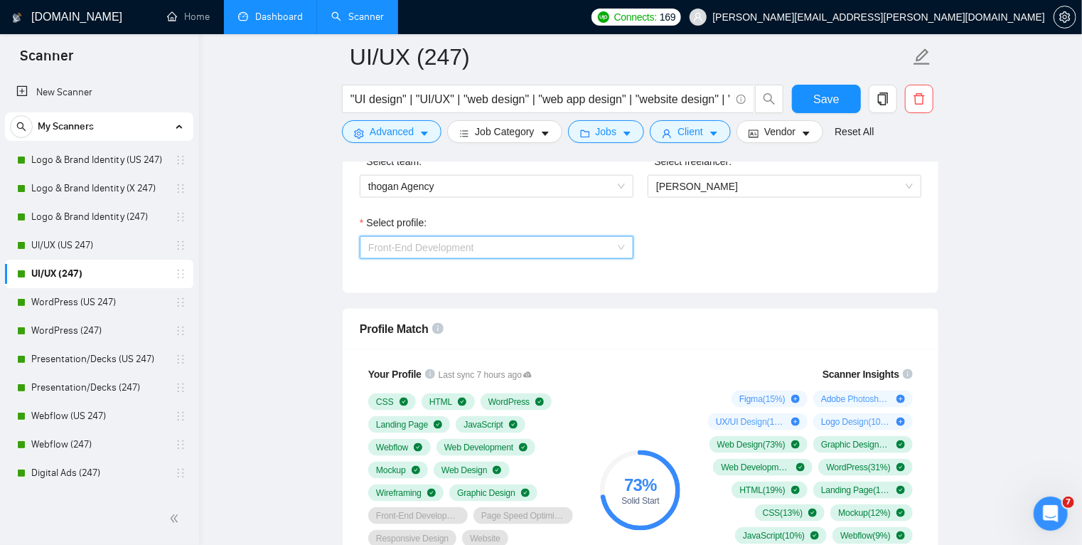
click at [378, 244] on span "Front-End Development" at bounding box center [421, 247] width 106 height 11
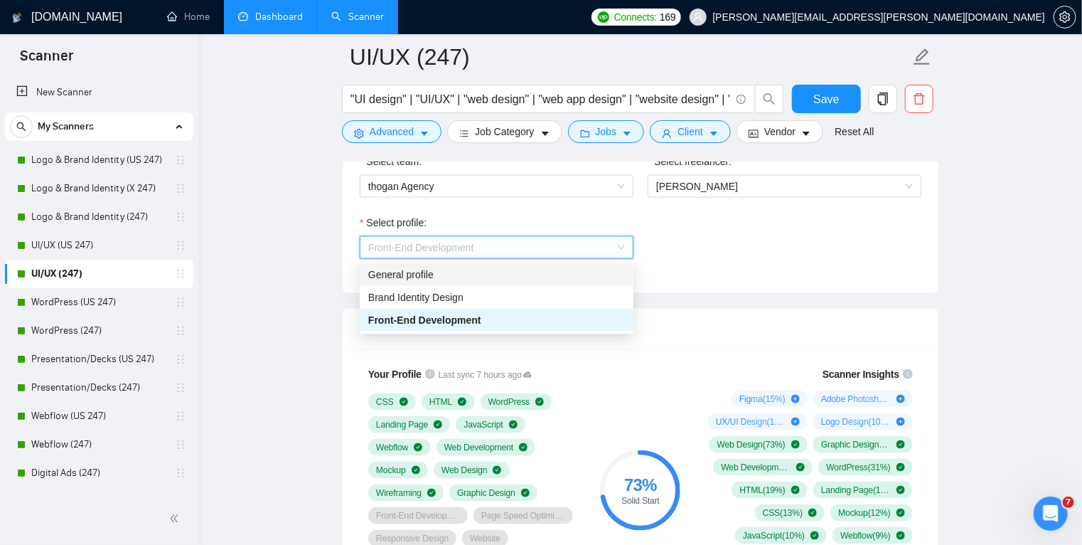
click at [395, 281] on div "General profile" at bounding box center [496, 275] width 257 height 16
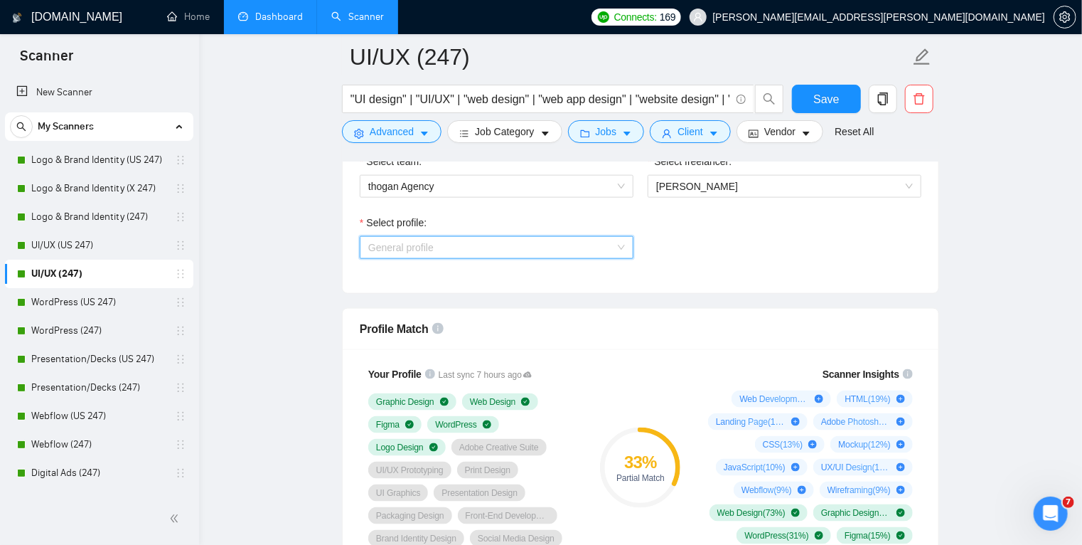
click at [389, 244] on span "General profile" at bounding box center [496, 247] width 257 height 21
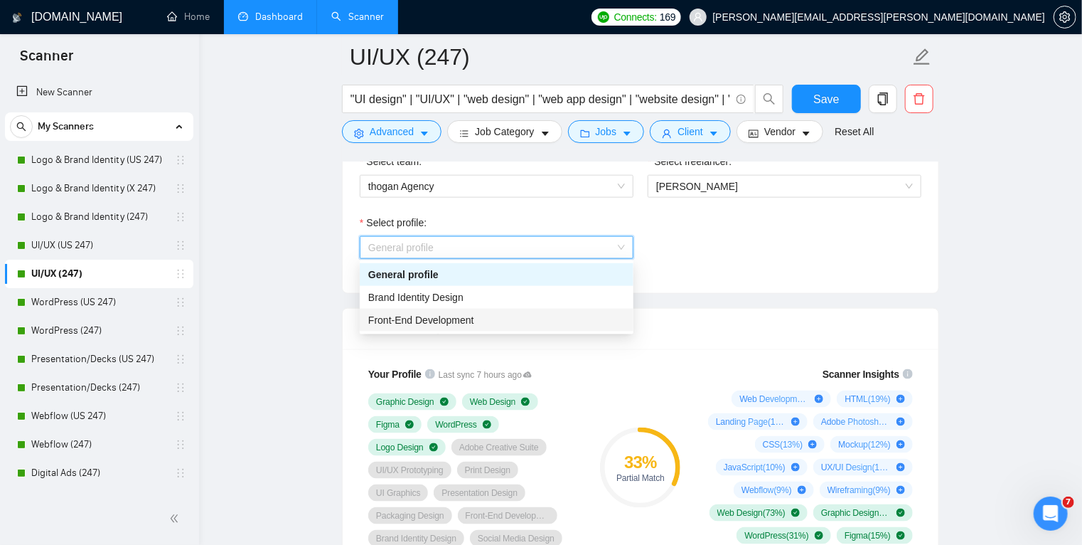
click at [415, 326] on div "Front-End Development" at bounding box center [496, 320] width 257 height 16
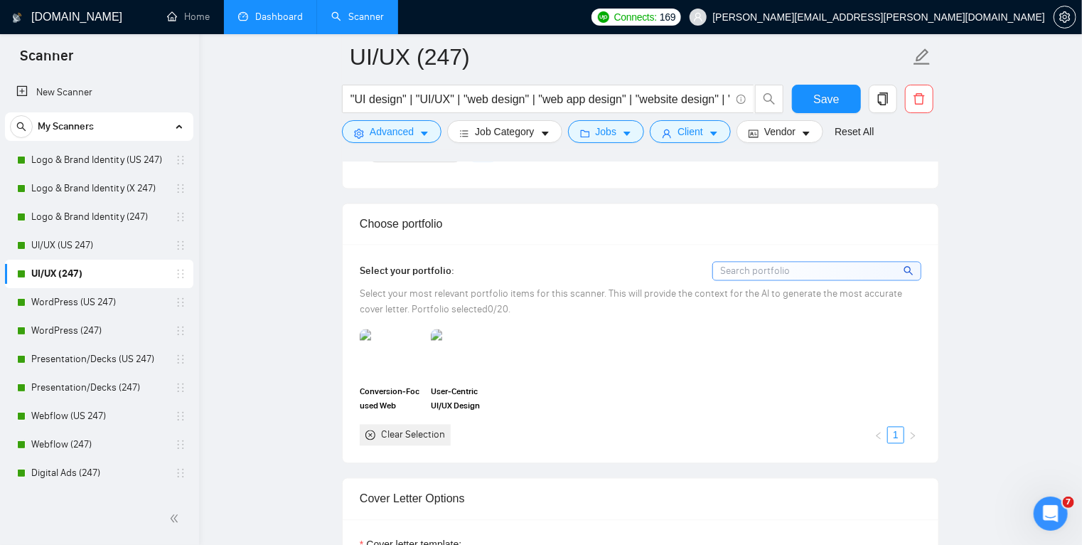
scroll to position [1231, 0]
click at [382, 348] on img at bounding box center [391, 354] width 60 height 47
click at [451, 339] on img at bounding box center [462, 354] width 60 height 47
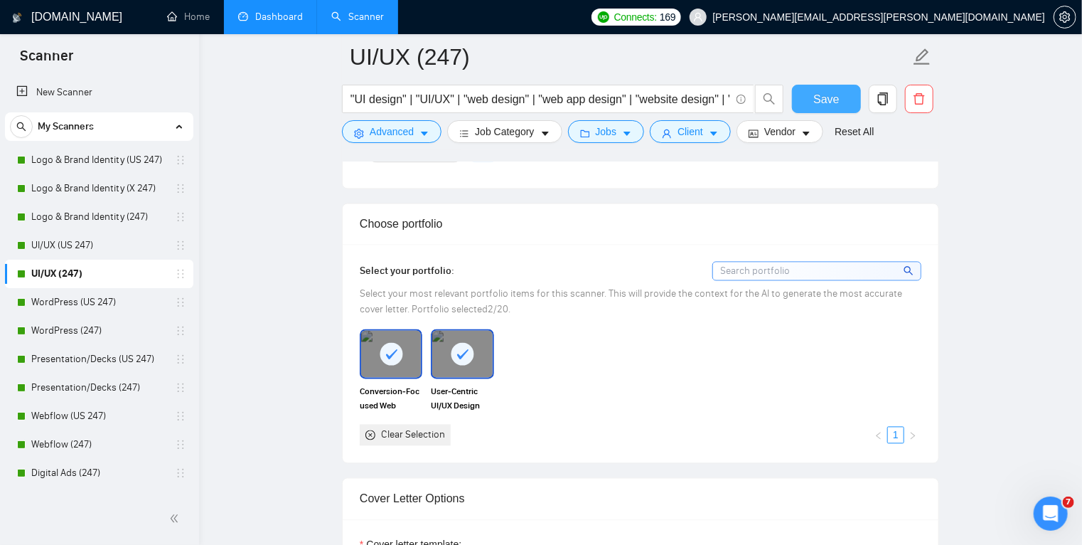
click at [802, 102] on button "Save" at bounding box center [826, 99] width 69 height 28
click at [838, 97] on button "Save" at bounding box center [826, 99] width 69 height 28
